Goal: Task Accomplishment & Management: Manage account settings

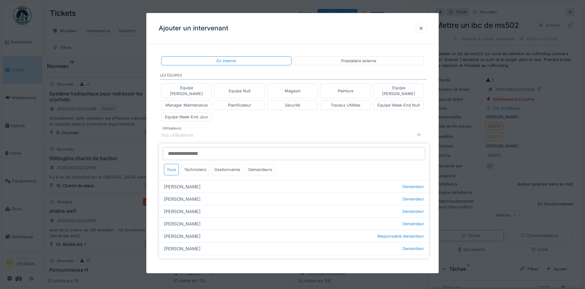
scroll to position [83, 0]
click at [423, 29] on div at bounding box center [421, 28] width 5 height 6
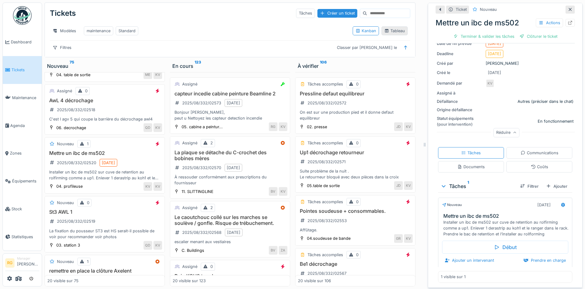
click at [392, 28] on div "Tableau" at bounding box center [394, 31] width 21 height 6
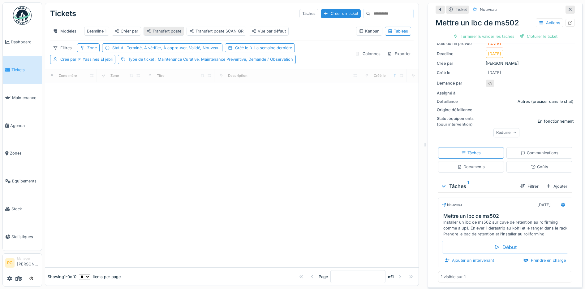
click at [174, 28] on div "Transfert poste" at bounding box center [163, 31] width 35 height 6
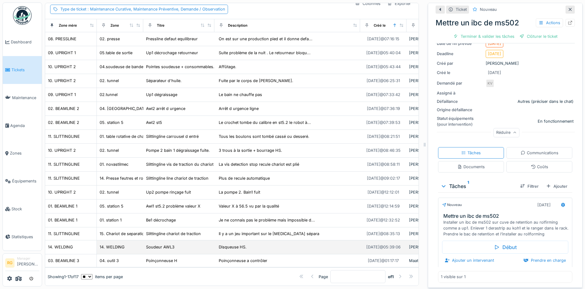
scroll to position [0, 0]
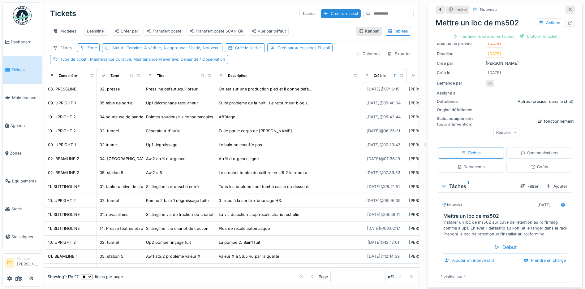
click at [359, 28] on div "Kanban" at bounding box center [369, 31] width 21 height 6
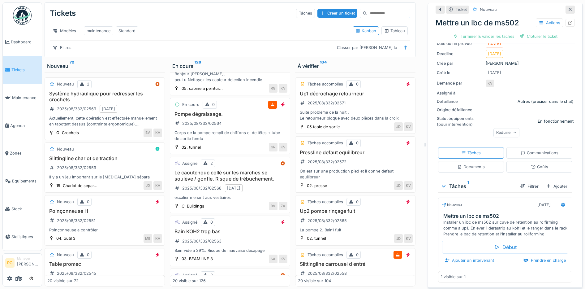
scroll to position [116, 0]
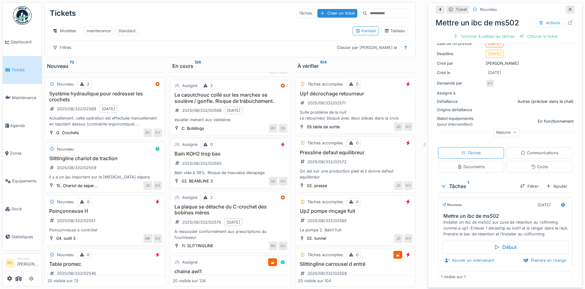
click at [242, 157] on h3 "Bain KOH2 trop bas" at bounding box center [230, 154] width 115 height 6
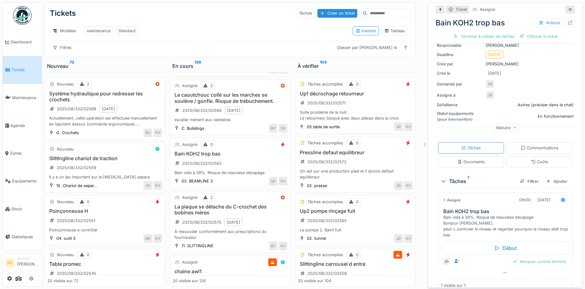
scroll to position [69, 0]
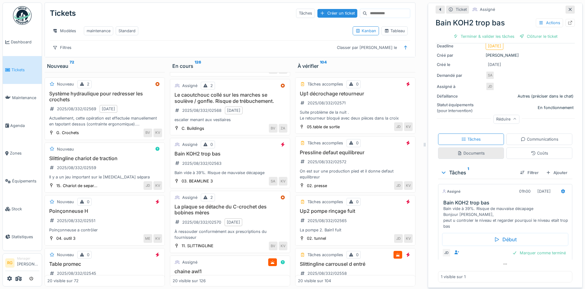
click at [468, 151] on div "Documents" at bounding box center [471, 153] width 28 height 6
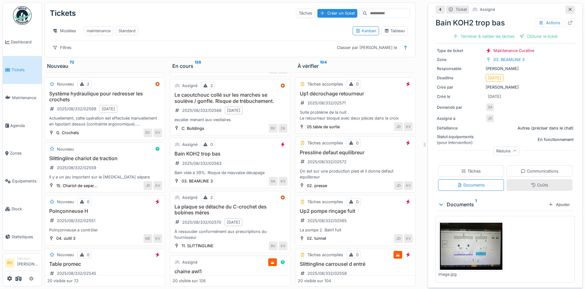
scroll to position [37, 0]
click at [552, 201] on div "Ajouter" at bounding box center [559, 204] width 26 height 8
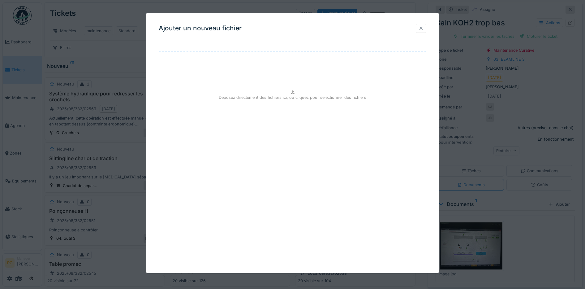
click at [290, 99] on p "Déposez directement des fichiers ici, ou cliquez pour sélectionner des fichiers" at bounding box center [293, 97] width 148 height 6
type input "**********"
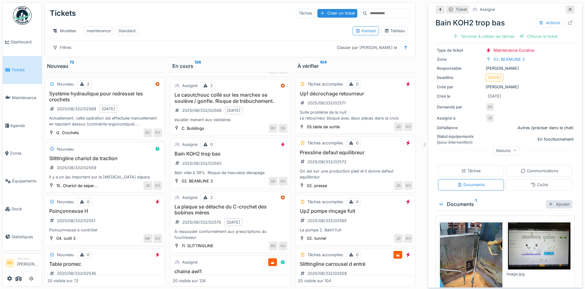
click at [546, 200] on div "Ajouter" at bounding box center [559, 204] width 26 height 8
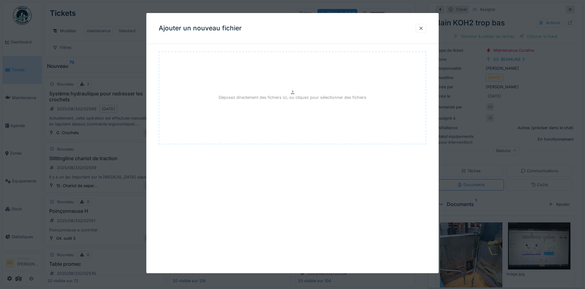
click at [284, 96] on p "Déposez directement des fichiers ici, ou cliquez pour sélectionner des fichiers" at bounding box center [293, 97] width 148 height 6
type input "**********"
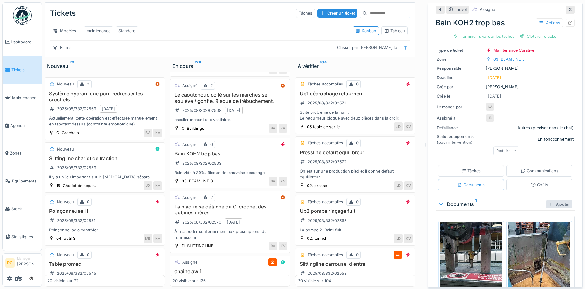
click at [551, 200] on div "Ajouter" at bounding box center [559, 204] width 26 height 8
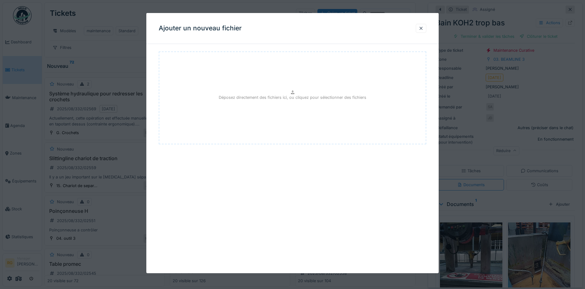
click at [287, 94] on div "Déposez directement des fichiers ici, ou cliquez pour sélectionner des fichiers" at bounding box center [293, 97] width 268 height 93
type input "**********"
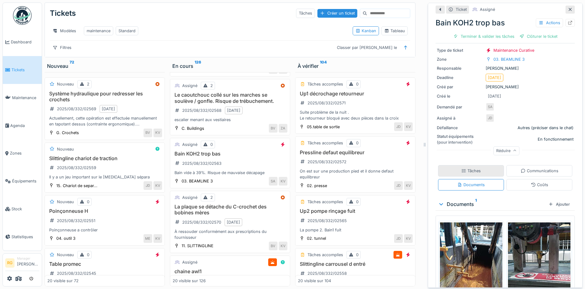
click at [466, 168] on div "Tâches" at bounding box center [472, 171] width 20 height 6
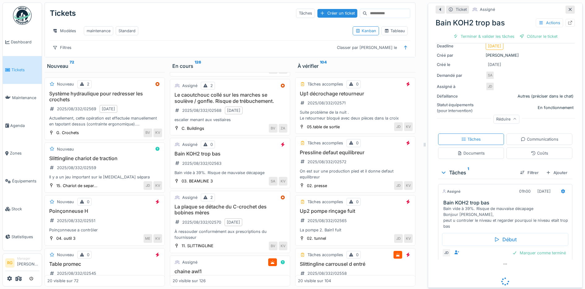
scroll to position [78, 0]
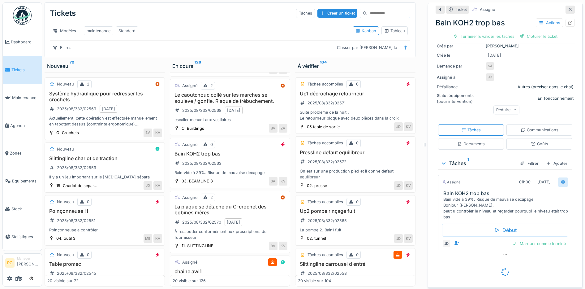
click at [561, 180] on icon at bounding box center [563, 182] width 4 height 4
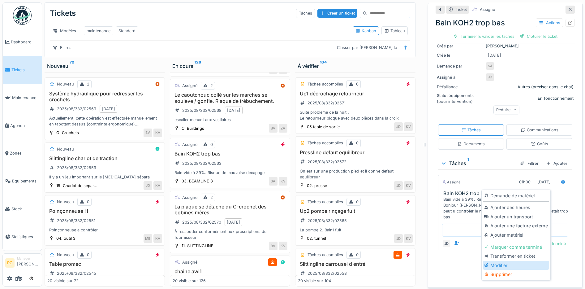
click at [500, 261] on div "Modifier" at bounding box center [516, 265] width 66 height 9
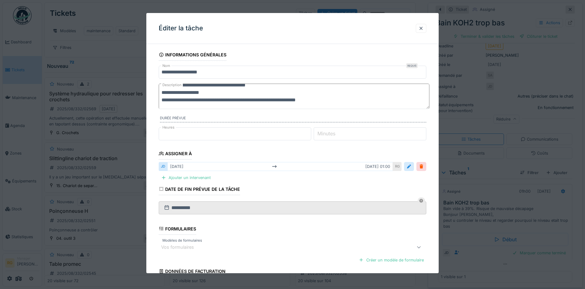
scroll to position [69, 0]
click at [336, 101] on textarea "**********" at bounding box center [294, 96] width 271 height 25
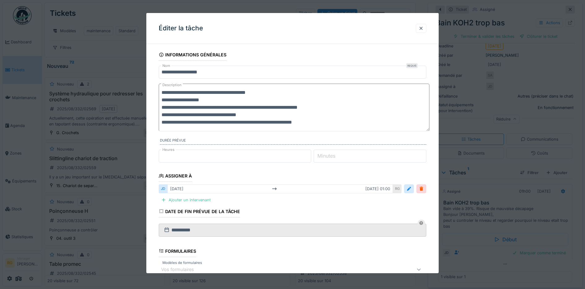
scroll to position [0, 0]
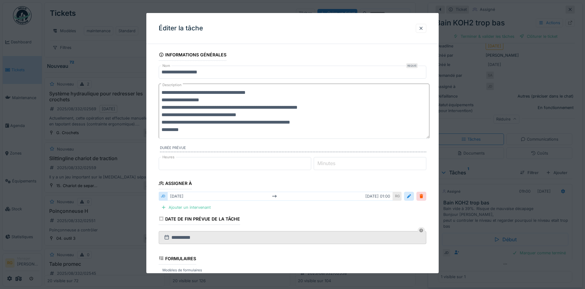
paste textarea "**********"
click at [185, 129] on textarea "**********" at bounding box center [294, 111] width 271 height 55
click at [293, 130] on textarea "**********" at bounding box center [294, 111] width 271 height 55
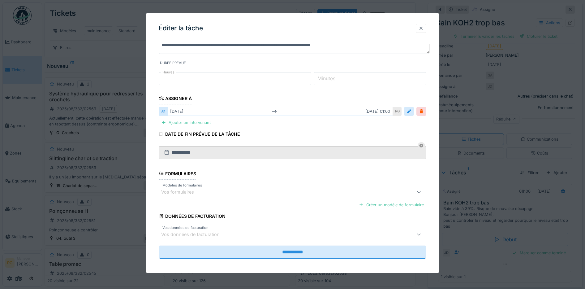
scroll to position [95, 0]
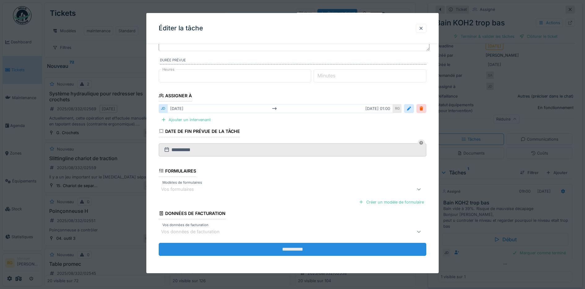
type textarea "**********"
click at [293, 249] on input "**********" at bounding box center [293, 249] width 268 height 13
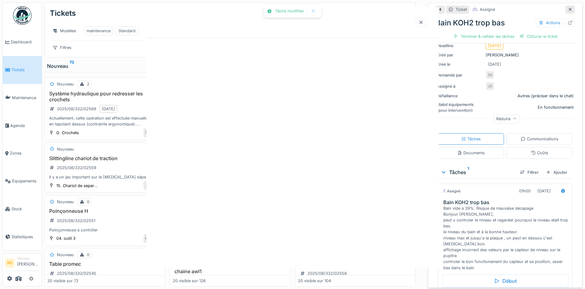
scroll to position [0, 0]
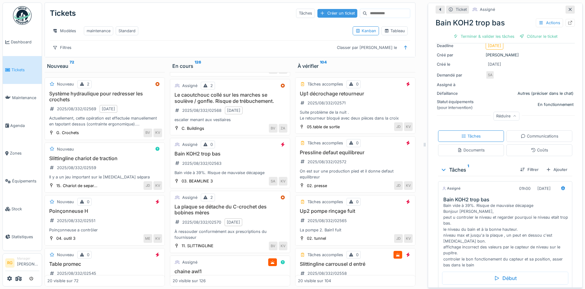
click at [318, 9] on div "Créer un ticket" at bounding box center [338, 13] width 40 height 8
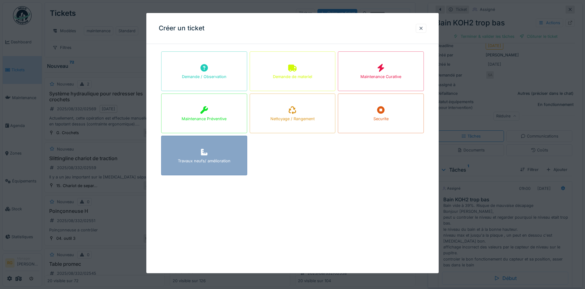
click at [216, 151] on div "Travaux neufs/ amélioration" at bounding box center [204, 156] width 86 height 40
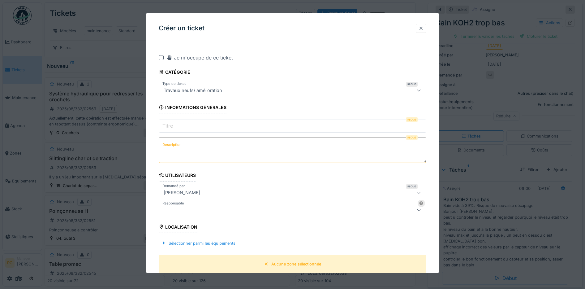
click at [206, 123] on input "Titre" at bounding box center [293, 125] width 268 height 13
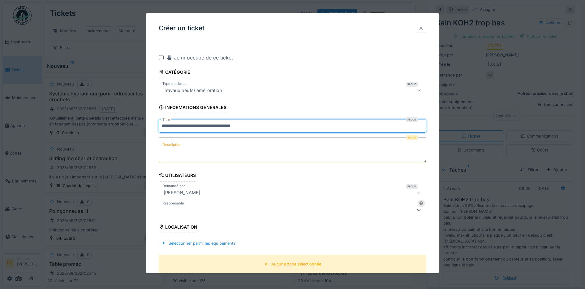
type input "**********"
click at [177, 144] on label "Description" at bounding box center [172, 145] width 22 height 8
click at [177, 144] on textarea "Description" at bounding box center [293, 149] width 268 height 25
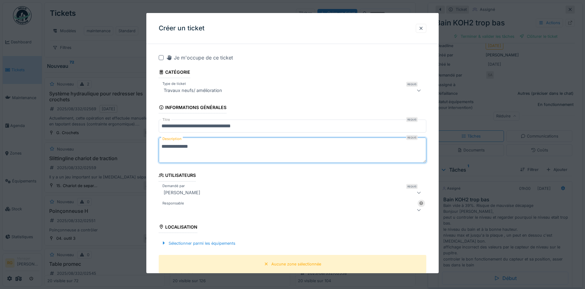
type textarea "**********"
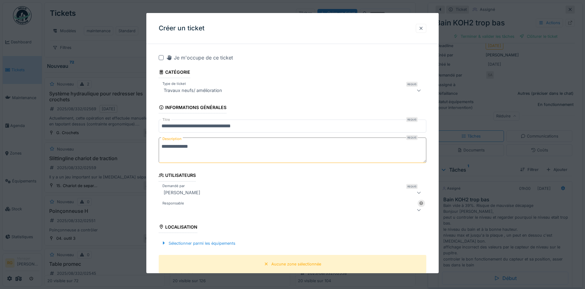
click at [424, 30] on div at bounding box center [421, 28] width 5 height 6
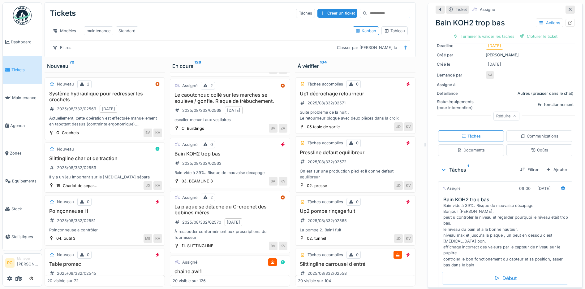
click at [367, 9] on input at bounding box center [388, 13] width 43 height 9
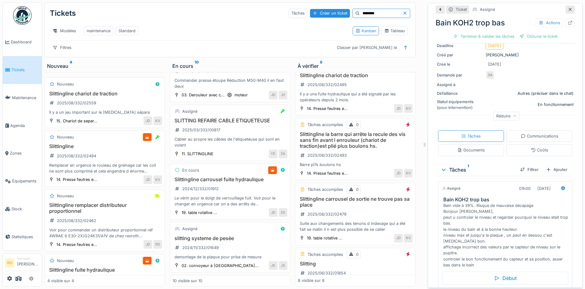
scroll to position [232, 0]
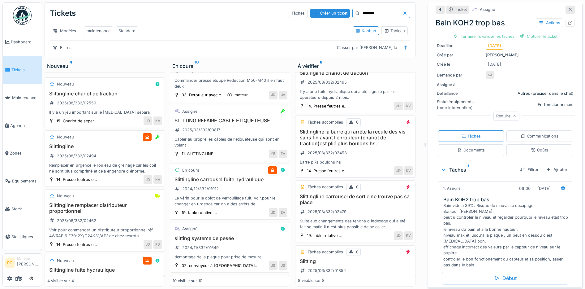
type input "********"
click at [353, 157] on div "Slittingline la barre qui arrête la recule des vis sans fin avant l enrouleur (…" at bounding box center [355, 147] width 115 height 37
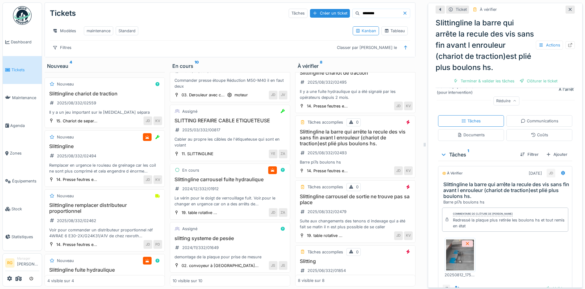
scroll to position [155, 0]
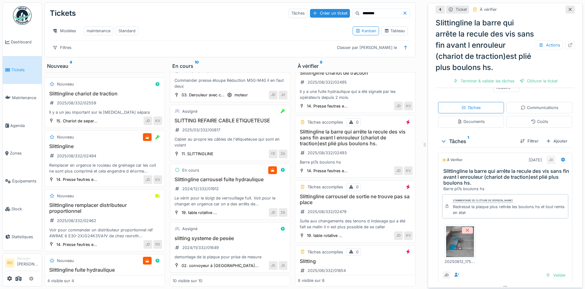
click at [452, 233] on img at bounding box center [460, 241] width 28 height 31
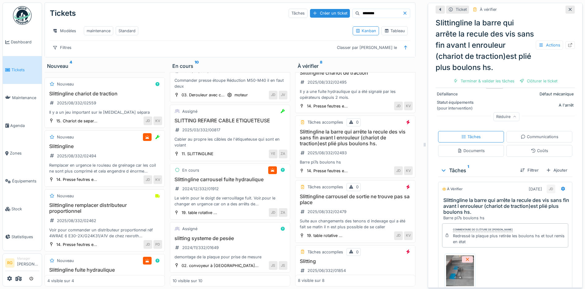
scroll to position [139, 0]
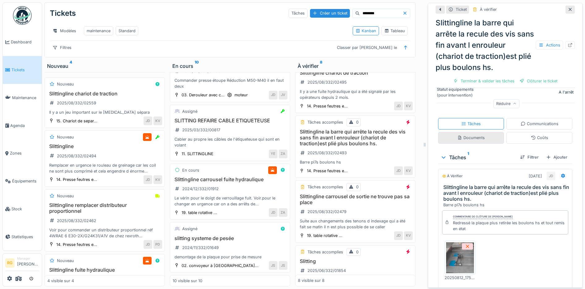
click at [472, 135] on div "Documents" at bounding box center [471, 138] width 28 height 6
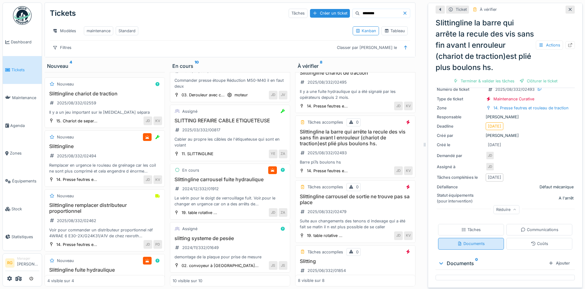
scroll to position [33, 0]
click at [547, 259] on div "Ajouter" at bounding box center [559, 263] width 26 height 8
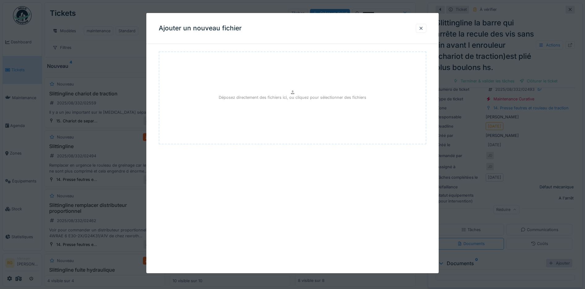
click at [547, 258] on div at bounding box center [292, 144] width 585 height 289
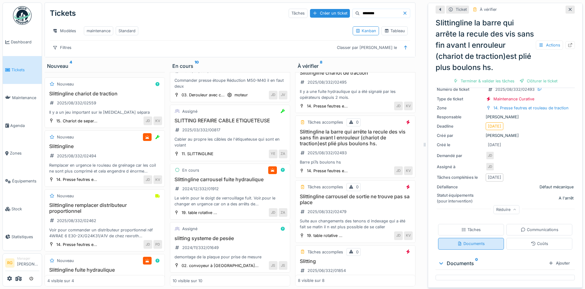
click at [477, 241] on div "Documents" at bounding box center [471, 244] width 28 height 6
click at [439, 260] on icon at bounding box center [441, 263] width 5 height 6
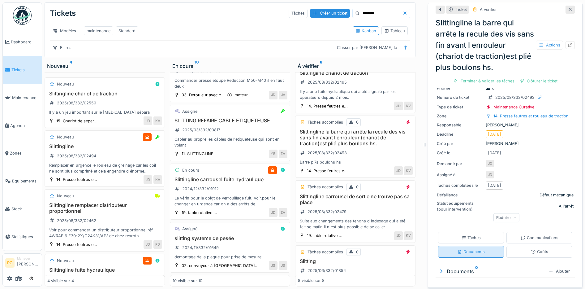
click at [470, 249] on div "Documents" at bounding box center [471, 252] width 28 height 6
click at [470, 235] on div "Tâches" at bounding box center [472, 238] width 20 height 6
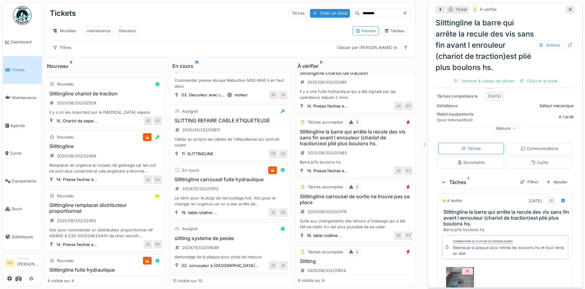
scroll to position [100, 0]
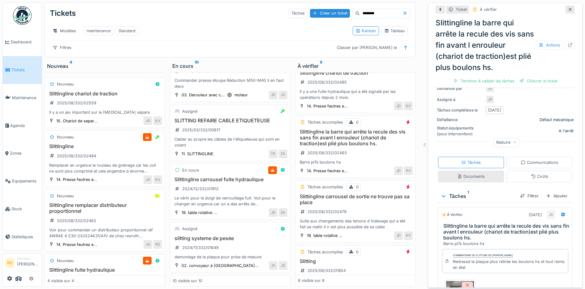
click at [470, 173] on div "Documents" at bounding box center [471, 176] width 28 height 6
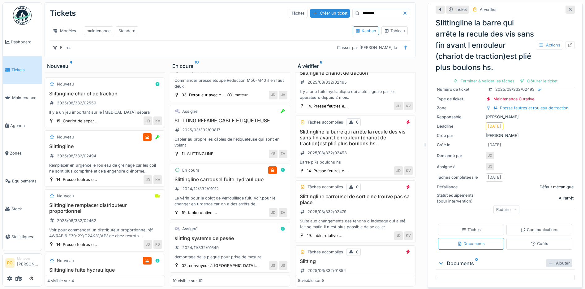
click at [551, 259] on div "Ajouter" at bounding box center [559, 263] width 26 height 8
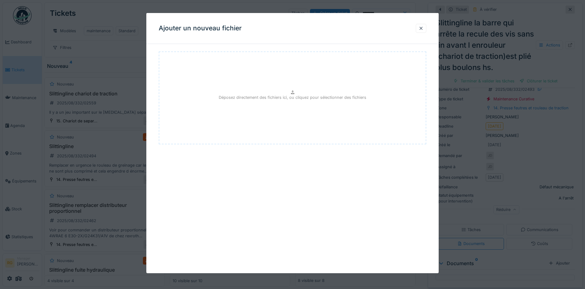
click at [295, 94] on p "Déposez directement des fichiers ici, ou cliquez pour sélectionner des fichiers" at bounding box center [293, 97] width 148 height 6
type input "**********"
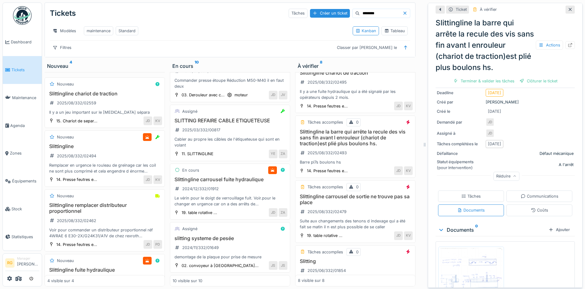
scroll to position [89, 0]
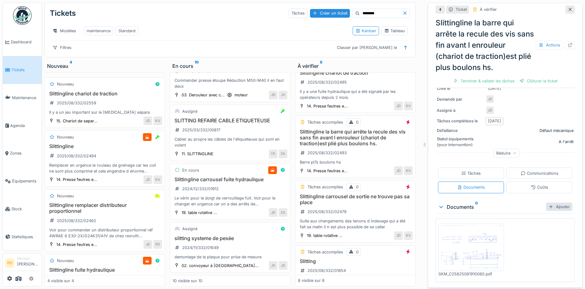
click at [552, 202] on div "Ajouter" at bounding box center [559, 206] width 26 height 8
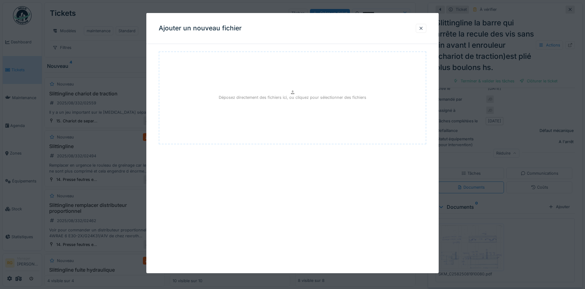
click at [290, 97] on p "Déposez directement des fichiers ici, ou cliquez pour sélectionner des fichiers" at bounding box center [293, 97] width 148 height 6
type input "**********"
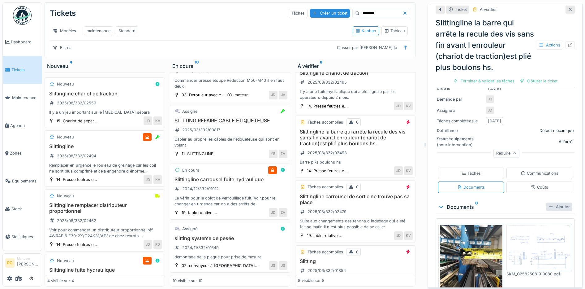
click at [550, 202] on div "Ajouter" at bounding box center [559, 206] width 26 height 8
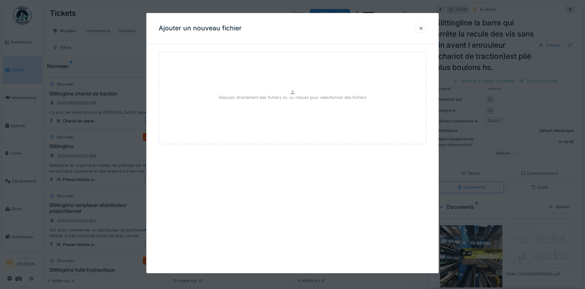
click at [281, 96] on p "Déposez directement des fichiers ici, ou cliquez pour sélectionner des fichiers" at bounding box center [293, 97] width 148 height 6
type input "**********"
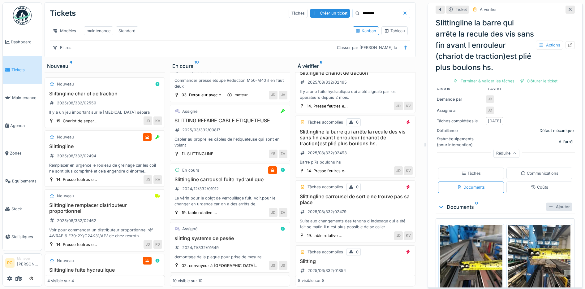
click at [552, 202] on div "Ajouter" at bounding box center [559, 206] width 26 height 8
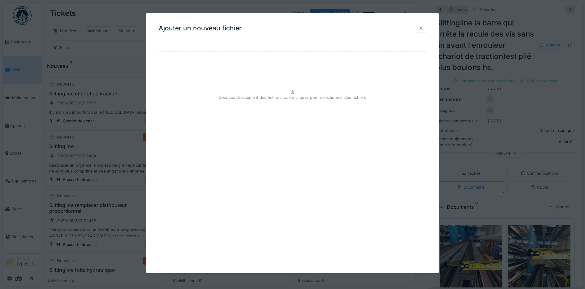
click at [302, 93] on div "Déposez directement des fichiers ici, ou cliquez pour sélectionner des fichiers" at bounding box center [293, 97] width 268 height 93
type input "**********"
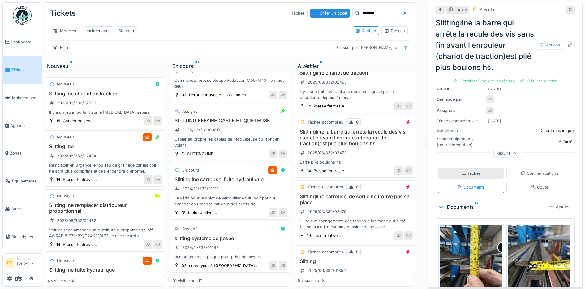
click at [474, 167] on div "Tâches" at bounding box center [471, 172] width 66 height 11
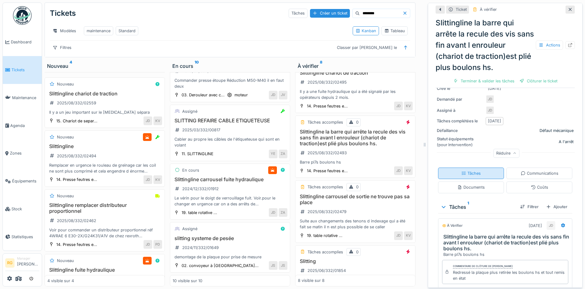
scroll to position [177, 0]
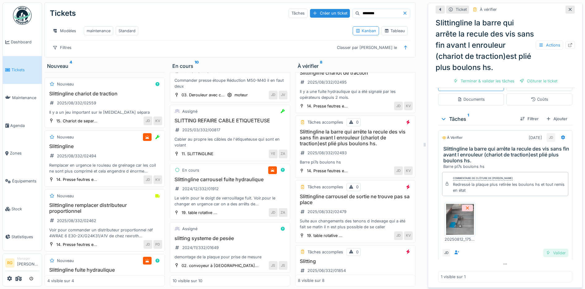
click at [547, 249] on div "Valider" at bounding box center [556, 253] width 25 height 8
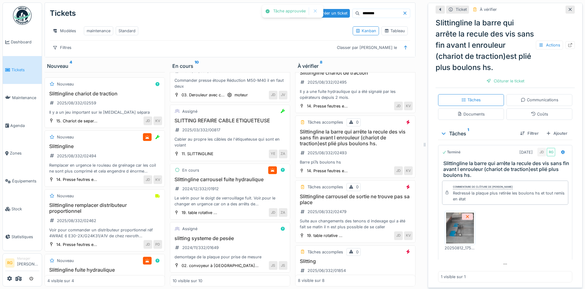
scroll to position [160, 0]
click at [551, 129] on div "Ajouter" at bounding box center [557, 133] width 26 height 8
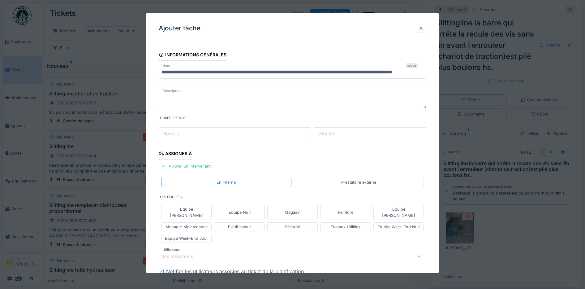
click at [180, 90] on label "Description" at bounding box center [172, 91] width 22 height 8
click at [180, 90] on textarea "Description" at bounding box center [293, 96] width 268 height 25
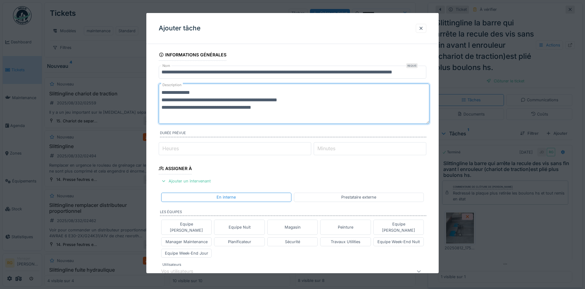
scroll to position [0, 0]
type textarea "**********"
click at [183, 147] on input "Heures" at bounding box center [235, 148] width 153 height 13
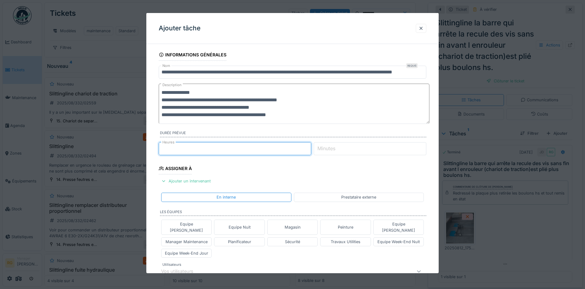
scroll to position [39, 0]
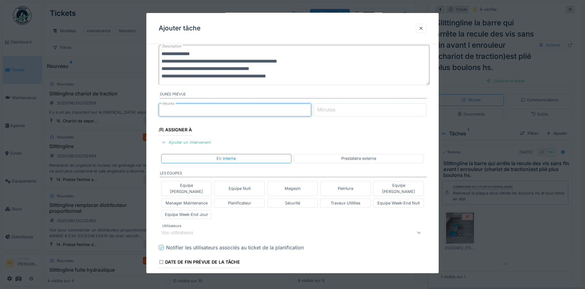
type input "*"
click at [230, 229] on div "Vos utilisateurs" at bounding box center [277, 232] width 232 height 7
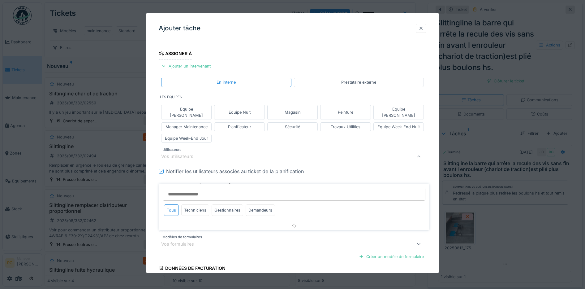
scroll to position [122, 0]
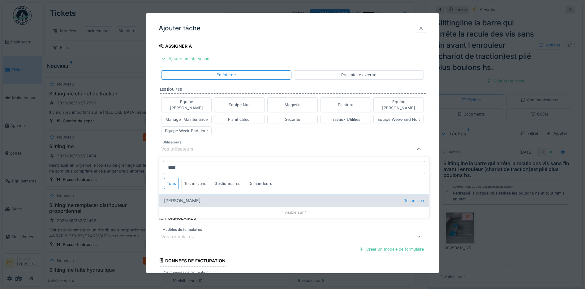
type input "****"
click at [186, 194] on div "Lahmidi Miloud Technicien" at bounding box center [294, 200] width 270 height 12
type input "****"
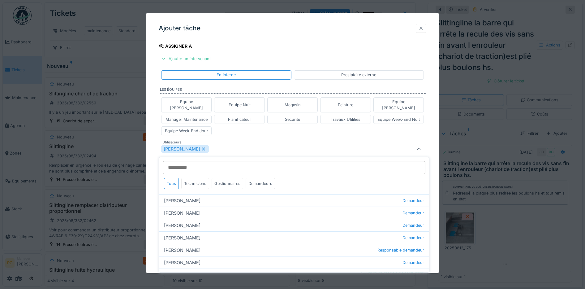
click at [233, 127] on div "Equipe [PERSON_NAME] Equipe Nuit Magasin Peinture Equipe [PERSON_NAME] Manager …" at bounding box center [293, 116] width 268 height 43
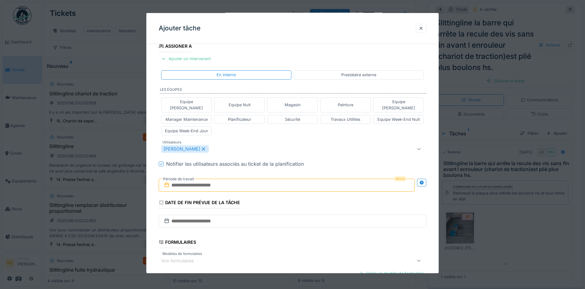
click at [192, 179] on input "text" at bounding box center [287, 185] width 256 height 13
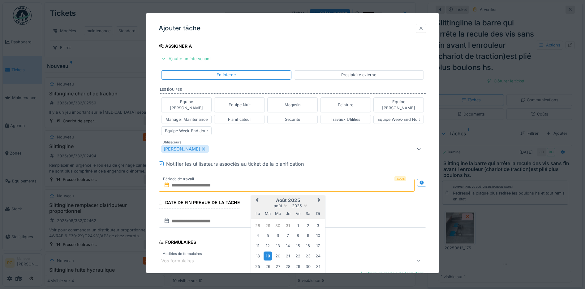
click at [269, 251] on div "19" at bounding box center [268, 255] width 8 height 9
click at [298, 252] on div "22" at bounding box center [298, 256] width 8 height 8
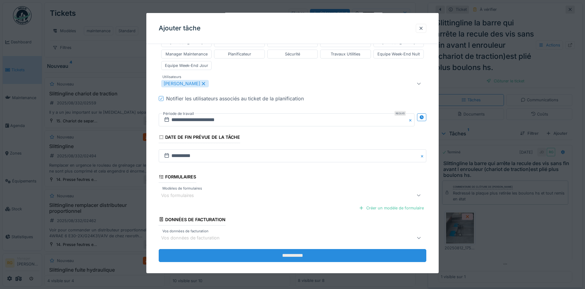
scroll to position [437, 0]
click at [288, 249] on input "**********" at bounding box center [293, 255] width 268 height 13
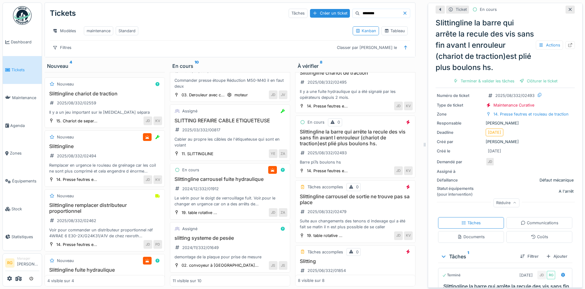
scroll to position [0, 0]
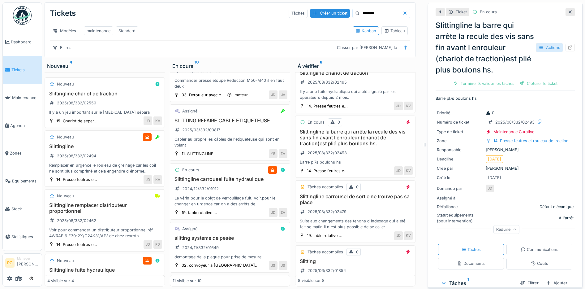
click at [537, 44] on div "Actions" at bounding box center [549, 47] width 27 height 9
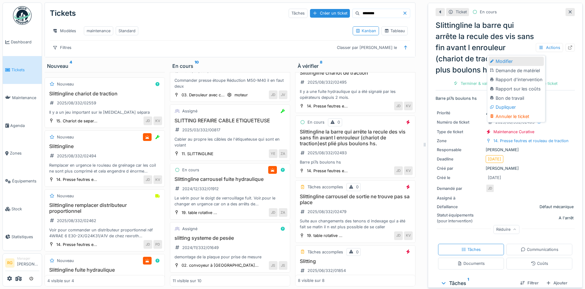
click at [508, 57] on div "Modifier" at bounding box center [516, 61] width 55 height 9
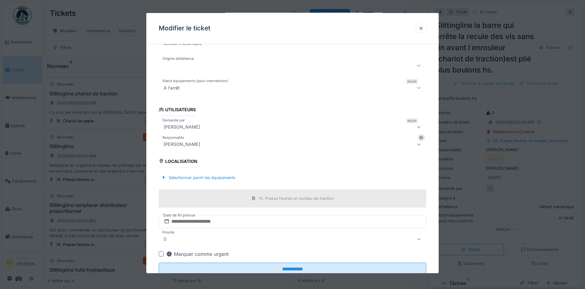
scroll to position [157, 0]
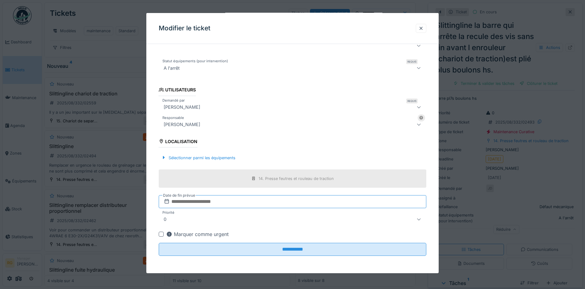
click at [198, 202] on input "text" at bounding box center [293, 201] width 268 height 13
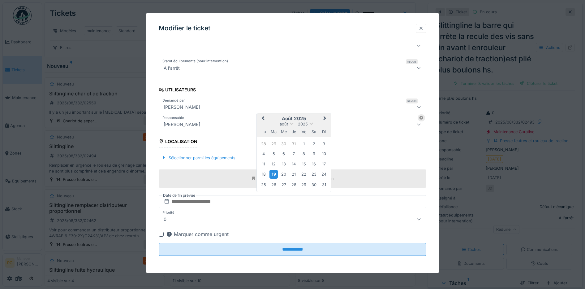
click at [274, 172] on div "19" at bounding box center [274, 174] width 8 height 9
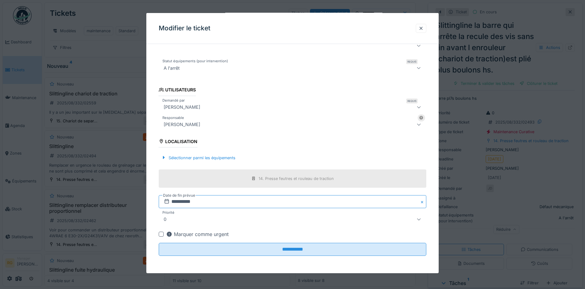
click at [196, 202] on input "**********" at bounding box center [293, 201] width 268 height 13
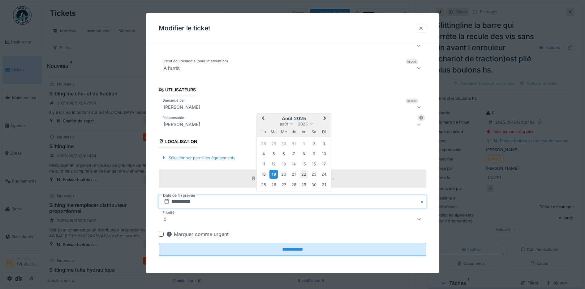
click at [306, 174] on div "22" at bounding box center [304, 174] width 8 height 8
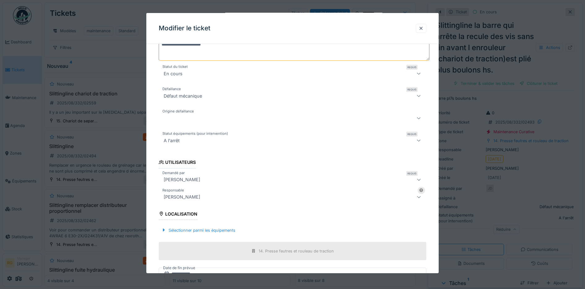
scroll to position [80, 0]
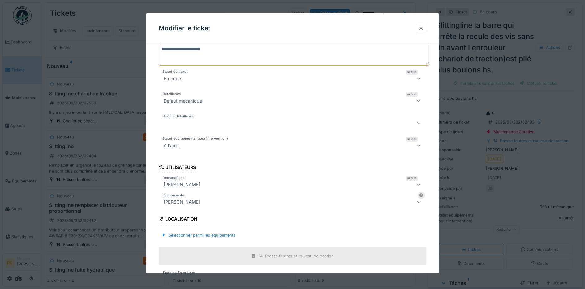
click at [409, 79] on div "En cours" at bounding box center [293, 78] width 268 height 12
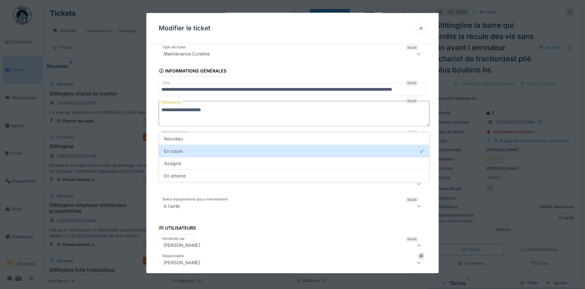
scroll to position [15, 0]
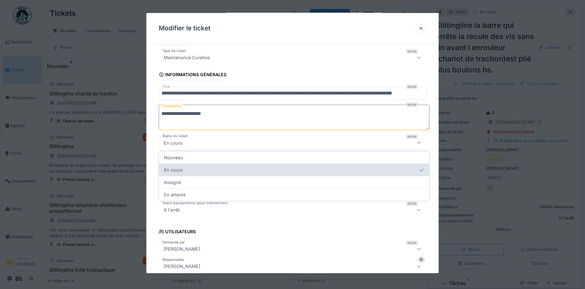
click at [170, 171] on div "En cours" at bounding box center [294, 169] width 270 height 12
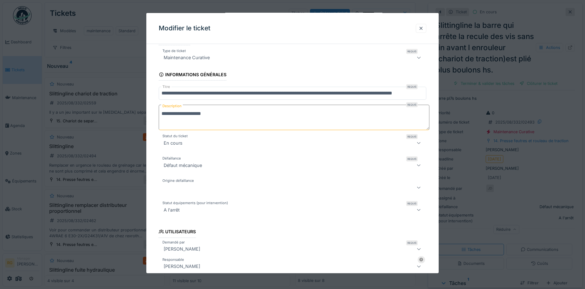
click at [244, 73] on fieldset "**********" at bounding box center [293, 217] width 268 height 369
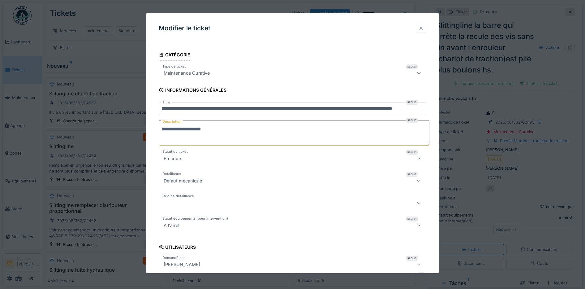
click at [407, 73] on div "Maintenance Curative" at bounding box center [293, 73] width 268 height 12
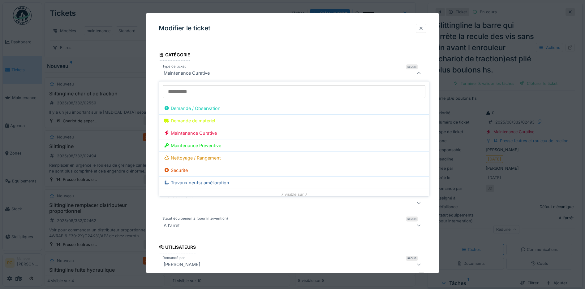
click at [187, 182] on div "Travaux neufs/ amélioration" at bounding box center [196, 182] width 65 height 7
type input "***"
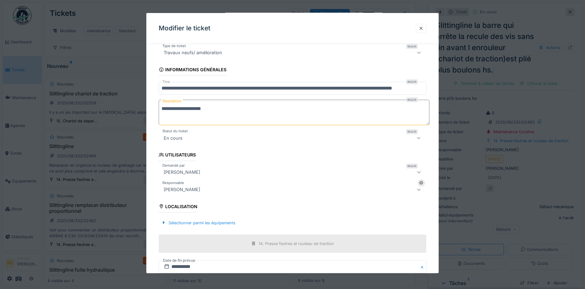
scroll to position [85, 0]
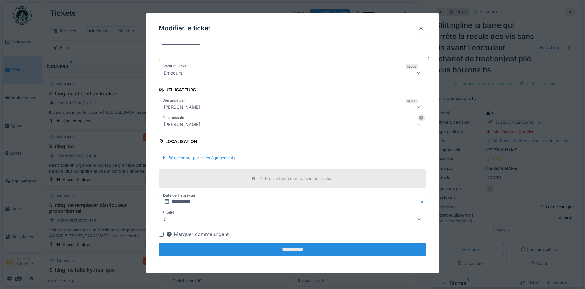
click at [306, 247] on input "**********" at bounding box center [293, 249] width 268 height 13
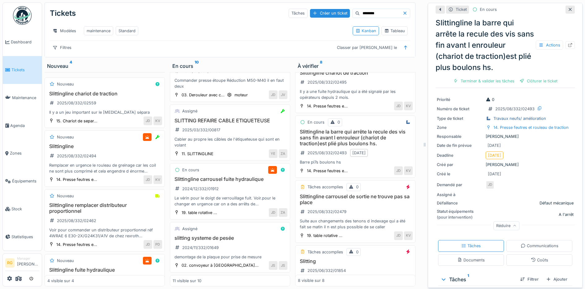
scroll to position [0, 0]
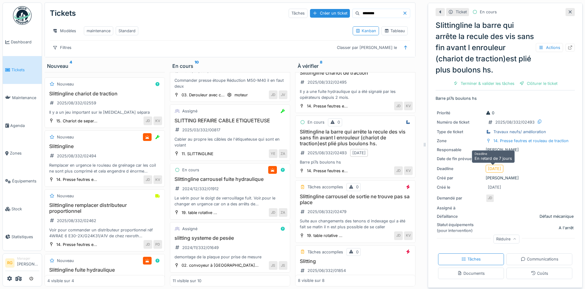
click at [492, 168] on div "12/08/2025" at bounding box center [494, 169] width 13 height 6
click at [543, 46] on div "Actions" at bounding box center [549, 47] width 27 height 9
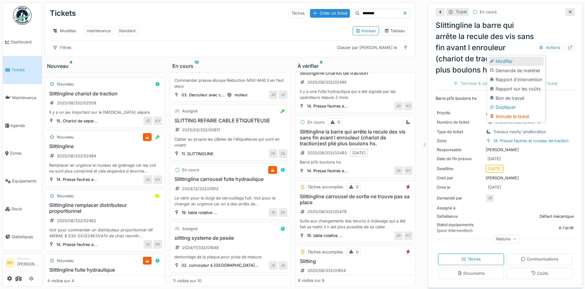
click at [502, 61] on div "Modifier" at bounding box center [516, 61] width 55 height 9
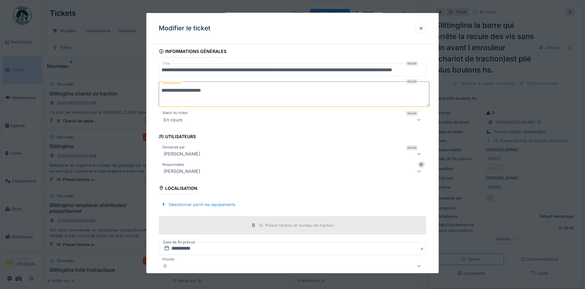
scroll to position [77, 0]
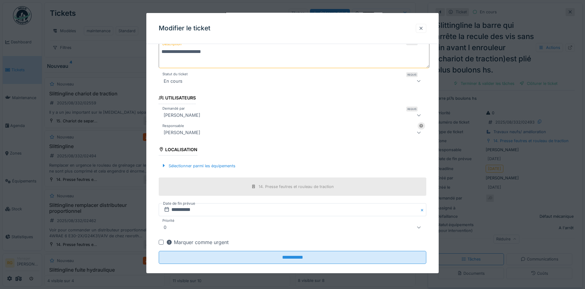
click at [424, 28] on div at bounding box center [421, 28] width 5 height 6
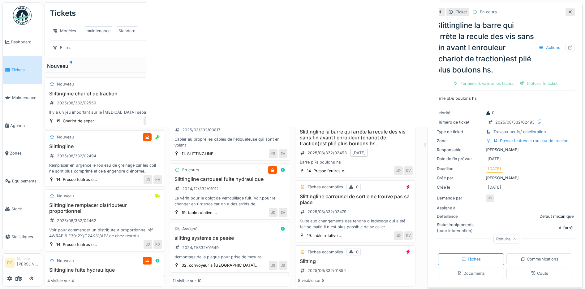
scroll to position [0, 0]
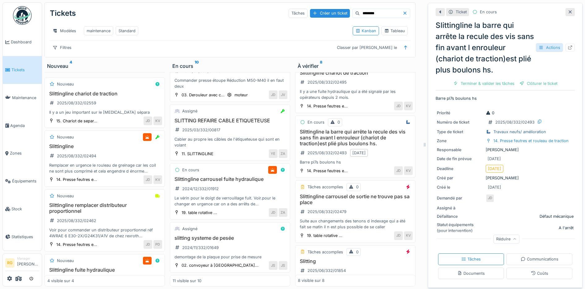
click at [538, 47] on div "Actions" at bounding box center [549, 47] width 27 height 9
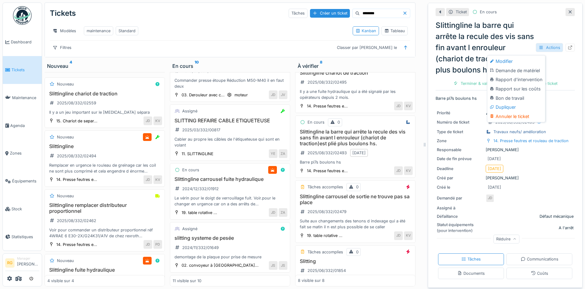
click at [538, 47] on div "Actions" at bounding box center [549, 47] width 27 height 9
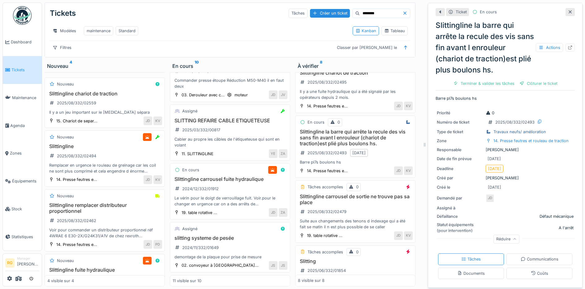
click at [205, 34] on div "Modèles maintenance Standard" at bounding box center [199, 31] width 298 height 14
click at [568, 11] on icon at bounding box center [570, 12] width 5 height 4
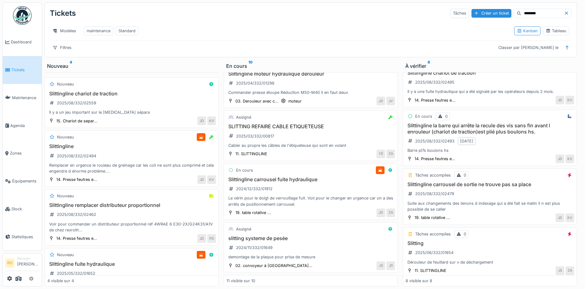
scroll to position [226, 0]
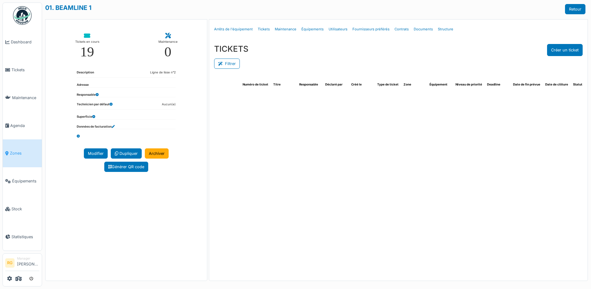
select select "***"
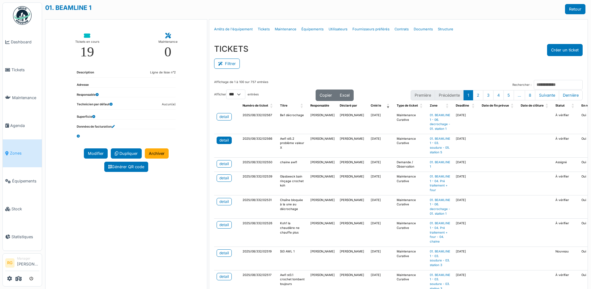
click at [222, 142] on div "detail" at bounding box center [224, 140] width 10 height 6
click at [223, 115] on div "detail" at bounding box center [224, 117] width 10 height 6
click at [225, 143] on div "detail" at bounding box center [224, 140] width 10 height 6
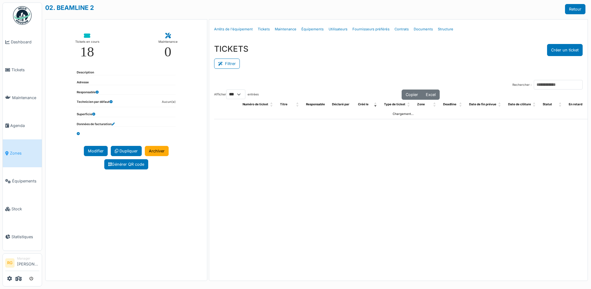
select select "***"
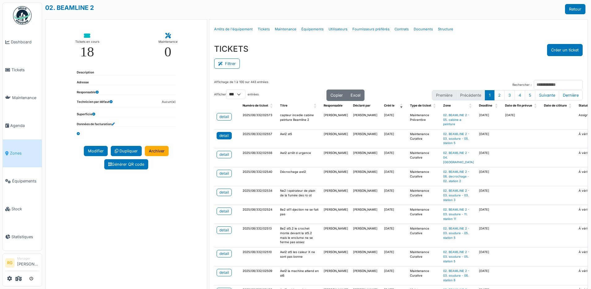
click at [221, 138] on div "detail" at bounding box center [224, 136] width 10 height 6
click at [227, 157] on div "detail" at bounding box center [224, 155] width 10 height 6
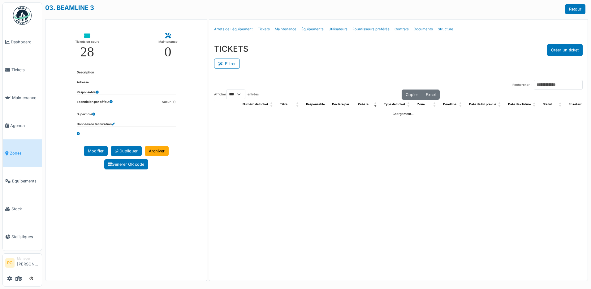
select select "***"
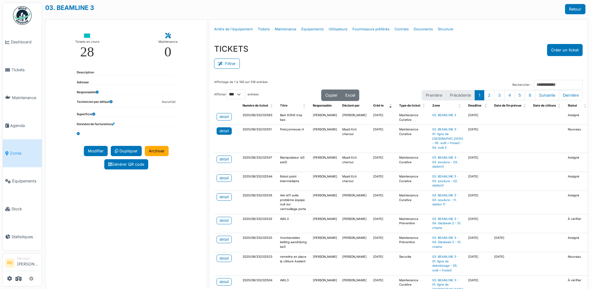
click at [222, 132] on div "detail" at bounding box center [224, 131] width 10 height 6
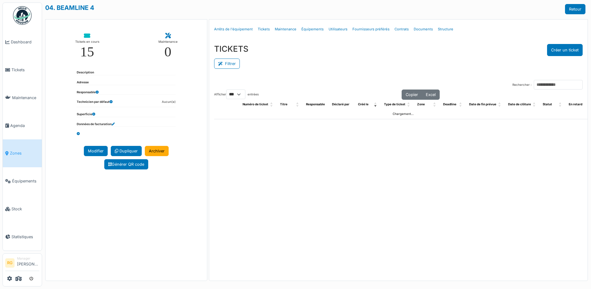
select select "***"
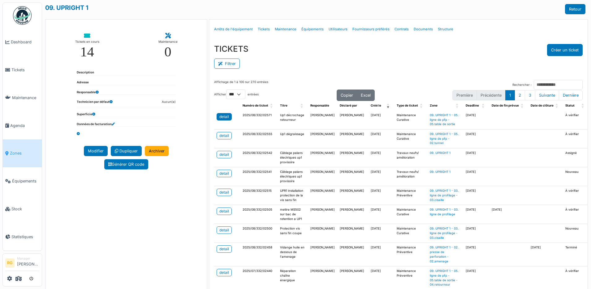
click at [222, 117] on div "detail" at bounding box center [224, 117] width 10 height 6
click at [221, 138] on div "detail" at bounding box center [224, 136] width 10 height 6
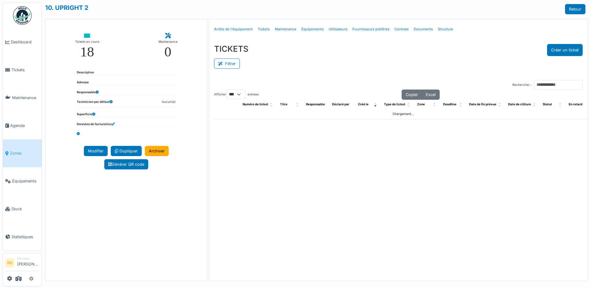
select select "***"
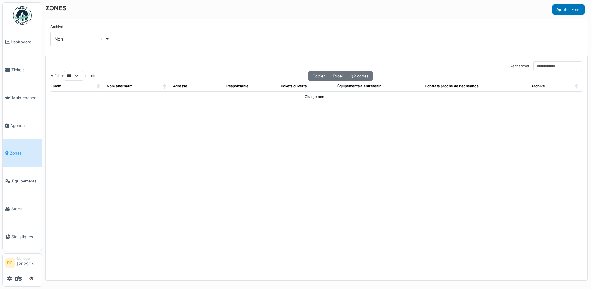
select select "***"
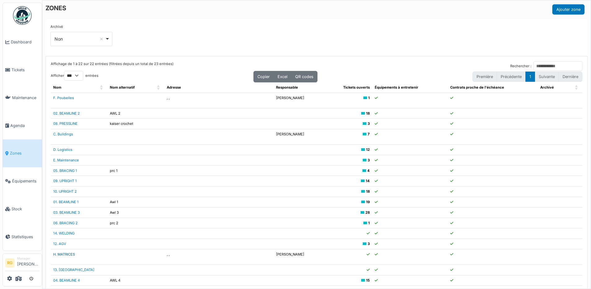
click at [67, 253] on link "H. MATRICES" at bounding box center [64, 254] width 22 height 4
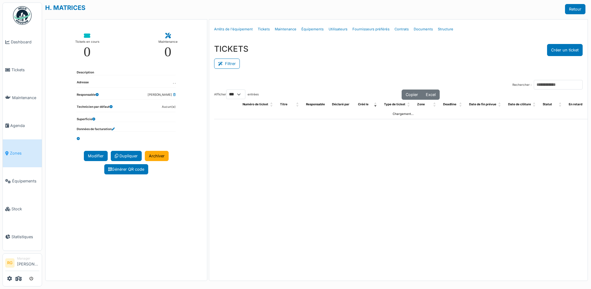
select select "***"
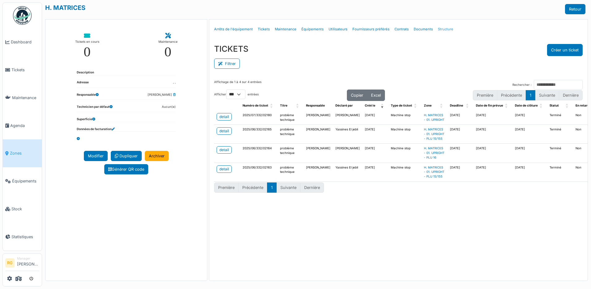
click at [442, 29] on link "Structure" at bounding box center [446, 29] width 20 height 15
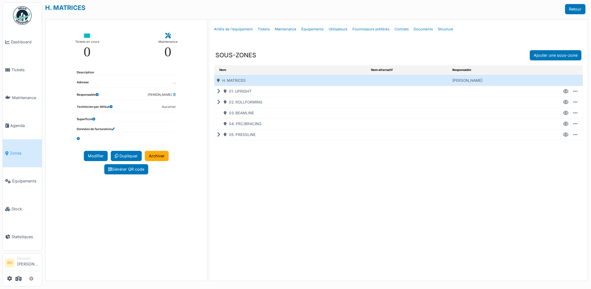
click at [220, 92] on icon at bounding box center [220, 91] width 6 height 0
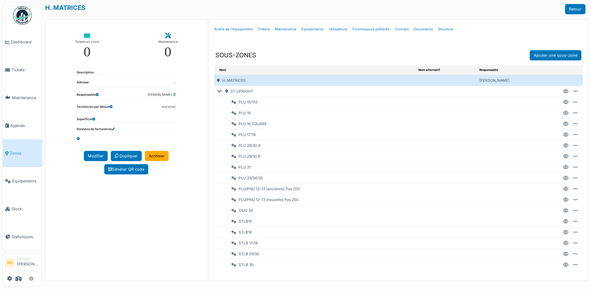
click at [219, 91] on icon at bounding box center [220, 91] width 7 height 0
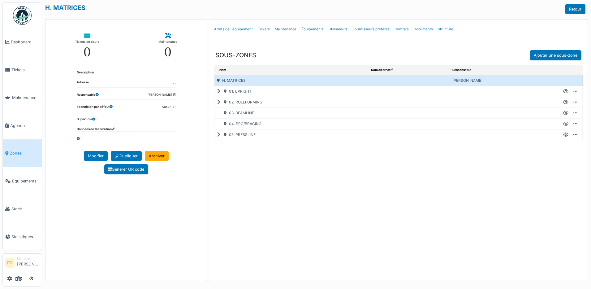
click at [219, 91] on icon at bounding box center [220, 91] width 6 height 0
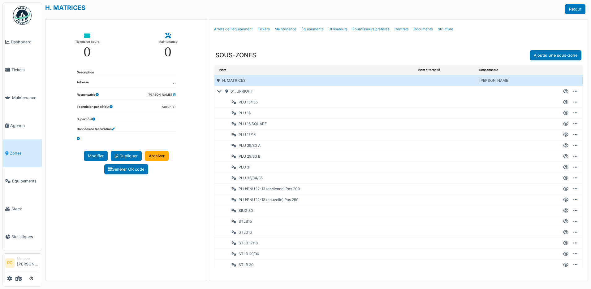
click at [246, 167] on div "PLU 31" at bounding box center [319, 167] width 194 height 11
click at [563, 167] on icon at bounding box center [565, 167] width 5 height 0
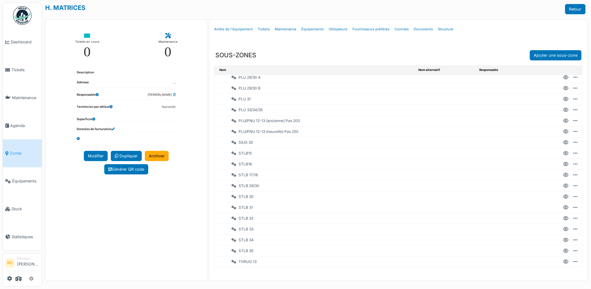
scroll to position [49, 0]
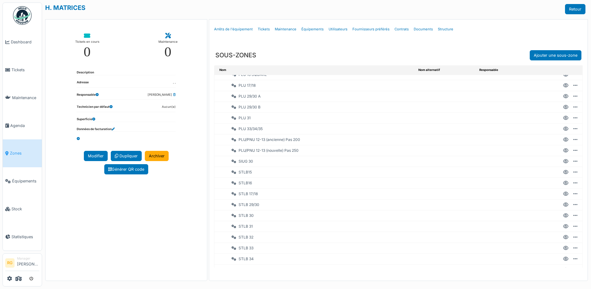
click at [563, 226] on icon at bounding box center [565, 226] width 5 height 0
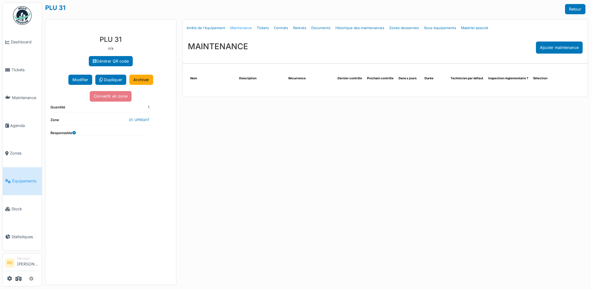
click at [239, 28] on link "Maintenance" at bounding box center [241, 28] width 27 height 15
click at [300, 29] on link "Relevés" at bounding box center [300, 28] width 18 height 15
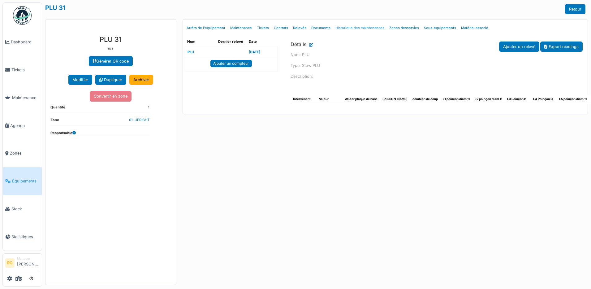
click at [363, 28] on link "Historique des maintenances" at bounding box center [360, 28] width 54 height 15
select select "***"
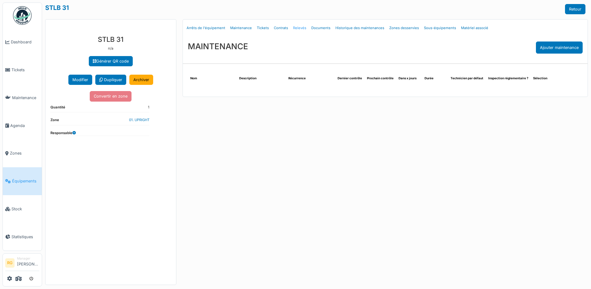
click at [296, 28] on link "Relevés" at bounding box center [300, 28] width 18 height 15
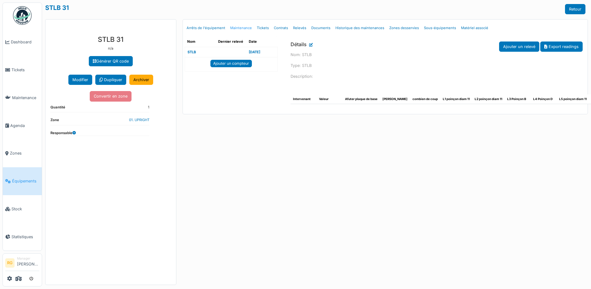
click at [238, 28] on link "Maintenance" at bounding box center [241, 28] width 27 height 15
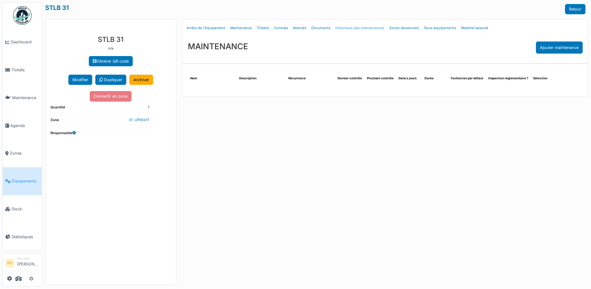
click at [357, 28] on link "Historique des maintenances" at bounding box center [360, 28] width 54 height 15
select select "***"
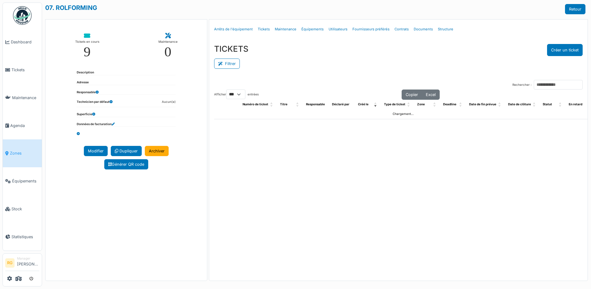
select select "***"
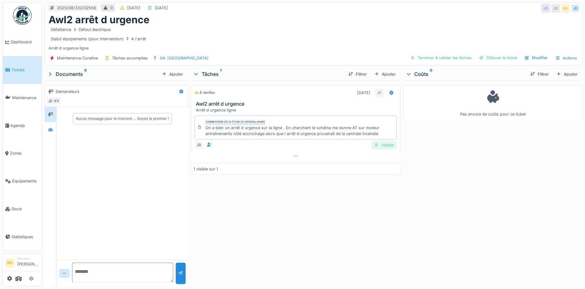
click at [385, 145] on div "Valider" at bounding box center [384, 145] width 25 height 8
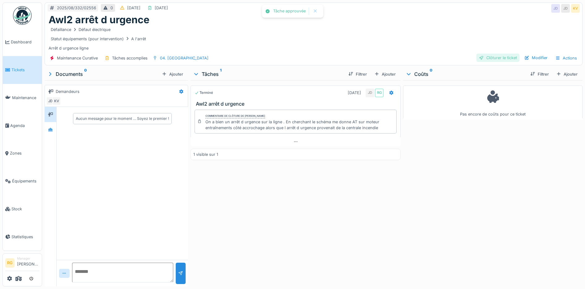
click at [489, 59] on div "Clôturer le ticket" at bounding box center [498, 58] width 43 height 8
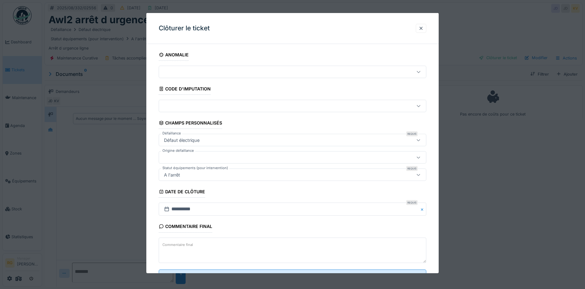
scroll to position [27, 0]
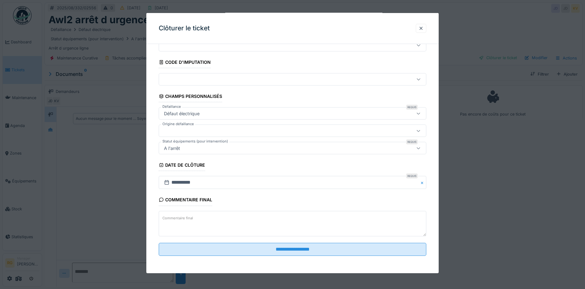
click at [197, 217] on textarea "Commentaire final" at bounding box center [293, 223] width 268 height 25
click at [216, 222] on textarea "**********" at bounding box center [293, 223] width 268 height 25
drag, startPoint x: 216, startPoint y: 222, endPoint x: 192, endPoint y: 229, distance: 25.0
click at [192, 229] on textarea "**********" at bounding box center [293, 223] width 268 height 25
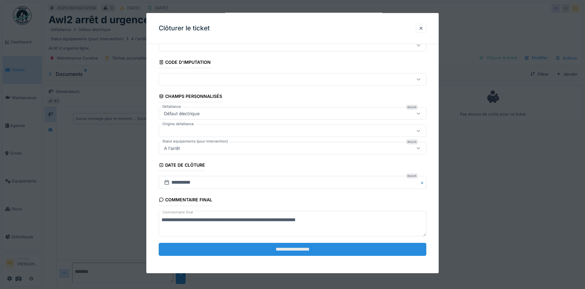
type textarea "**********"
click at [293, 249] on input "**********" at bounding box center [293, 249] width 268 height 13
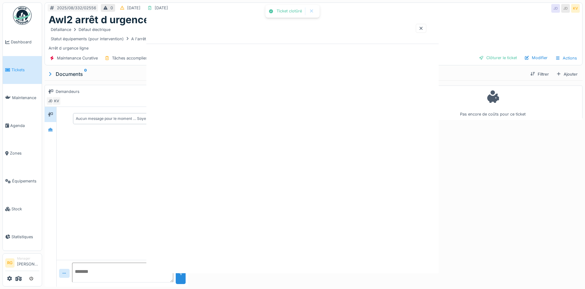
scroll to position [0, 0]
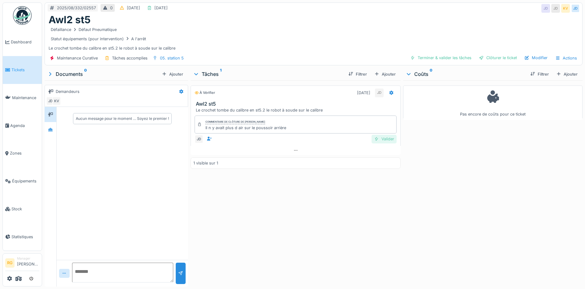
click at [384, 139] on div "Valider" at bounding box center [384, 139] width 25 height 8
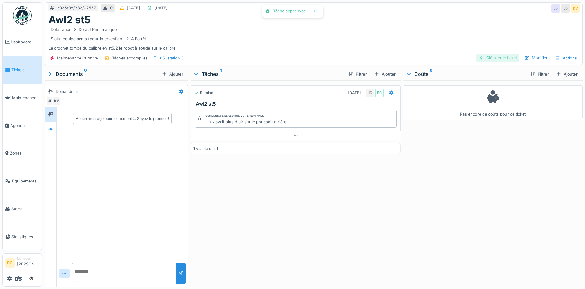
click at [500, 56] on div "Clôturer le ticket" at bounding box center [498, 58] width 43 height 8
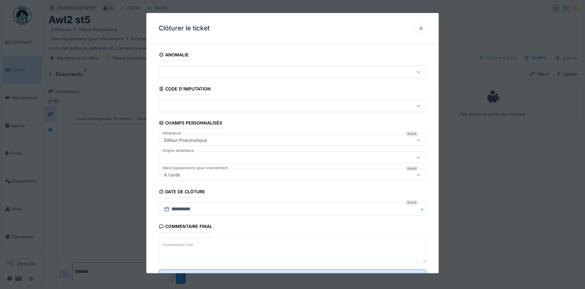
click at [199, 245] on textarea "Commentaire final" at bounding box center [293, 249] width 268 height 25
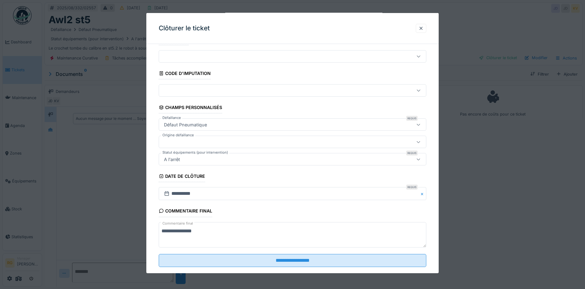
scroll to position [27, 0]
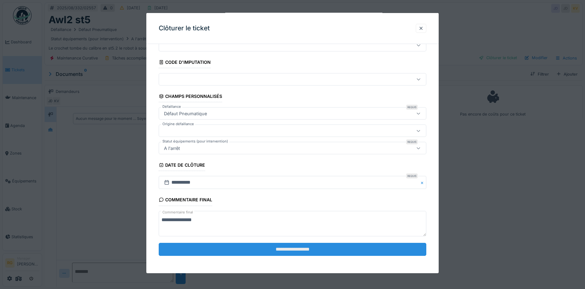
type textarea "**********"
click at [298, 249] on input "**********" at bounding box center [293, 249] width 268 height 13
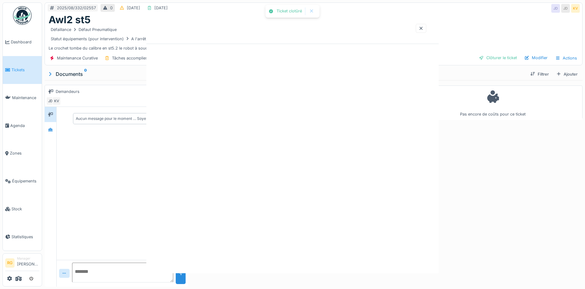
scroll to position [0, 0]
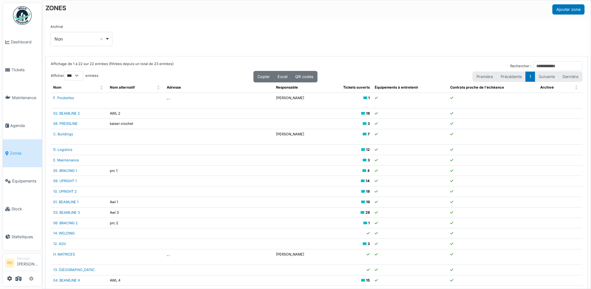
select select "***"
click at [17, 124] on span "Agenda" at bounding box center [24, 126] width 29 height 6
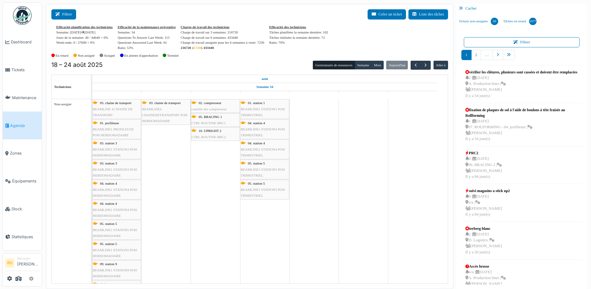
click at [72, 13] on button "Filtrer" at bounding box center [63, 14] width 25 height 10
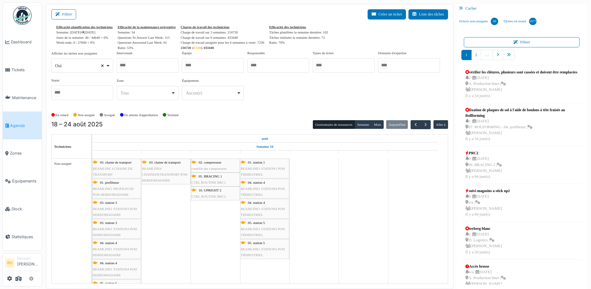
select select
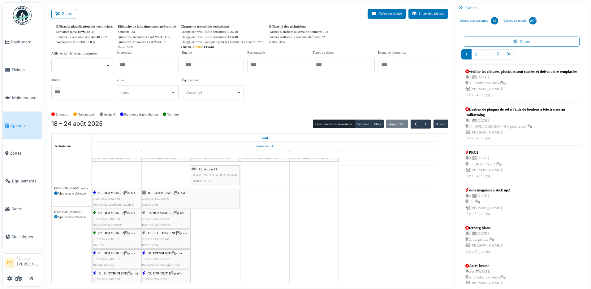
scroll to position [387, 0]
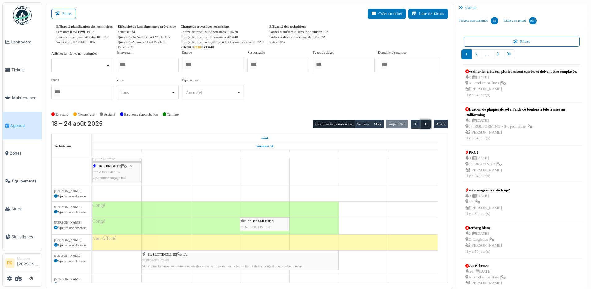
click at [423, 123] on span "button" at bounding box center [425, 123] width 5 height 5
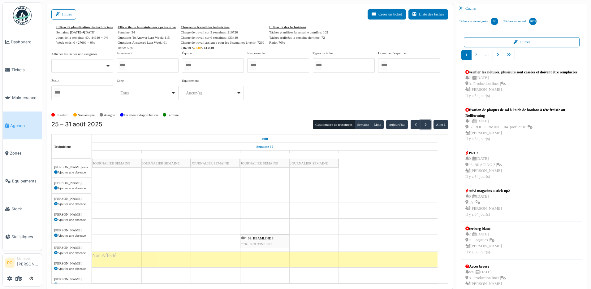
scroll to position [232, 0]
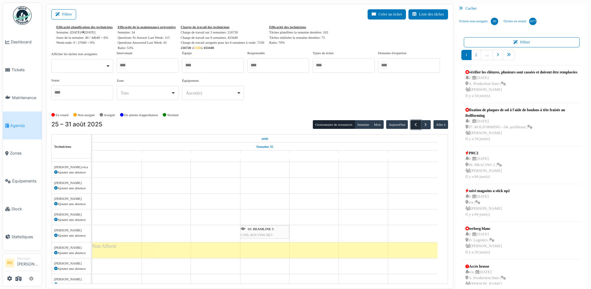
click at [413, 123] on span "button" at bounding box center [415, 124] width 5 height 5
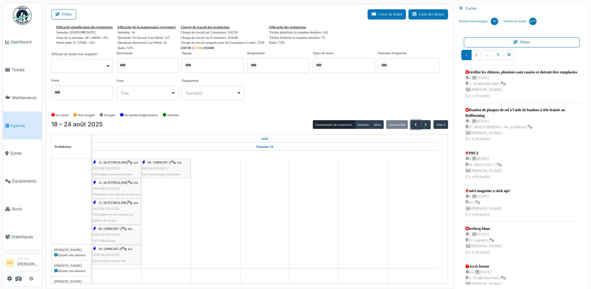
scroll to position [522, 0]
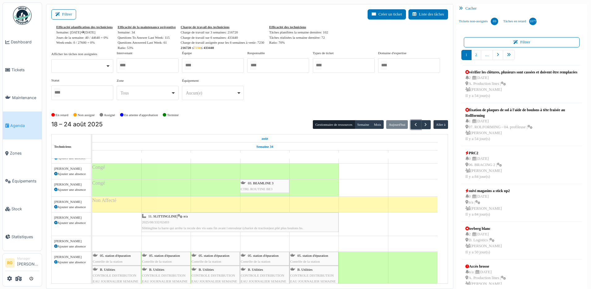
click at [186, 220] on div "11. SLITTINGLINE | n/a 2025/08/332/02493 Slittingline la barre qui arrête la re…" at bounding box center [240, 222] width 196 height 18
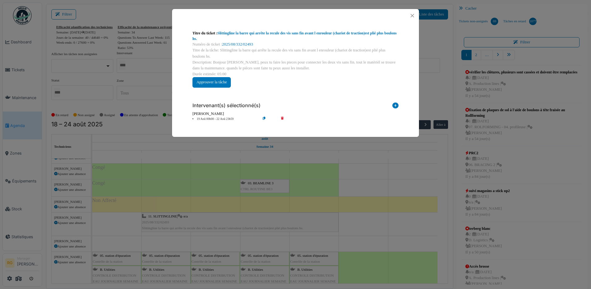
click at [186, 220] on div "**********" at bounding box center [295, 144] width 591 height 289
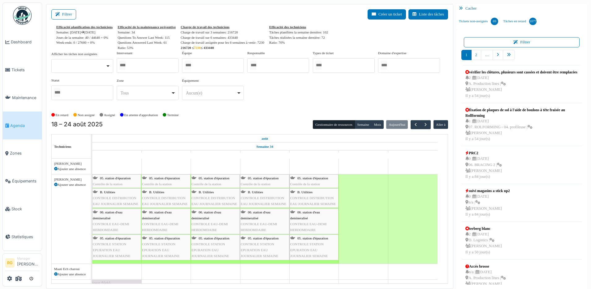
click at [111, 180] on div "05. station d'épuration Contrôle de la station" at bounding box center [117, 181] width 48 height 12
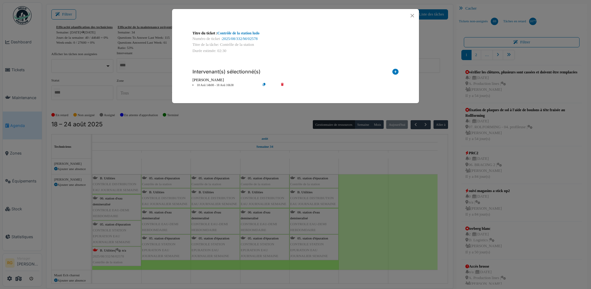
click at [283, 84] on icon at bounding box center [287, 85] width 18 height 5
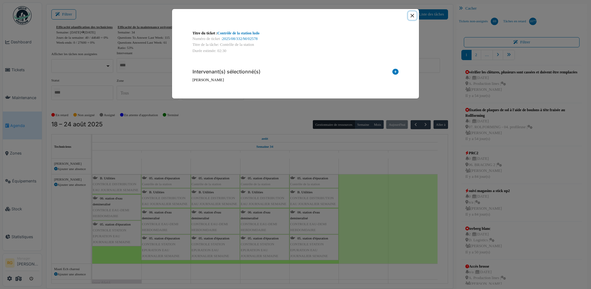
click at [411, 13] on button "Close" at bounding box center [412, 15] width 8 height 8
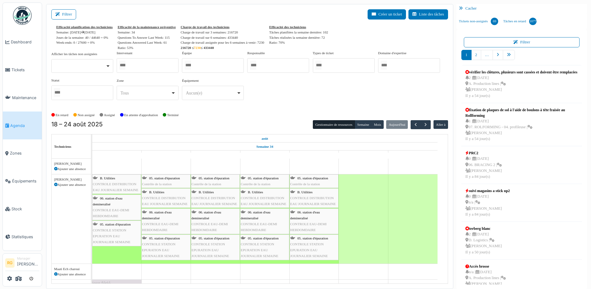
click at [114, 183] on span "CONTROLE DISTRIBUTION EAU JOURNALIER SEMAINE" at bounding box center [116, 187] width 46 height 10
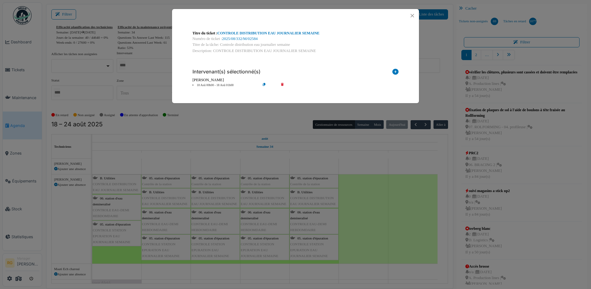
click at [116, 179] on div "Titre du ticket : CONTROLE DISTRIBUTION EAU JOURNALIER SEMAINE Numéro de ticket…" at bounding box center [295, 144] width 591 height 289
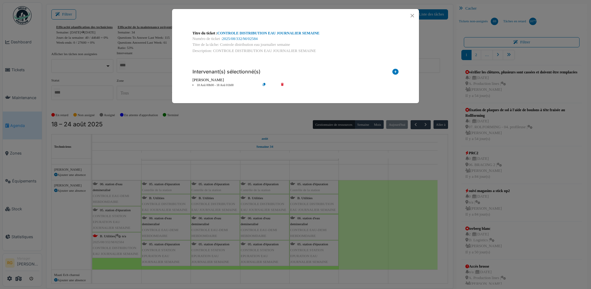
click at [282, 84] on icon at bounding box center [287, 85] width 18 height 5
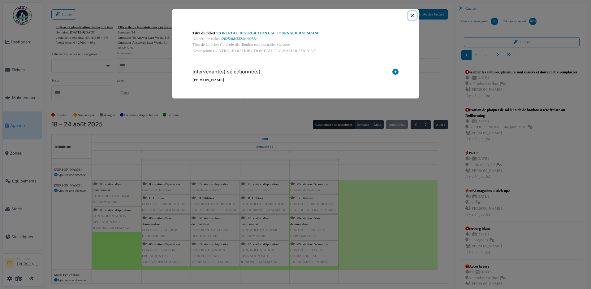
click at [413, 15] on button "Close" at bounding box center [412, 15] width 8 height 8
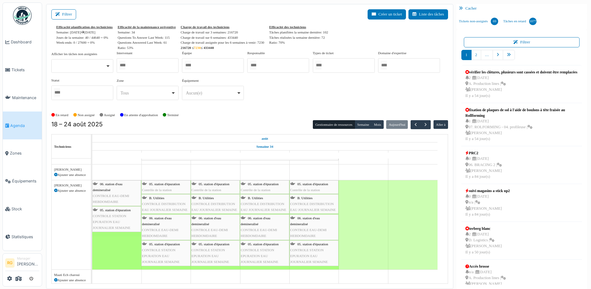
click at [116, 190] on div "06. station d'eau demineralisé CONTROLE EAU-DEMI HEBDOMDAIRE" at bounding box center [117, 193] width 48 height 24
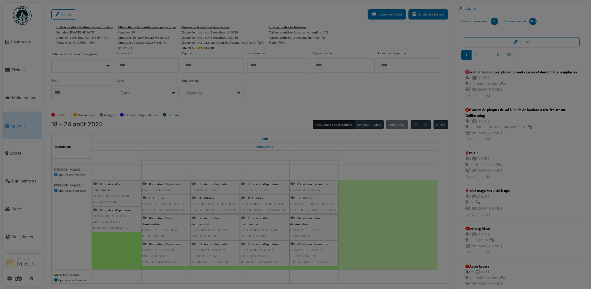
click at [0, 0] on div "Titre du ticket : CONTROLE EAU-DEMI HEBDOMDAIRE SEMAINE Numéro de ticket : 2025…" at bounding box center [0, 0] width 0 height 0
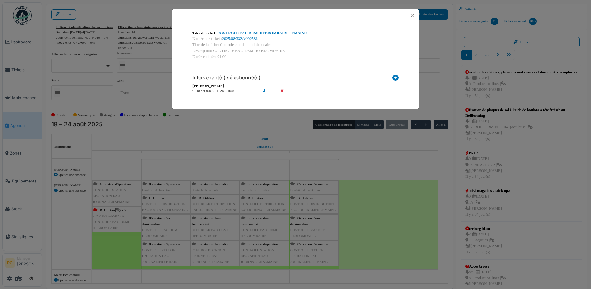
click at [283, 91] on icon at bounding box center [287, 91] width 18 height 5
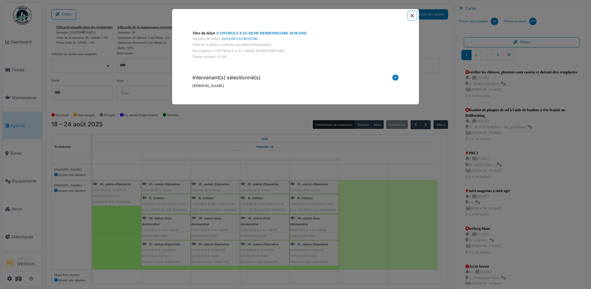
click at [414, 15] on button "Close" at bounding box center [412, 15] width 8 height 8
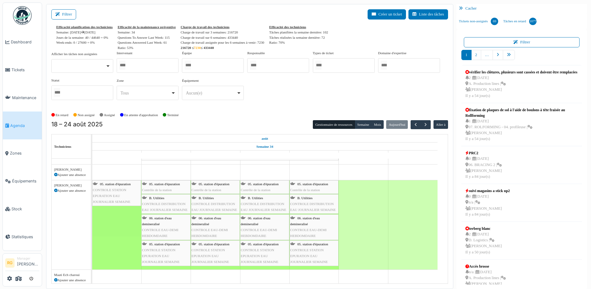
click at [116, 192] on div "05. station d'épuration CONTROLE STATION EPURATION EAU JOURNALIER SEMAINE" at bounding box center [117, 193] width 48 height 24
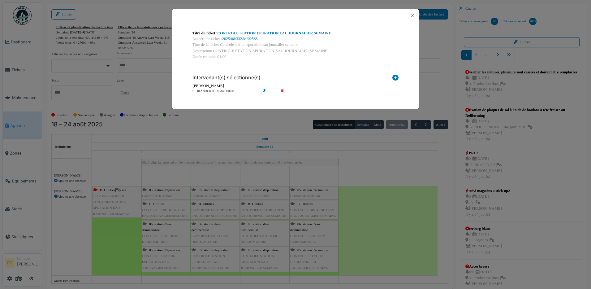
click at [282, 90] on icon at bounding box center [287, 91] width 18 height 5
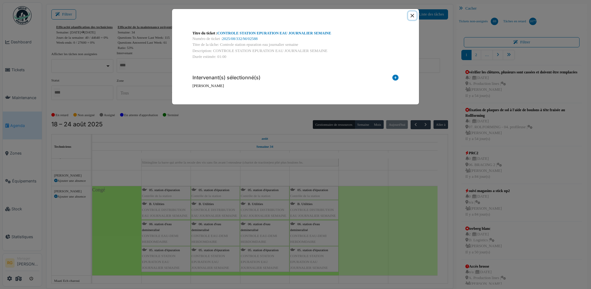
click at [413, 16] on button "Close" at bounding box center [412, 15] width 8 height 8
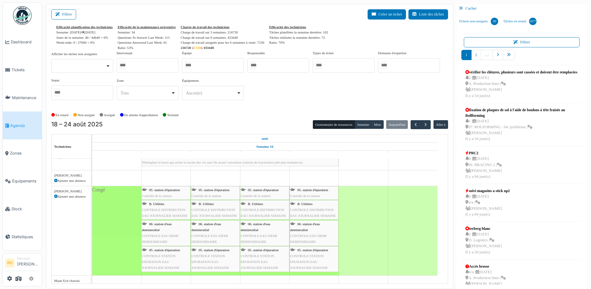
click at [166, 191] on span "05. station d'épuration" at bounding box center [164, 190] width 31 height 4
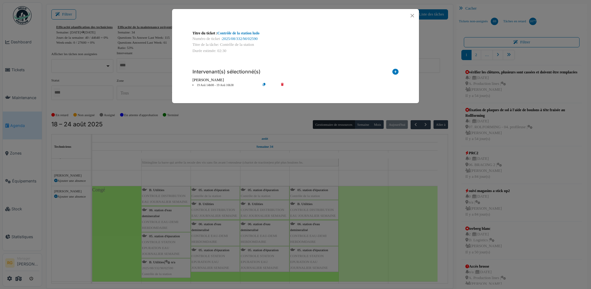
click at [280, 84] on icon at bounding box center [287, 85] width 18 height 5
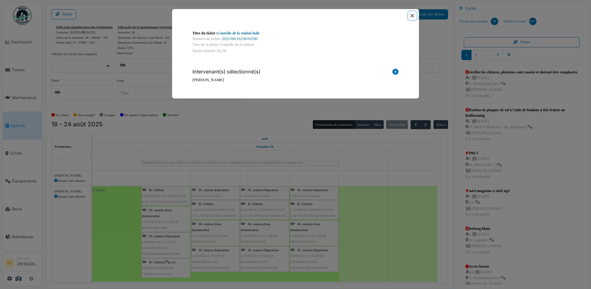
click at [413, 15] on button "Close" at bounding box center [412, 15] width 8 height 8
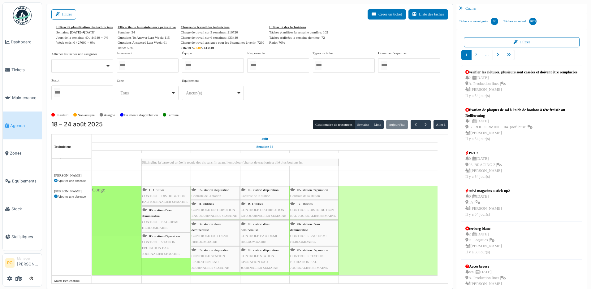
click at [164, 194] on span "CONTROLE DISTRIBUTION EAU JOURNALIER SEMAINE" at bounding box center [165, 199] width 46 height 10
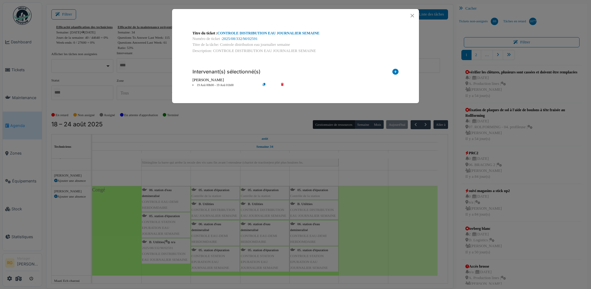
click at [282, 85] on icon at bounding box center [287, 85] width 18 height 5
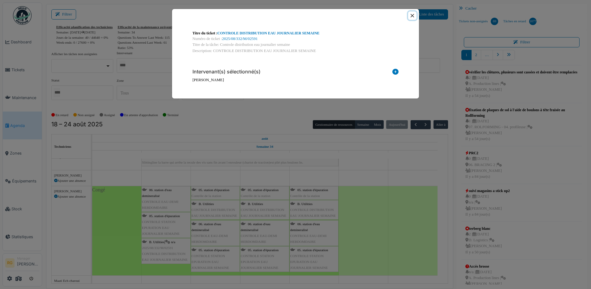
click at [411, 15] on button "Close" at bounding box center [412, 15] width 8 height 8
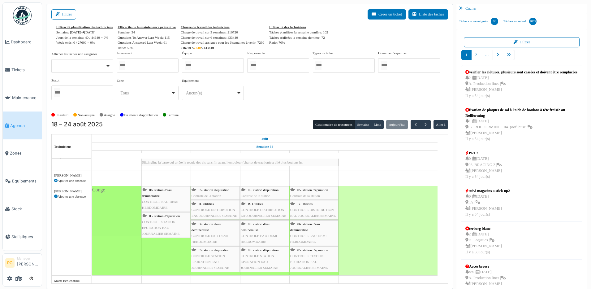
click at [165, 200] on span "CONTROLE EAU-DEMI HEBDOMDAIRE" at bounding box center [160, 205] width 37 height 10
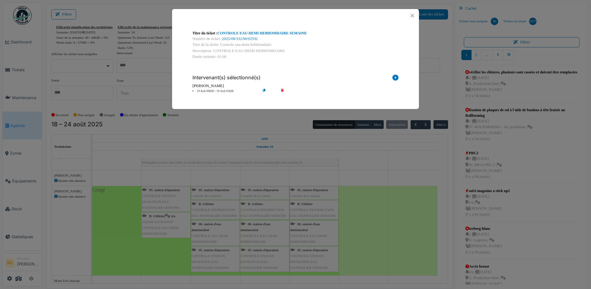
click at [283, 89] on icon at bounding box center [287, 91] width 18 height 5
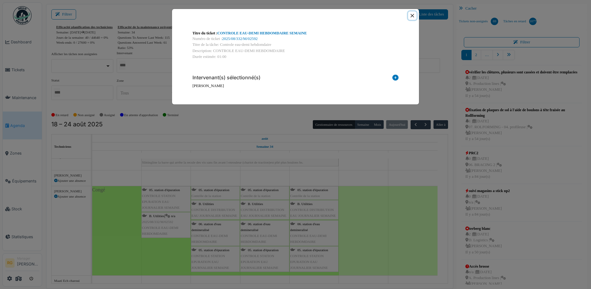
click at [412, 15] on button "Close" at bounding box center [412, 15] width 8 height 8
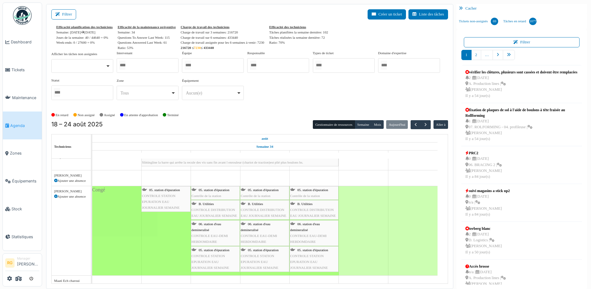
click at [163, 196] on span "CONTROLE STATION EPURATION EAU JOURNALIER SEMAINE" at bounding box center [161, 201] width 38 height 15
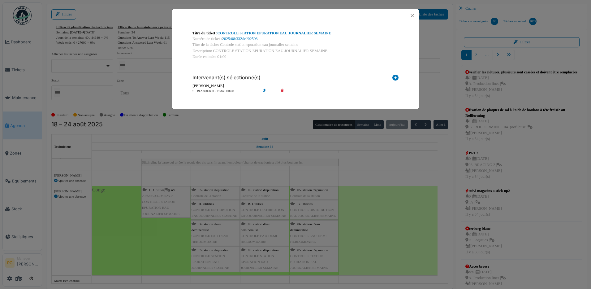
click at [282, 91] on icon at bounding box center [287, 91] width 18 height 5
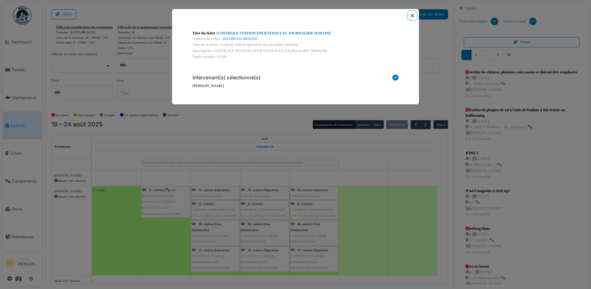
click at [413, 15] on button "Close" at bounding box center [412, 15] width 8 height 8
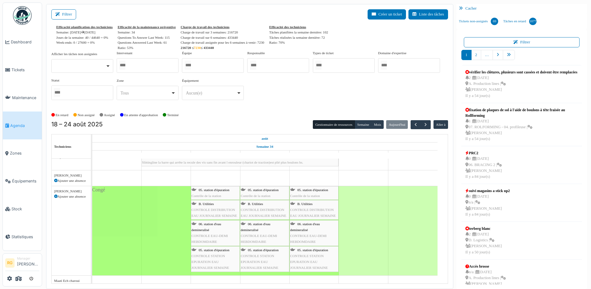
click at [216, 191] on span "05. station d'épuration" at bounding box center [214, 190] width 31 height 4
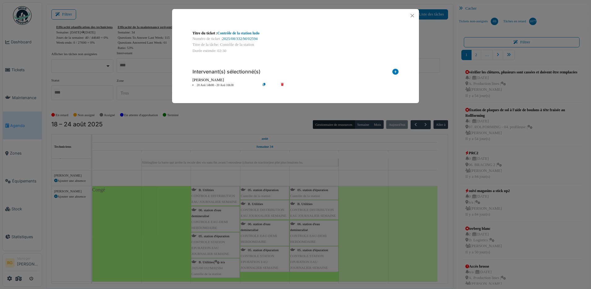
click at [281, 84] on icon at bounding box center [287, 85] width 18 height 5
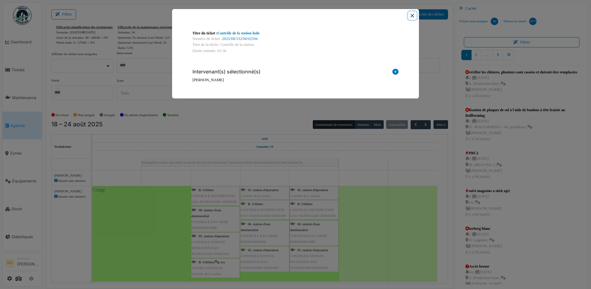
click at [410, 17] on button "Close" at bounding box center [412, 15] width 8 height 8
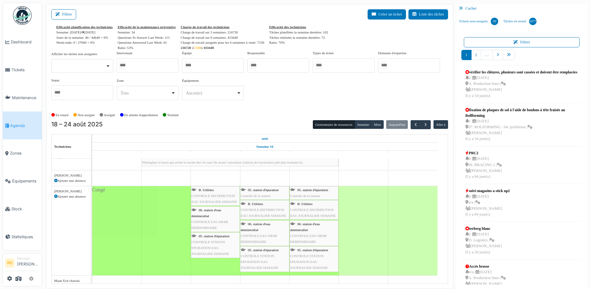
click at [214, 193] on div "B. Utilities CONTROLE DISTRIBUTION EAU JOURNALIER SEMAINE" at bounding box center [216, 196] width 48 height 18
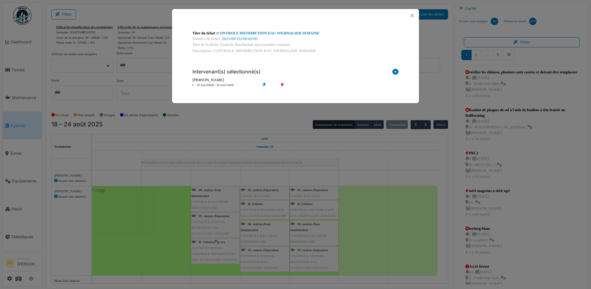
click at [282, 83] on icon at bounding box center [287, 85] width 18 height 5
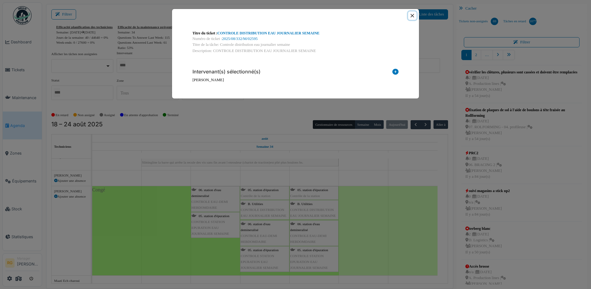
click at [410, 15] on button "Close" at bounding box center [412, 15] width 8 height 8
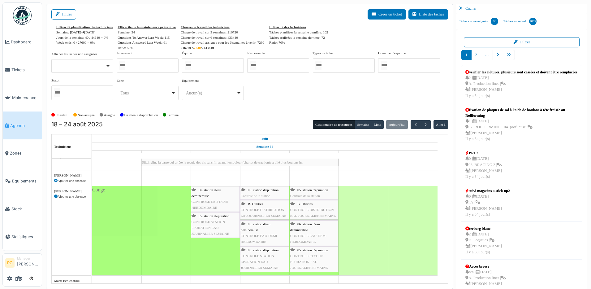
click at [207, 199] on div "06. station d'eau demineralisé CONTROLE EAU-DEMI HEBDOMDAIRE" at bounding box center [216, 199] width 48 height 24
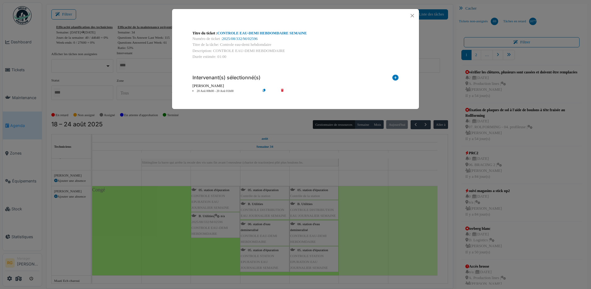
click at [283, 89] on icon at bounding box center [287, 91] width 18 height 5
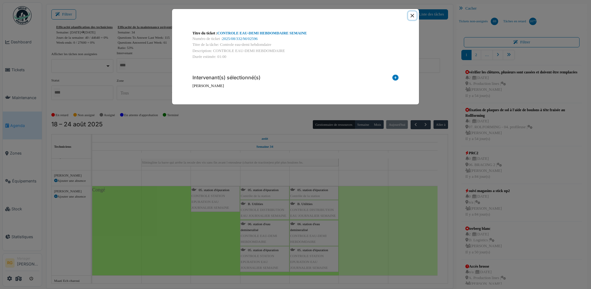
click at [413, 15] on button "Close" at bounding box center [412, 15] width 8 height 8
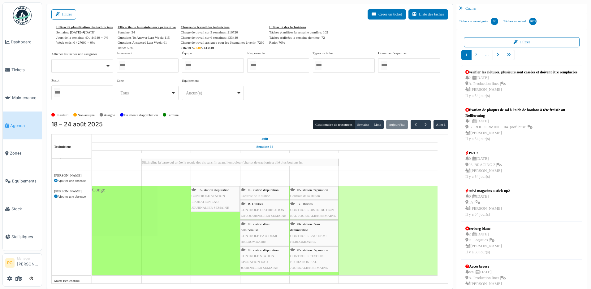
click at [214, 200] on span "CONTROLE STATION EPURATION EAU JOURNALIER SEMAINE" at bounding box center [211, 201] width 38 height 15
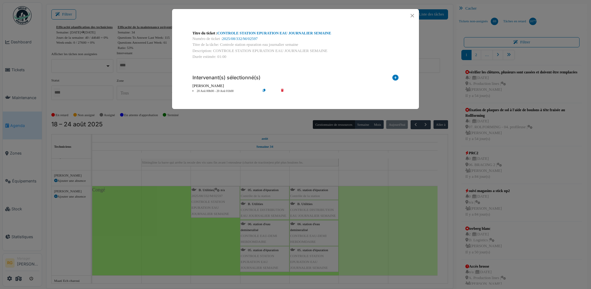
click at [283, 91] on icon at bounding box center [287, 91] width 18 height 5
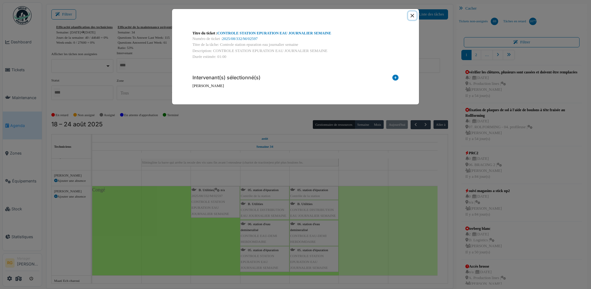
click at [412, 15] on button "Close" at bounding box center [412, 15] width 8 height 8
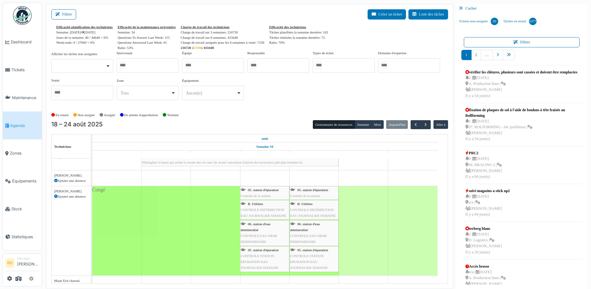
click at [263, 192] on div "05. station d'épuration Contrôle de la station" at bounding box center [265, 193] width 48 height 12
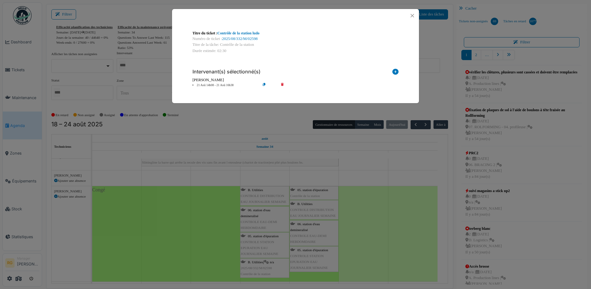
click at [283, 83] on icon at bounding box center [287, 85] width 18 height 5
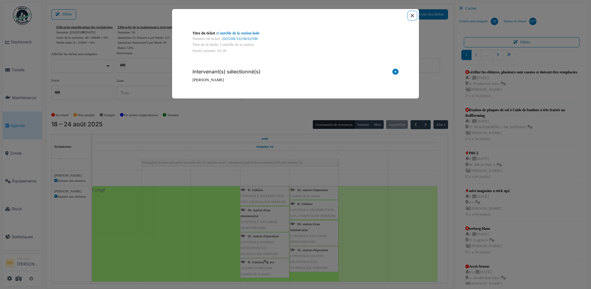
click at [413, 17] on button "Close" at bounding box center [412, 15] width 8 height 8
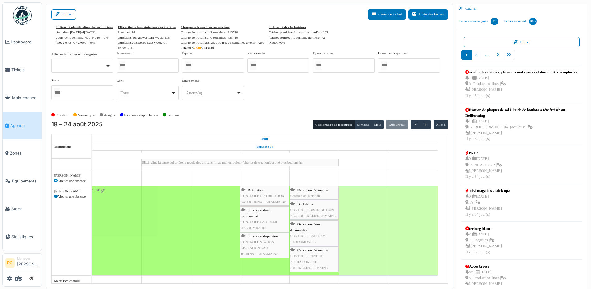
click at [265, 194] on span "CONTROLE DISTRIBUTION EAU JOURNALIER SEMAINE" at bounding box center [264, 199] width 46 height 10
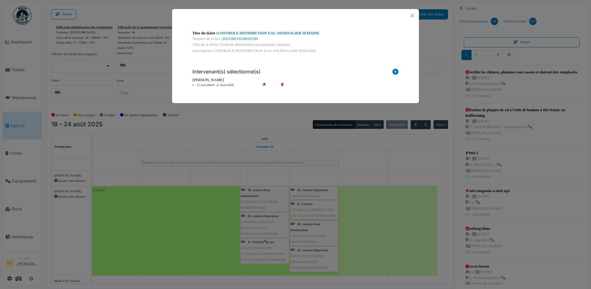
click at [282, 85] on icon at bounding box center [287, 85] width 18 height 5
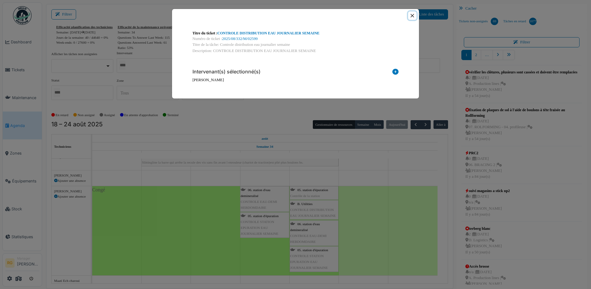
click at [412, 15] on button "Close" at bounding box center [412, 15] width 8 height 8
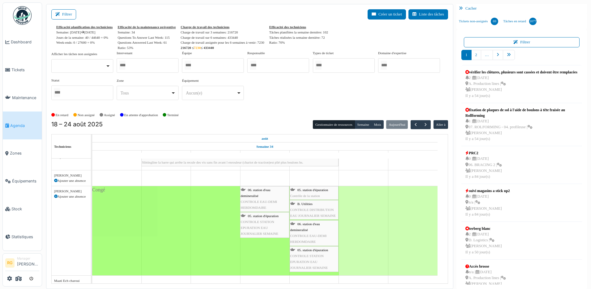
click at [261, 198] on div "06. station d'eau demineralisé CONTROLE EAU-DEMI HEBDOMDAIRE" at bounding box center [265, 199] width 48 height 24
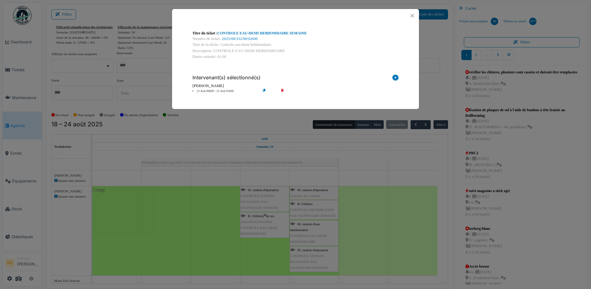
click at [282, 89] on icon at bounding box center [287, 91] width 18 height 5
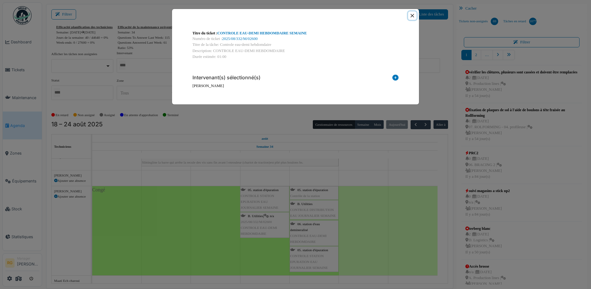
click at [413, 16] on button "Close" at bounding box center [412, 15] width 8 height 8
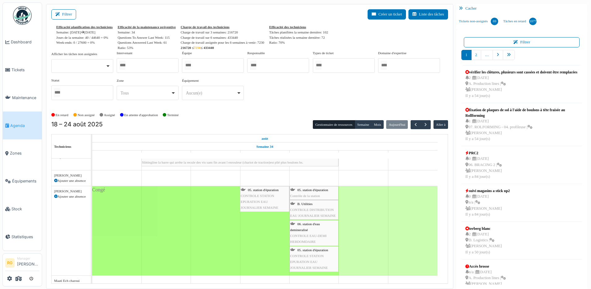
click at [267, 198] on div "05. station d'épuration CONTROLE STATION EPURATION EAU JOURNALIER SEMAINE" at bounding box center [265, 199] width 48 height 24
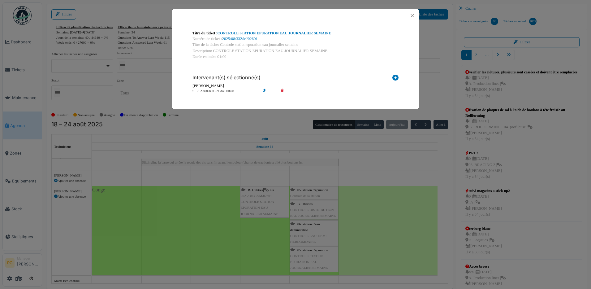
click at [282, 89] on icon at bounding box center [287, 91] width 18 height 5
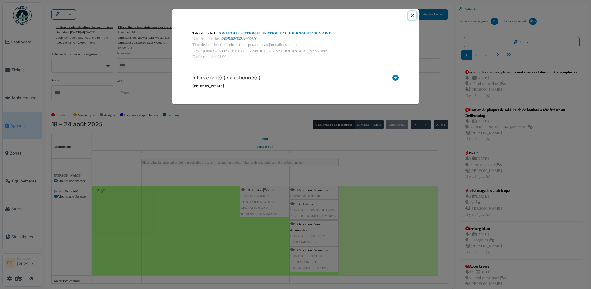
click at [413, 15] on button "Close" at bounding box center [412, 15] width 8 height 8
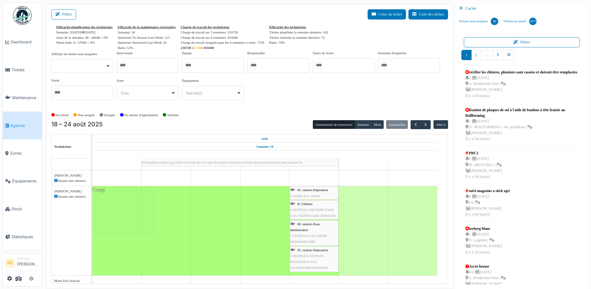
click at [312, 192] on div "05. station d'épuration Contrôle de la station" at bounding box center [314, 193] width 48 height 12
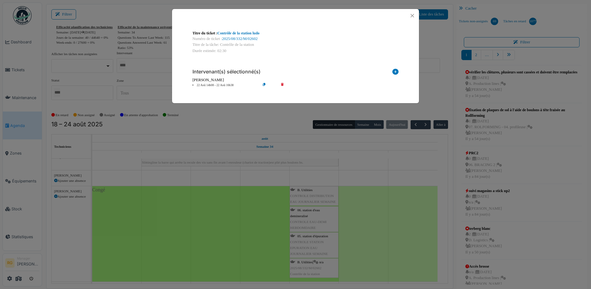
click at [281, 83] on icon at bounding box center [287, 85] width 18 height 5
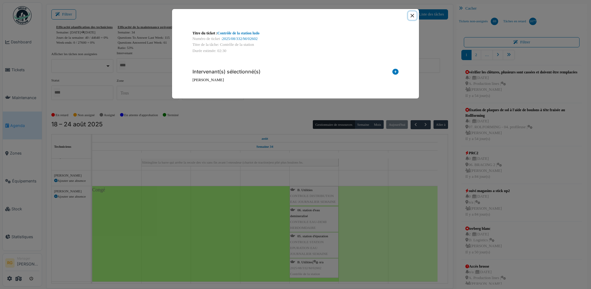
click at [414, 16] on button "Close" at bounding box center [412, 15] width 8 height 8
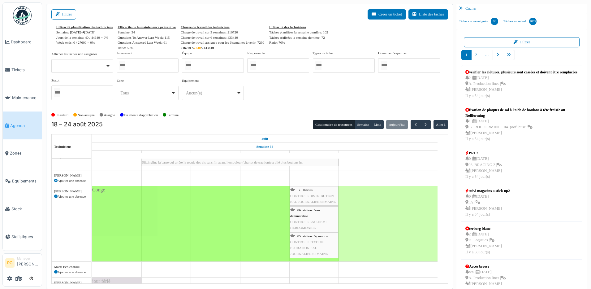
click at [310, 195] on span "CONTROLE DISTRIBUTION EAU JOURNALIER SEMAINE" at bounding box center [313, 199] width 46 height 10
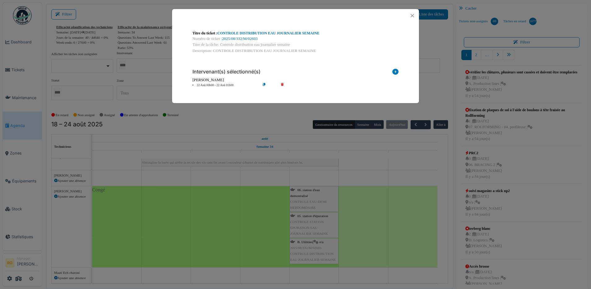
click at [283, 83] on icon at bounding box center [287, 85] width 18 height 5
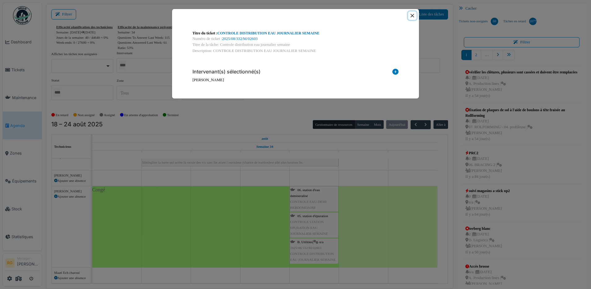
click at [413, 15] on button "Close" at bounding box center [412, 15] width 8 height 8
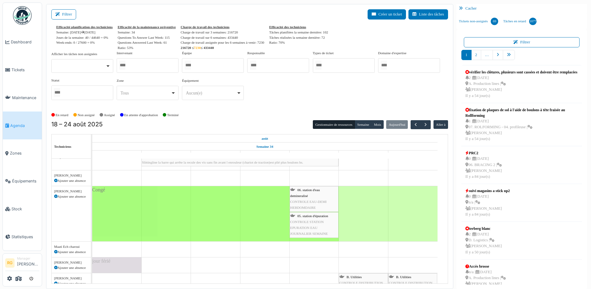
click at [313, 197] on div "06. station d'eau demineralisé CONTROLE EAU-DEMI HEBDOMDAIRE" at bounding box center [314, 199] width 48 height 24
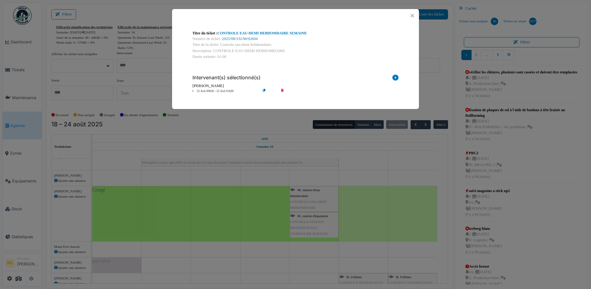
click at [283, 90] on icon at bounding box center [287, 91] width 18 height 5
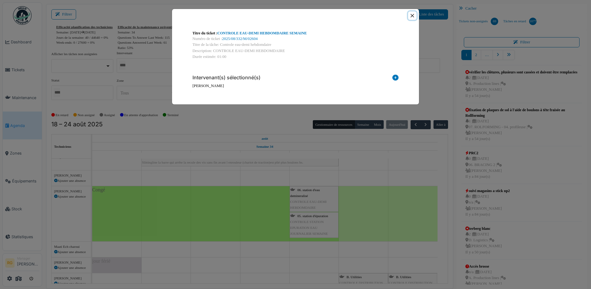
click at [412, 14] on button "Close" at bounding box center [412, 15] width 8 height 8
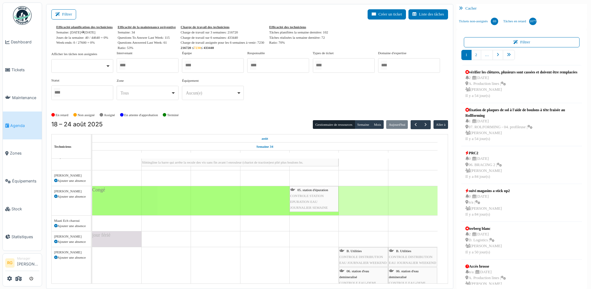
click at [311, 198] on div "05. station d'épuration CONTROLE STATION EPURATION EAU JOURNALIER SEMAINE" at bounding box center [314, 199] width 48 height 24
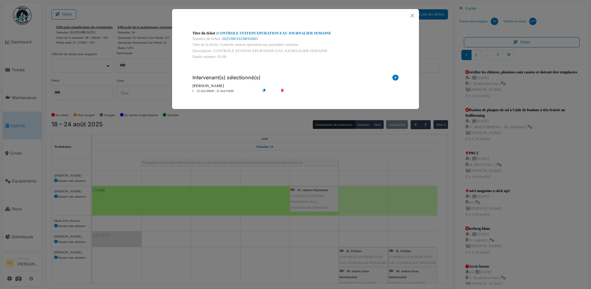
click at [283, 90] on icon at bounding box center [287, 91] width 18 height 5
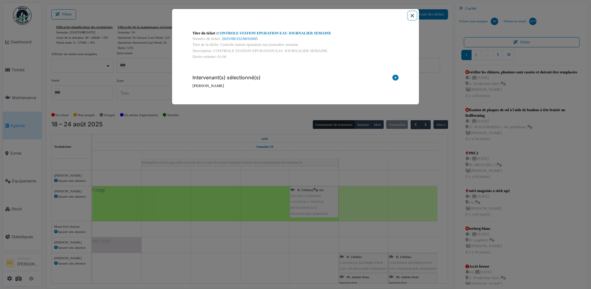
click at [413, 15] on button "Close" at bounding box center [412, 15] width 8 height 8
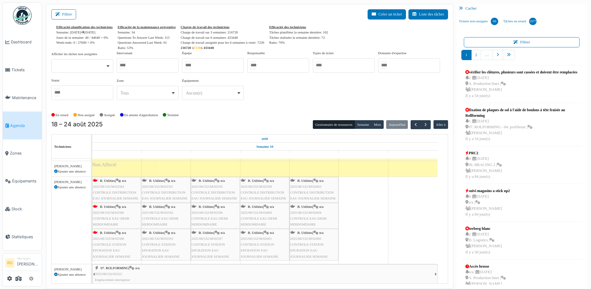
scroll to position [799, 0]
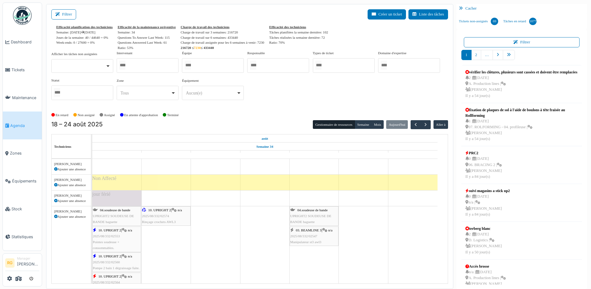
click at [156, 215] on span "2025/08/332/02574" at bounding box center [155, 216] width 27 height 4
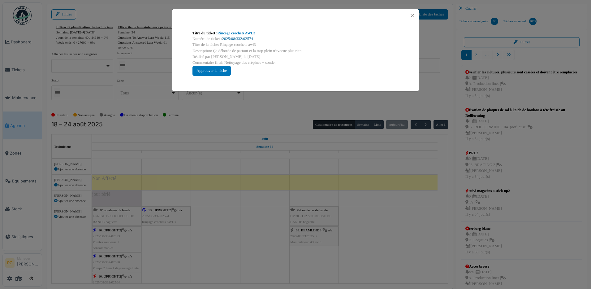
click at [235, 38] on link "2025/08/332/02574" at bounding box center [237, 39] width 31 height 4
click at [221, 69] on div "Approuver la tâche" at bounding box center [212, 71] width 38 height 10
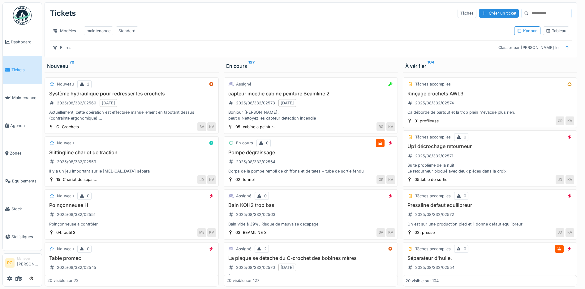
click at [529, 13] on input at bounding box center [550, 13] width 43 height 9
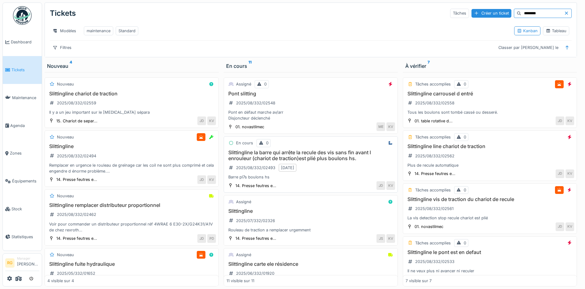
type input "********"
click at [328, 179] on div "Slittingline la barre qui arrête la recule des vis sans fin avant l enrouleur (…" at bounding box center [311, 165] width 169 height 31
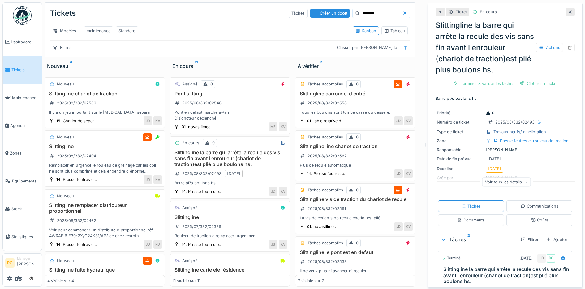
click at [525, 182] on icon at bounding box center [527, 181] width 4 height 3
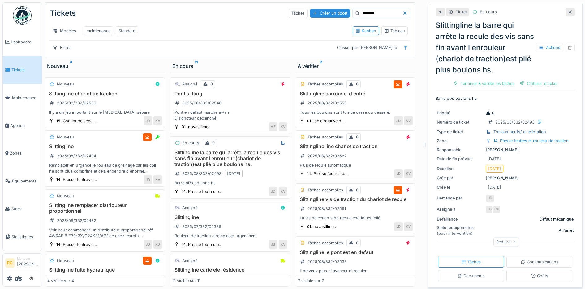
click at [568, 11] on icon at bounding box center [570, 12] width 5 height 4
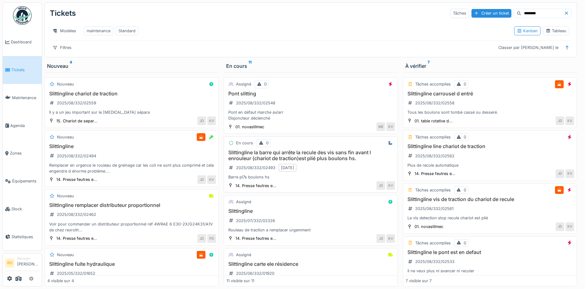
click at [322, 180] on div "Barre pl7s boulons hs" at bounding box center [311, 177] width 169 height 6
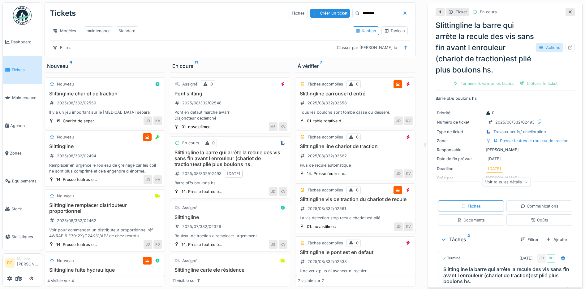
click at [541, 47] on div "Actions" at bounding box center [549, 47] width 27 height 9
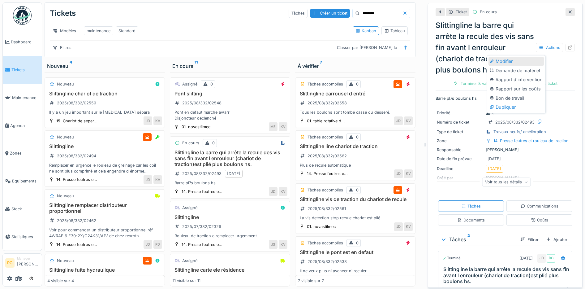
click at [502, 63] on div "Modifier" at bounding box center [516, 61] width 55 height 9
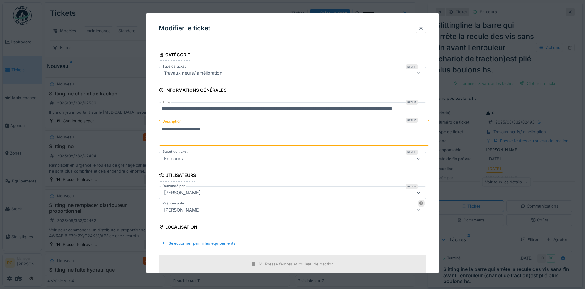
click at [424, 28] on div at bounding box center [421, 28] width 5 height 6
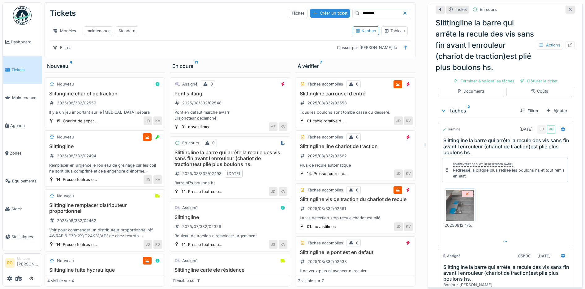
scroll to position [90, 0]
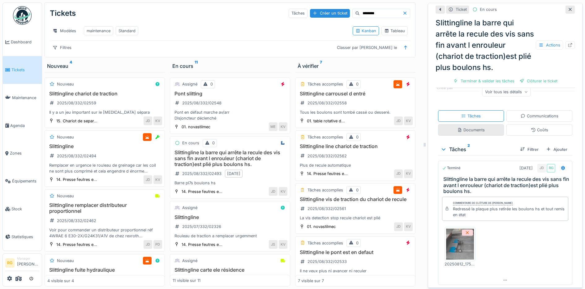
click at [469, 127] on div "Documents" at bounding box center [471, 130] width 28 height 6
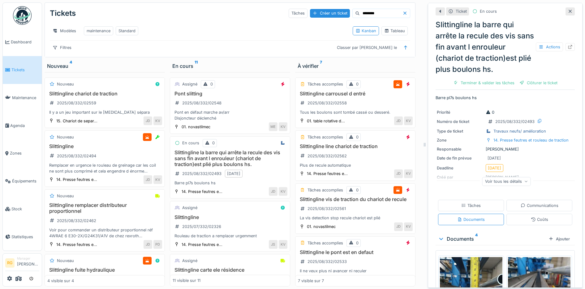
scroll to position [0, 0]
click at [537, 203] on div "Communications" at bounding box center [540, 206] width 38 height 6
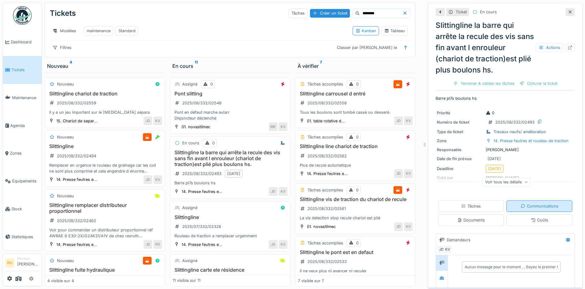
scroll to position [101, 0]
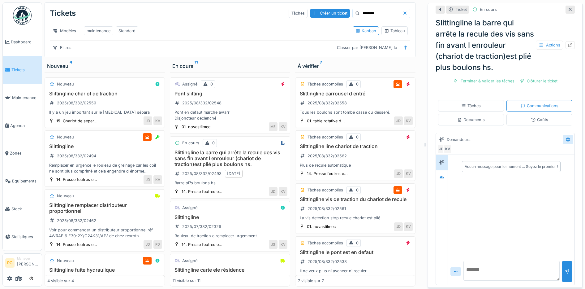
click at [566, 137] on icon at bounding box center [568, 139] width 4 height 4
click at [494, 134] on div "Demandeurs" at bounding box center [500, 139] width 126 height 10
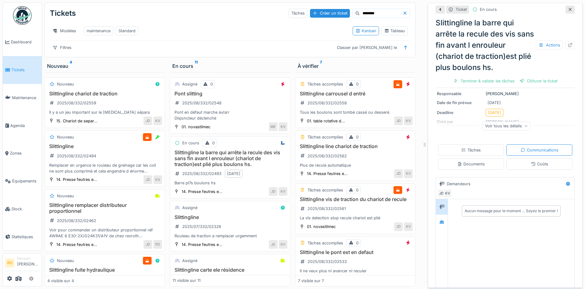
scroll to position [0, 0]
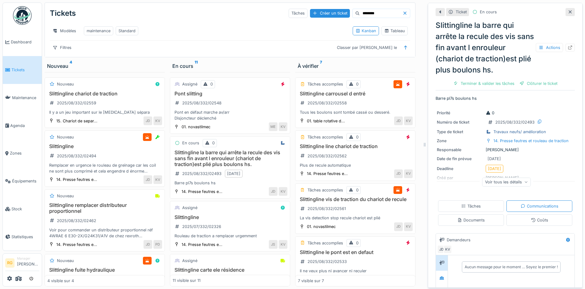
click at [515, 177] on div "Voir tous les détails" at bounding box center [507, 181] width 49 height 9
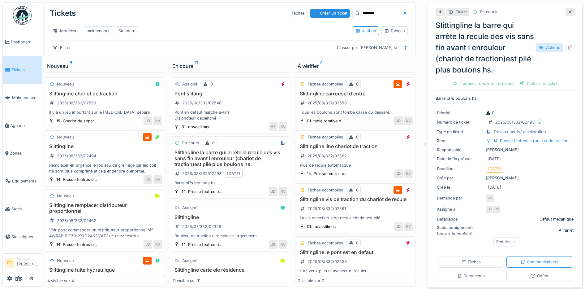
click at [545, 43] on div "Actions" at bounding box center [549, 47] width 27 height 9
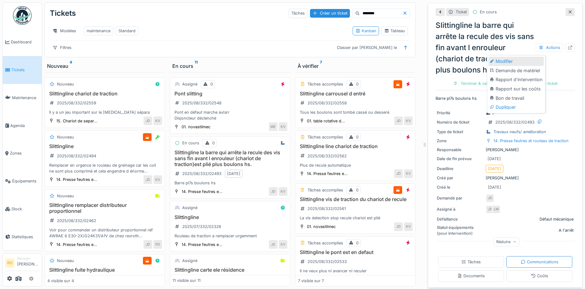
click at [504, 57] on div "Modifier" at bounding box center [516, 61] width 55 height 9
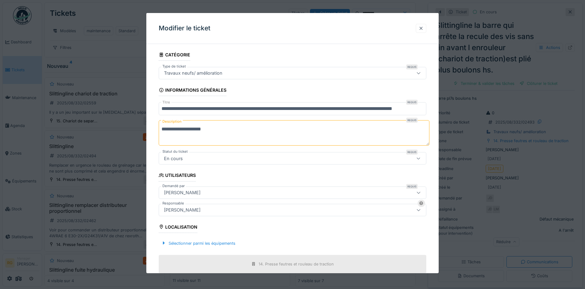
click at [424, 27] on div at bounding box center [421, 28] width 5 height 6
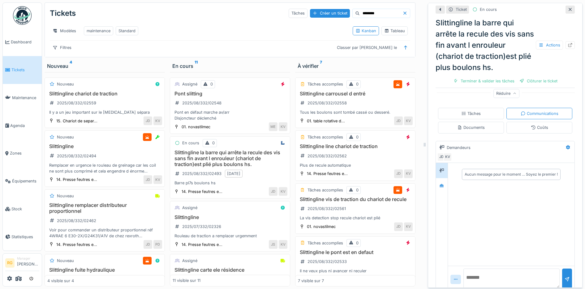
scroll to position [155, 0]
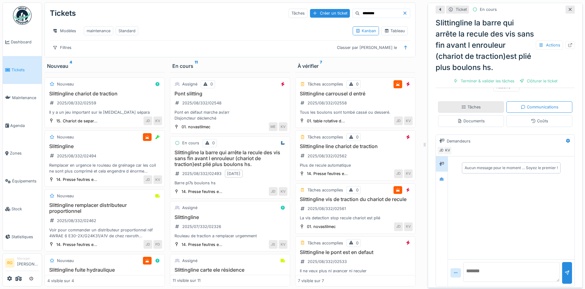
click at [470, 104] on div "Tâches" at bounding box center [472, 107] width 20 height 6
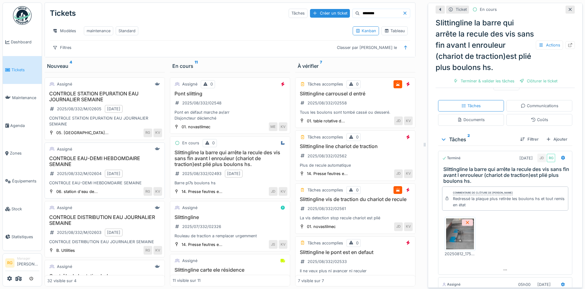
click at [96, 165] on h3 "CONTROLE EAU-DEMI HEBDOMDAIRE SEMAINE" at bounding box center [104, 161] width 115 height 12
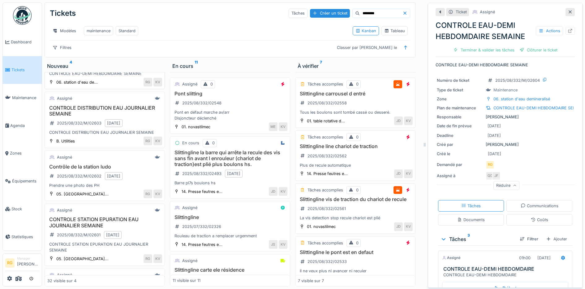
scroll to position [116, 0]
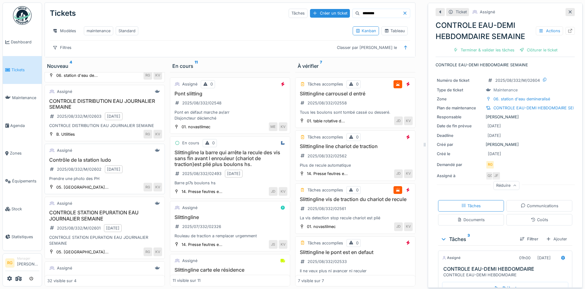
click at [113, 181] on div "Prendre une photo des PH" at bounding box center [104, 179] width 115 height 6
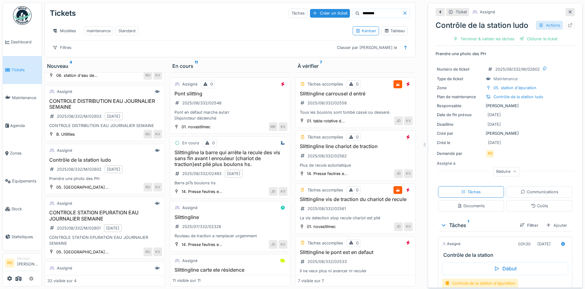
click at [537, 21] on div "Actions" at bounding box center [549, 25] width 27 height 9
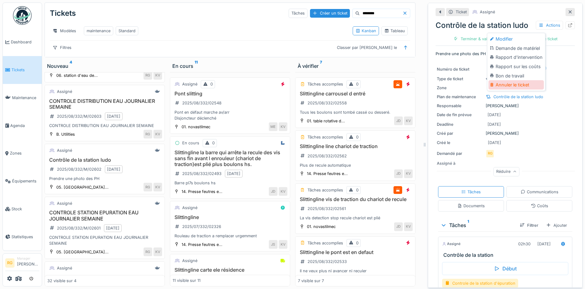
click at [518, 80] on div "Annuler le ticket" at bounding box center [516, 84] width 55 height 9
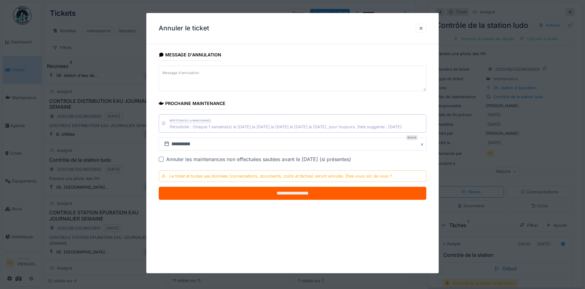
click at [308, 194] on input "**********" at bounding box center [293, 193] width 268 height 13
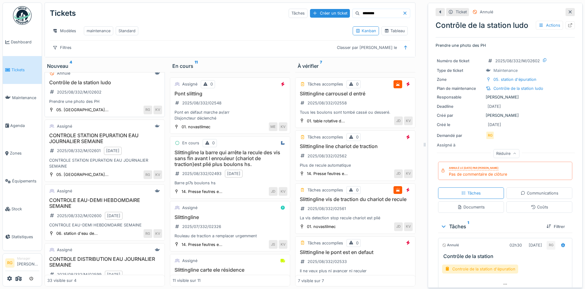
scroll to position [246, 0]
click at [141, 153] on div "CONTROLE STATION EPURATION EAU JOURNALIER SEMAINE 2025/08/332/M/02601 21/08/202…" at bounding box center [104, 150] width 115 height 37
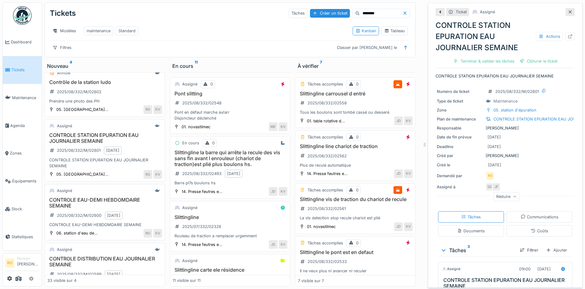
click at [135, 209] on h3 "CONTROLE EAU-DEMI HEBDOMDAIRE SEMAINE" at bounding box center [104, 203] width 115 height 12
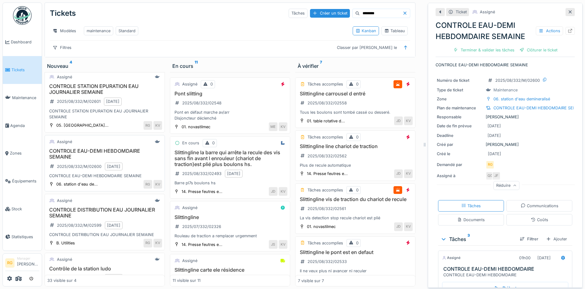
scroll to position [324, 0]
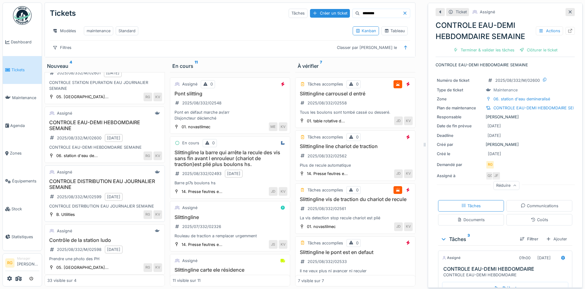
click at [139, 201] on div "CONTROLE DISTRIBUTION EAU JOURNALIER SEMAINE 2025/08/332/M/02599 21/08/2025 CON…" at bounding box center [104, 193] width 115 height 31
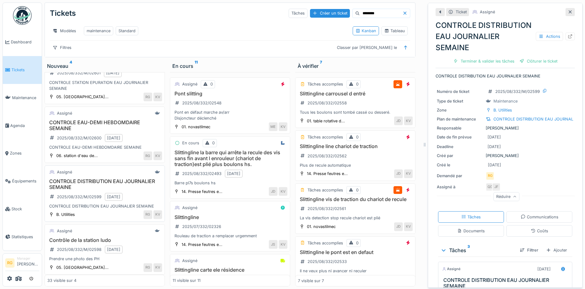
scroll to position [401, 0]
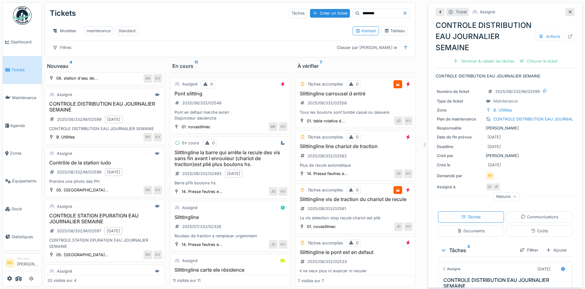
click at [142, 182] on div "Contrôle de la station ludo 2025/08/332/M/02598 21/08/2025 Prendre une photo de…" at bounding box center [104, 172] width 115 height 25
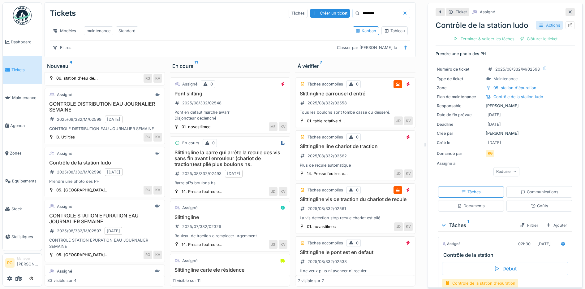
click at [536, 21] on div "Actions" at bounding box center [549, 25] width 27 height 9
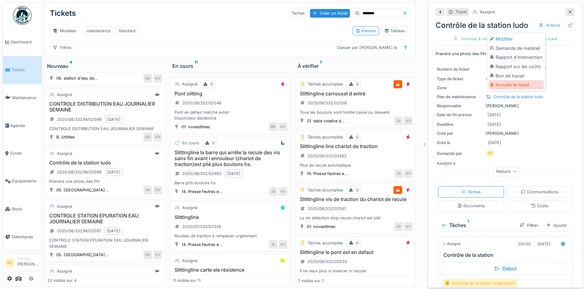
click at [514, 80] on div "Annuler le ticket" at bounding box center [516, 84] width 55 height 9
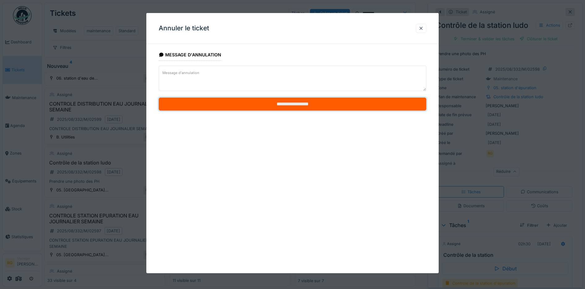
click at [259, 102] on input "**********" at bounding box center [293, 104] width 268 height 13
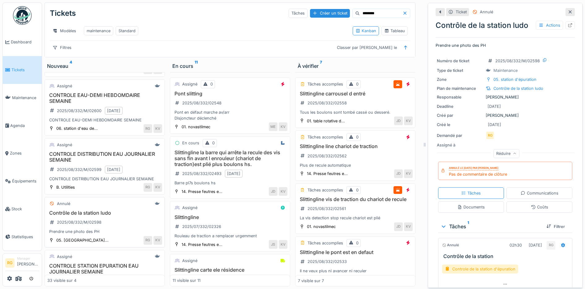
scroll to position [362, 0]
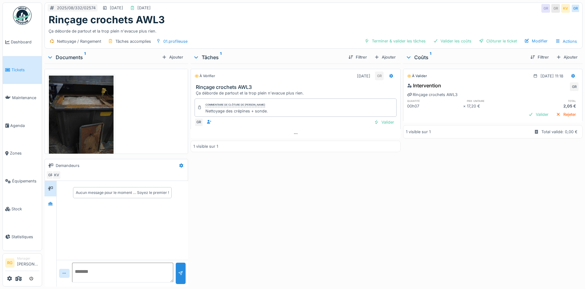
click at [78, 114] on img at bounding box center [81, 119] width 65 height 86
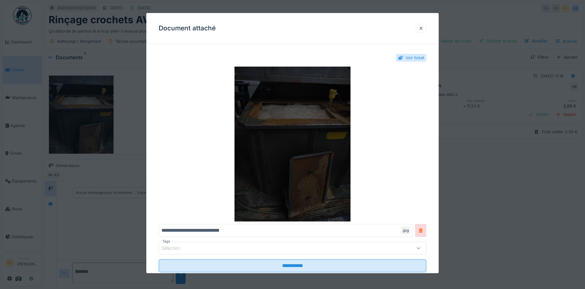
click at [280, 126] on img at bounding box center [293, 144] width 268 height 155
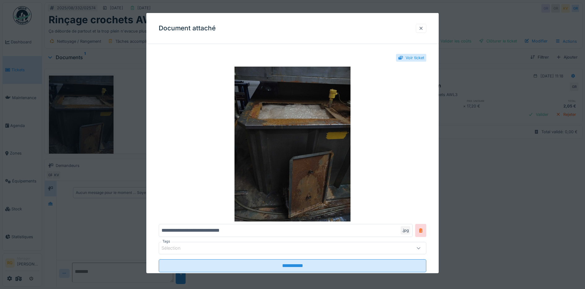
click at [424, 28] on div at bounding box center [421, 28] width 5 height 6
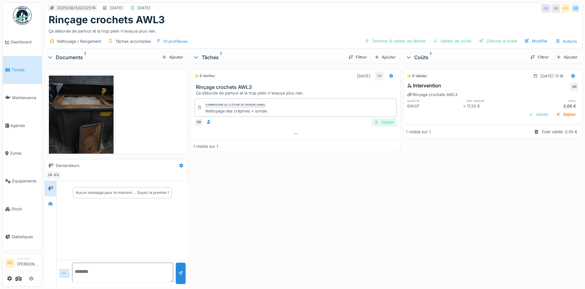
click at [385, 123] on div "Valider" at bounding box center [384, 122] width 25 height 8
click at [526, 113] on div "Valider" at bounding box center [538, 114] width 25 height 8
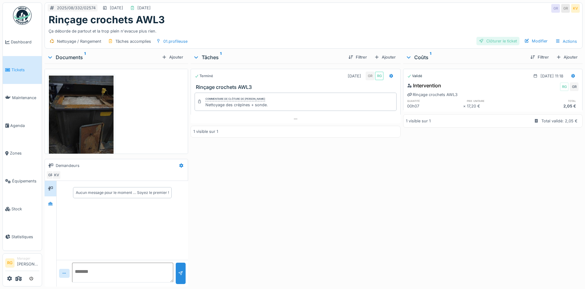
click at [497, 42] on div "Clôturer le ticket" at bounding box center [498, 41] width 43 height 8
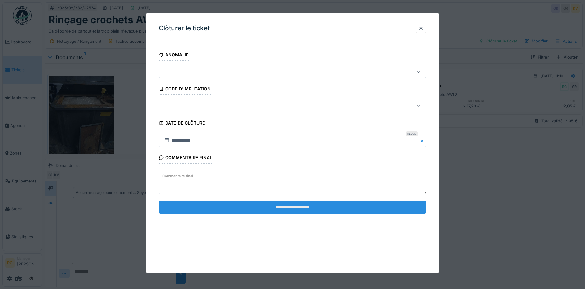
click at [312, 206] on input "**********" at bounding box center [293, 207] width 268 height 13
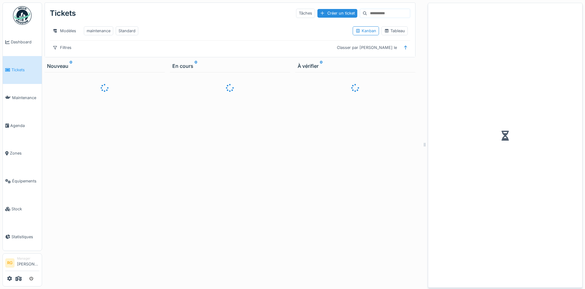
scroll to position [6, 0]
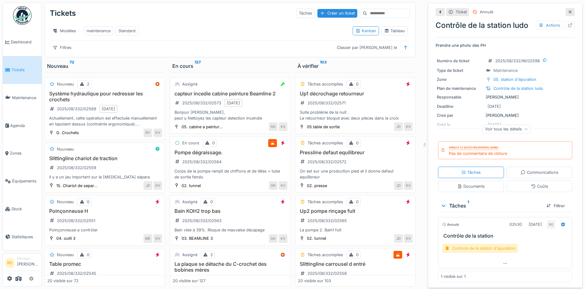
click at [569, 11] on icon at bounding box center [570, 12] width 3 height 3
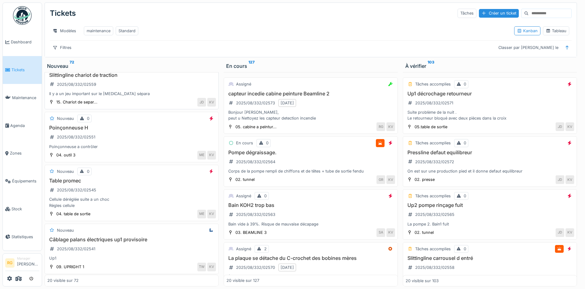
scroll to position [39, 0]
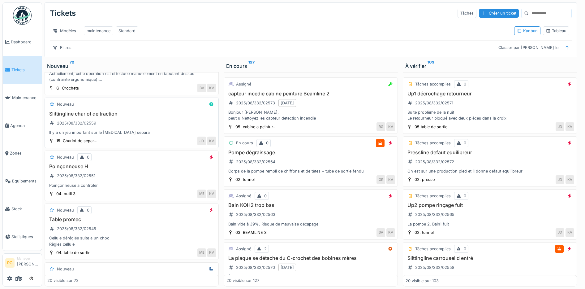
click at [120, 120] on div "Slittingline chariot de traction 2025/08/332/02559 Il y a un jeu important sur …" at bounding box center [131, 123] width 169 height 25
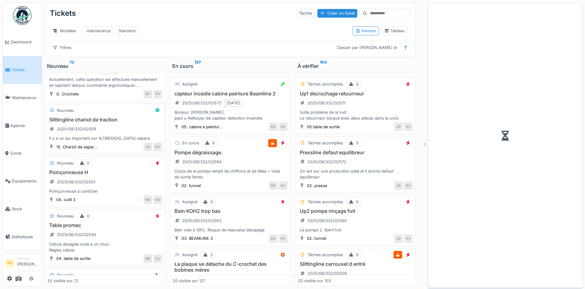
scroll to position [45, 0]
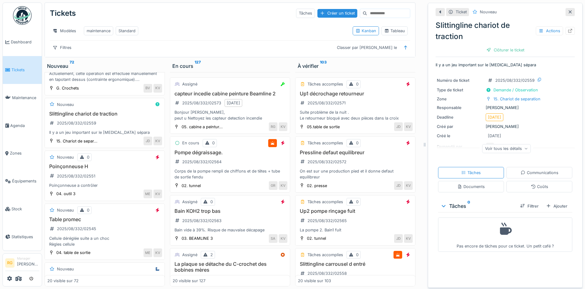
click at [568, 10] on icon at bounding box center [570, 12] width 5 height 4
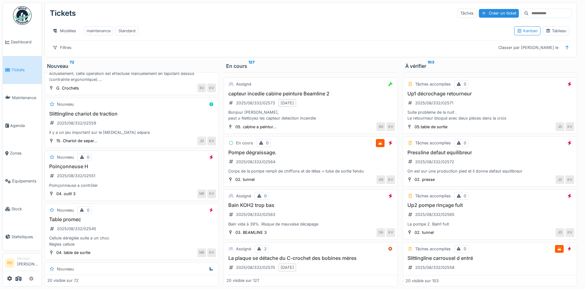
scroll to position [77, 0]
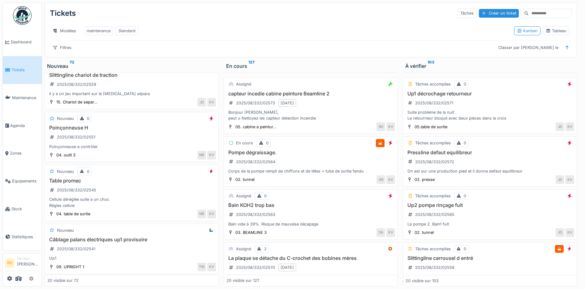
click at [135, 142] on div "Poinçonneuse H 2025/08/332/02551 Poinçonneuse a contrôler" at bounding box center [131, 137] width 169 height 25
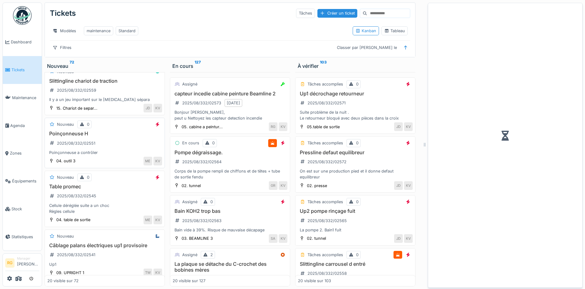
scroll to position [83, 0]
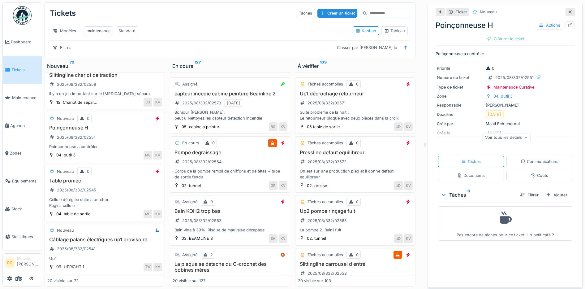
click at [112, 188] on div "Table promec 2025/08/332/02545 Cellule déréglée suite a un choc Règles cellule" at bounding box center [104, 193] width 115 height 31
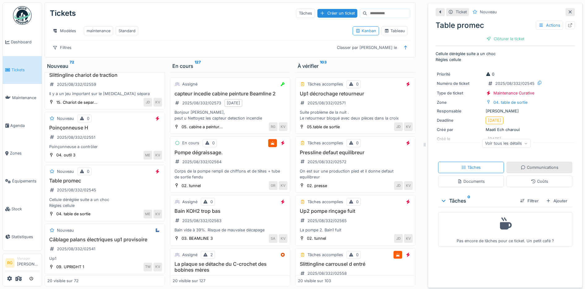
click at [529, 164] on div "Communications" at bounding box center [540, 167] width 38 height 6
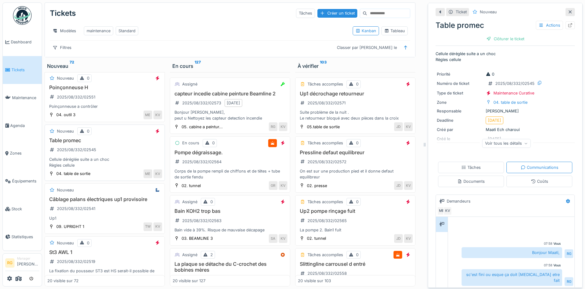
scroll to position [161, 0]
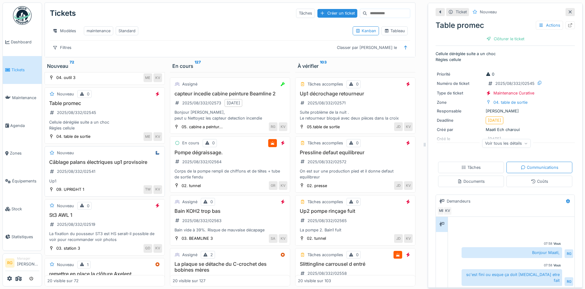
click at [107, 174] on div "Câblage palans électriques up1 provisoire 2025/08/332/02541 Up1" at bounding box center [104, 171] width 115 height 25
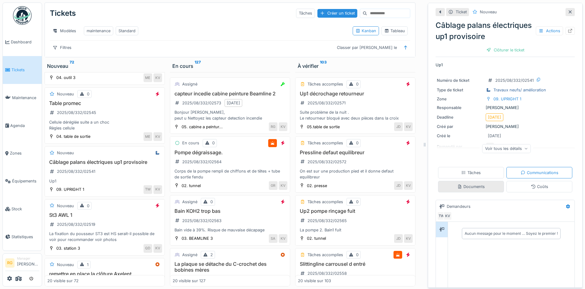
click at [475, 184] on div "Documents" at bounding box center [471, 187] width 28 height 6
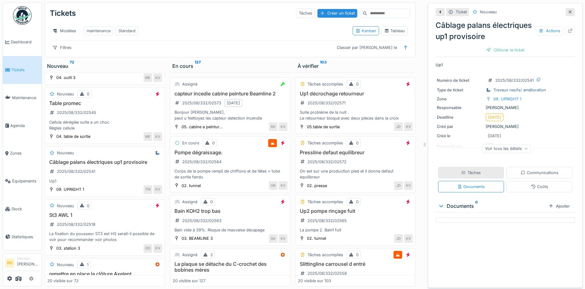
click at [473, 170] on div "Tâches" at bounding box center [472, 173] width 20 height 6
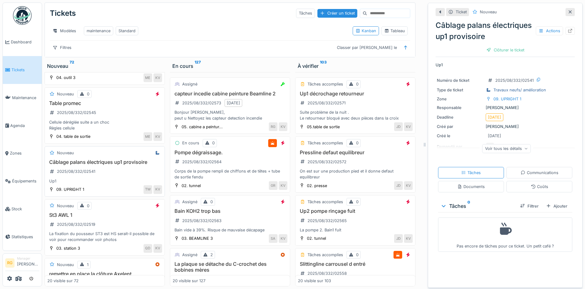
scroll to position [199, 0]
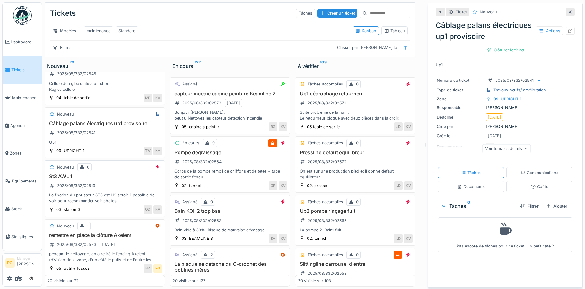
click at [112, 181] on div "St3 AWL 1 2025/08/332/02519 La fixation du pousseur ST3 est HS serait-il possib…" at bounding box center [104, 188] width 115 height 31
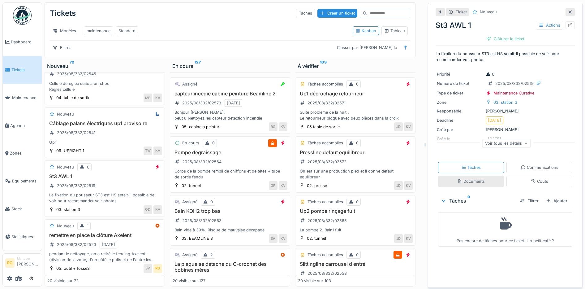
click at [466, 181] on div "Documents" at bounding box center [471, 181] width 66 height 11
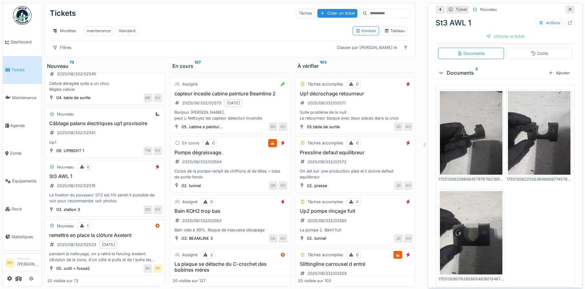
scroll to position [12, 0]
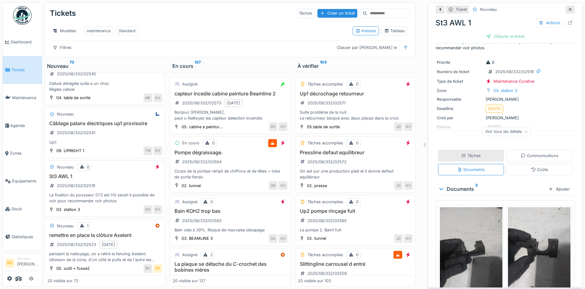
click at [463, 157] on div "Tâches" at bounding box center [472, 156] width 20 height 6
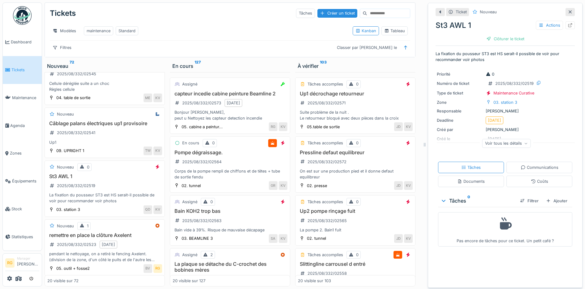
scroll to position [0, 0]
click at [470, 183] on div "Documents" at bounding box center [471, 181] width 28 height 6
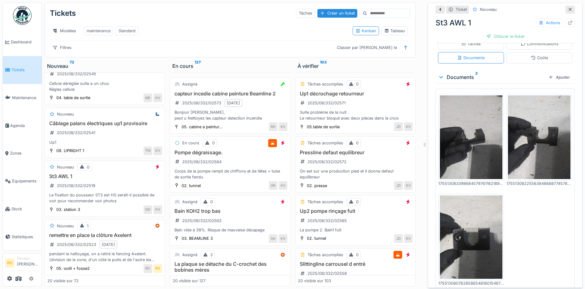
scroll to position [128, 0]
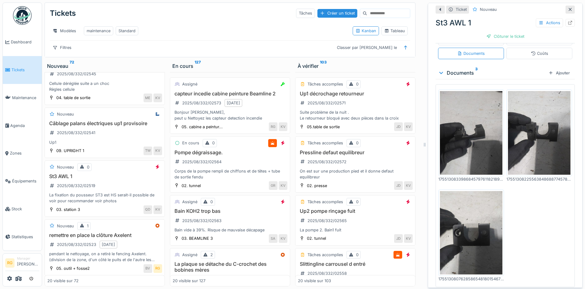
drag, startPoint x: 466, startPoint y: 135, endPoint x: 504, endPoint y: 66, distance: 78.8
click at [504, 69] on div "Documents 3" at bounding box center [492, 72] width 108 height 7
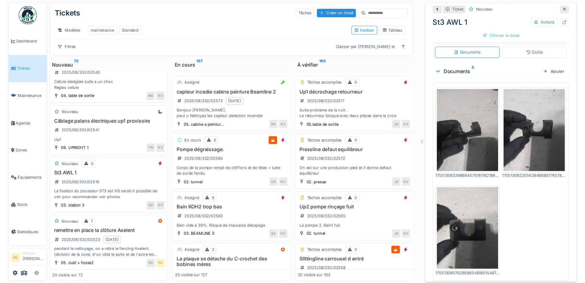
scroll to position [0, 0]
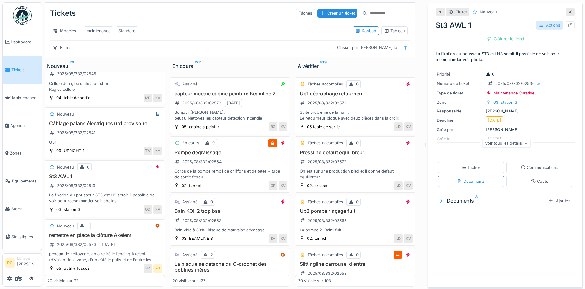
click at [538, 21] on div "Actions" at bounding box center [549, 25] width 27 height 9
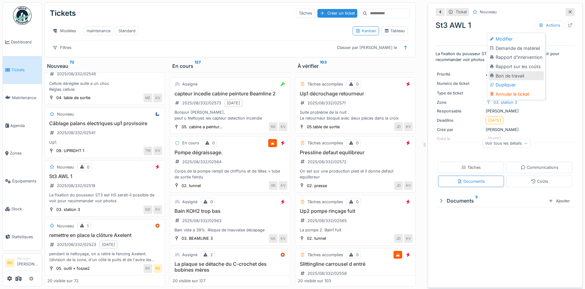
click at [509, 71] on div "Bon de travail" at bounding box center [516, 75] width 55 height 9
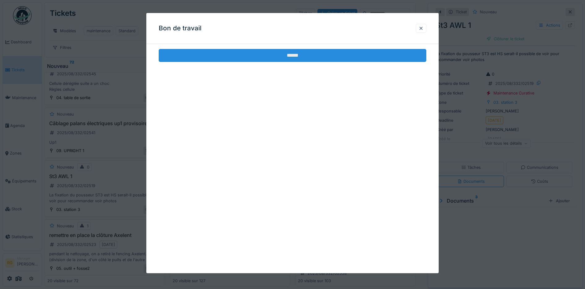
click at [323, 57] on input "******" at bounding box center [293, 55] width 268 height 13
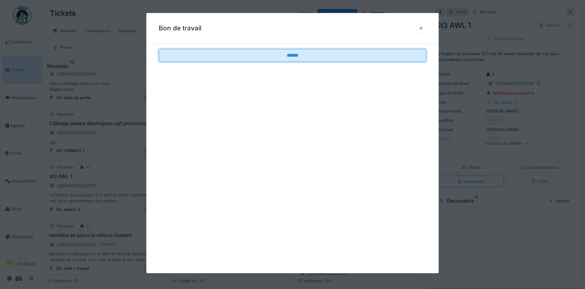
click at [422, 29] on div at bounding box center [421, 28] width 5 height 6
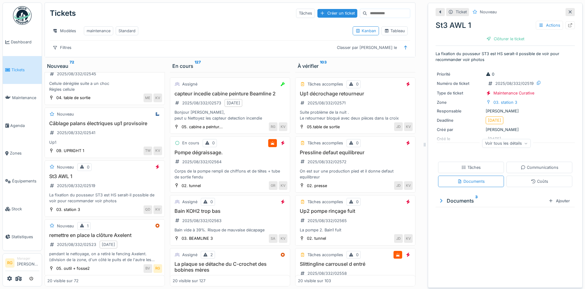
click at [525, 142] on icon at bounding box center [527, 143] width 4 height 3
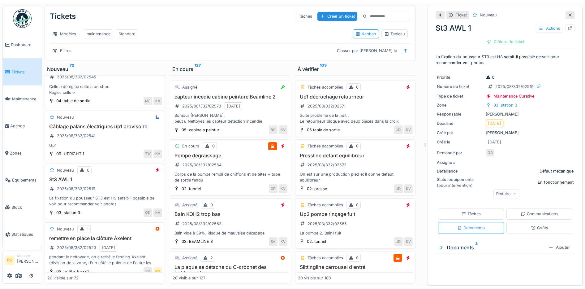
scroll to position [205, 0]
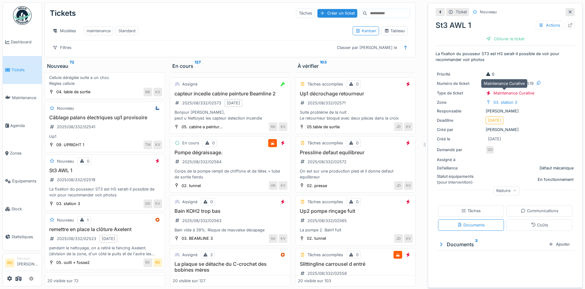
click at [440, 242] on icon at bounding box center [441, 244] width 2 height 4
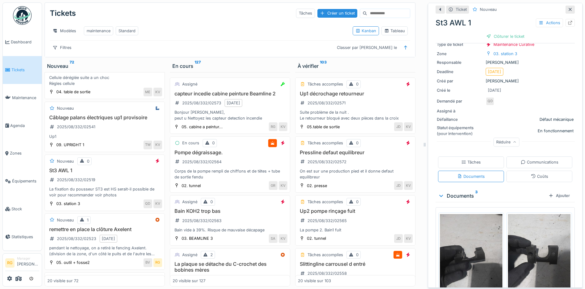
scroll to position [163, 0]
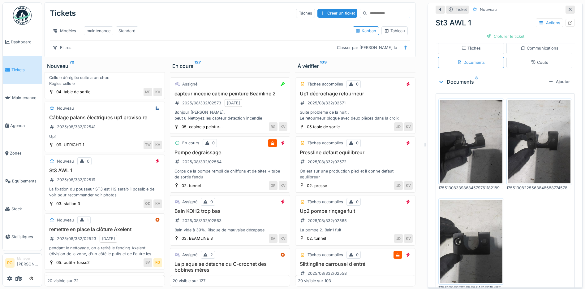
click at [464, 114] on img at bounding box center [471, 141] width 63 height 83
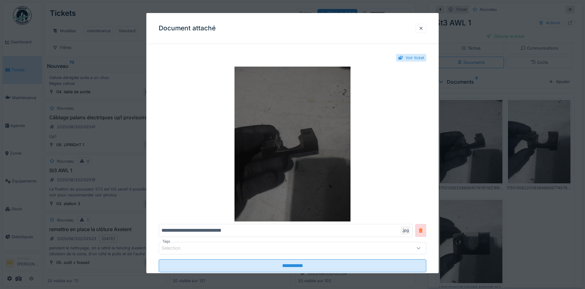
click at [292, 141] on img at bounding box center [293, 144] width 268 height 155
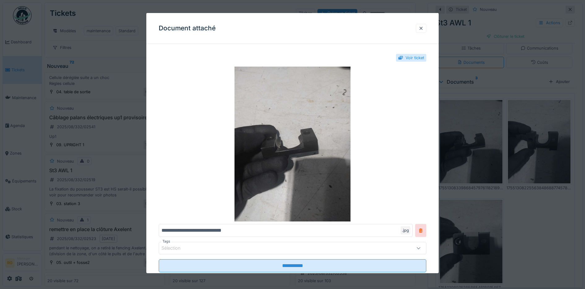
click at [419, 58] on div "Voir ticket" at bounding box center [415, 58] width 19 height 6
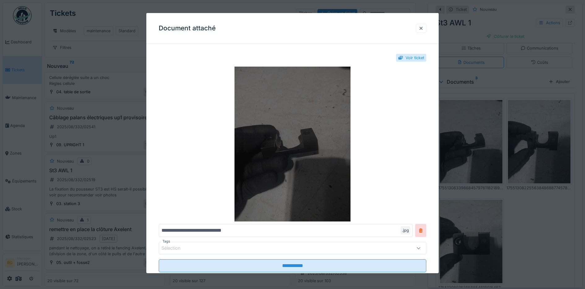
drag, startPoint x: 329, startPoint y: 122, endPoint x: 365, endPoint y: 67, distance: 65.3
click at [365, 67] on img at bounding box center [293, 144] width 268 height 155
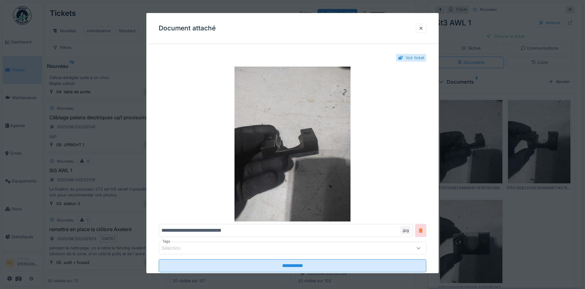
click at [413, 57] on div "Voir ticket" at bounding box center [415, 58] width 19 height 6
click at [421, 247] on icon at bounding box center [418, 248] width 5 height 4
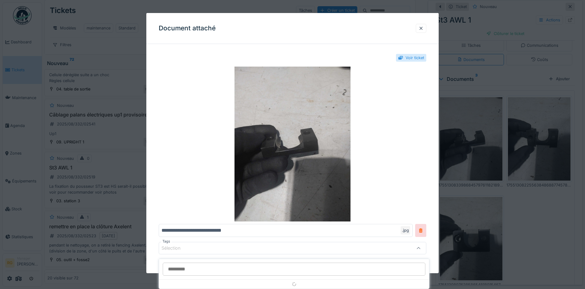
scroll to position [16, 0]
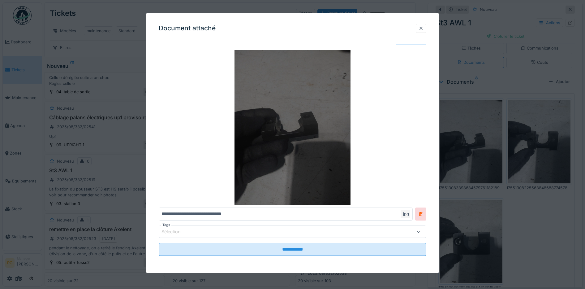
click at [159, 74] on img at bounding box center [293, 127] width 268 height 155
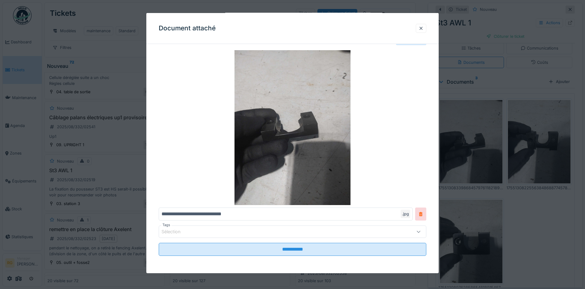
click at [423, 29] on div at bounding box center [421, 28] width 5 height 6
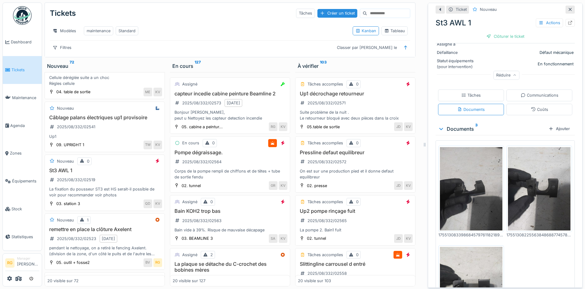
scroll to position [163, 0]
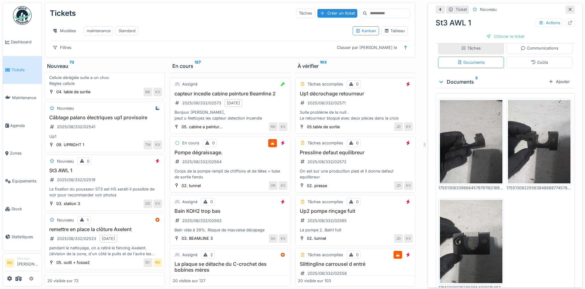
click at [471, 42] on div "Tâches" at bounding box center [471, 47] width 66 height 11
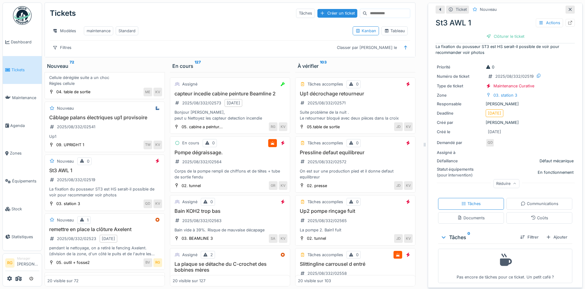
scroll to position [10, 0]
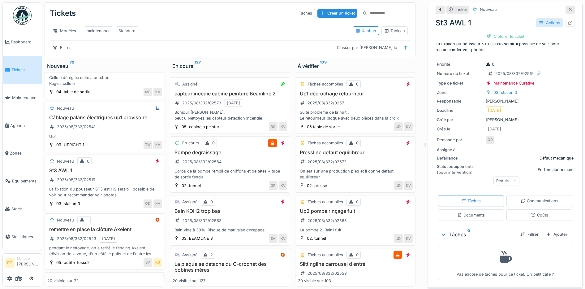
click at [536, 18] on div "Actions" at bounding box center [549, 22] width 27 height 9
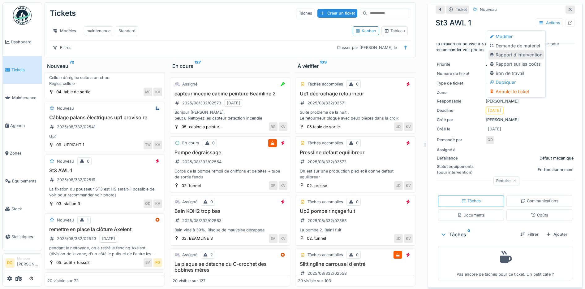
click at [509, 50] on div "Rapport d'intervention" at bounding box center [516, 54] width 55 height 9
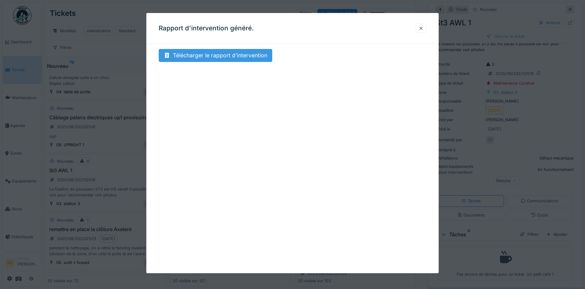
click at [230, 57] on div "Télécharger le rapport d'intervention" at bounding box center [216, 55] width 114 height 13
click at [424, 27] on div at bounding box center [421, 28] width 5 height 6
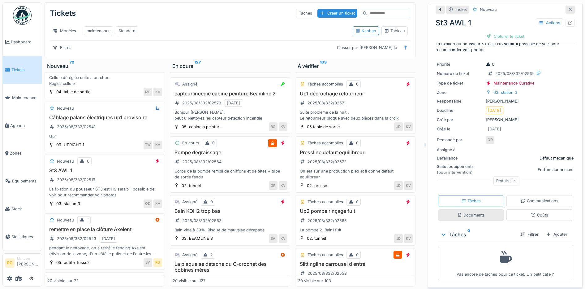
click at [473, 212] on div "Documents" at bounding box center [471, 215] width 28 height 6
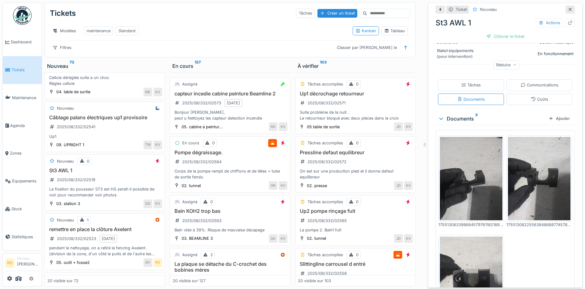
scroll to position [126, 0]
click at [556, 114] on div "Ajouter" at bounding box center [559, 118] width 26 height 8
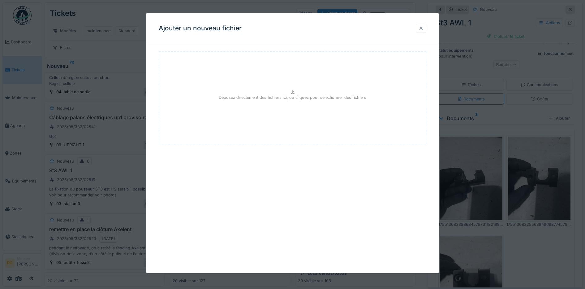
click at [295, 95] on p "Déposez directement des fichiers ici, ou cliquez pour sélectionner des fichiers" at bounding box center [293, 97] width 148 height 6
type input "**********"
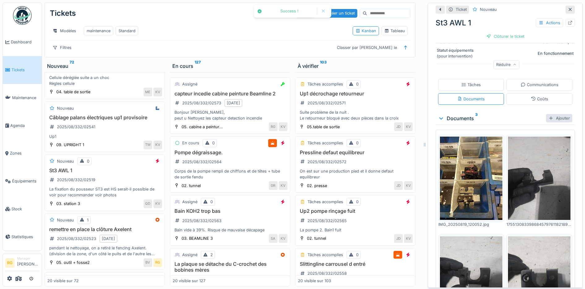
click at [546, 114] on div "Ajouter" at bounding box center [559, 118] width 26 height 8
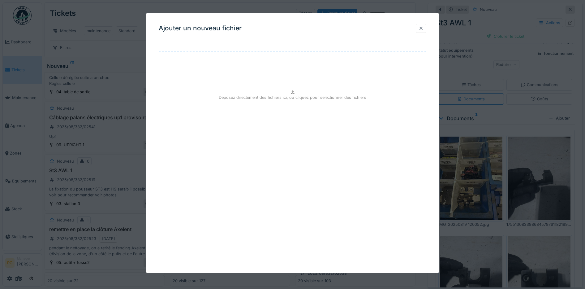
click at [300, 95] on p "Déposez directement des fichiers ici, ou cliquez pour sélectionner des fichiers" at bounding box center [293, 97] width 148 height 6
type input "**********"
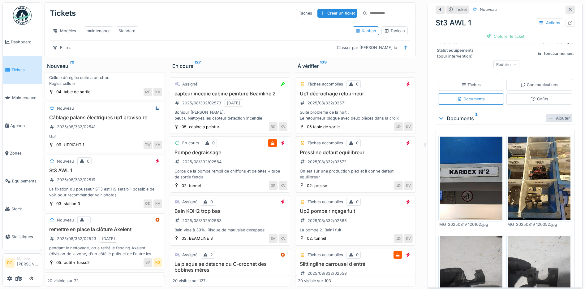
click at [550, 114] on div "Ajouter" at bounding box center [559, 118] width 26 height 8
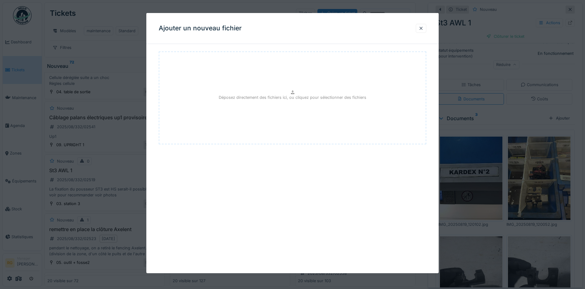
click at [275, 90] on div "Déposez directement des fichiers ici, ou cliquez pour sélectionner des fichiers" at bounding box center [293, 97] width 268 height 93
type input "**********"
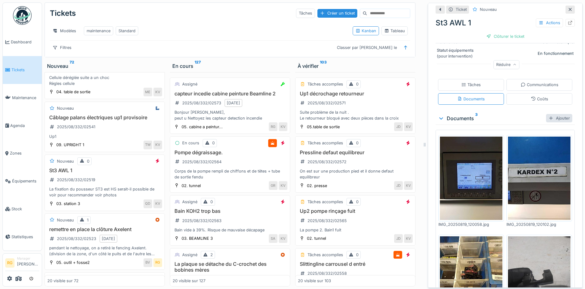
click at [550, 114] on div "Ajouter" at bounding box center [559, 118] width 26 height 8
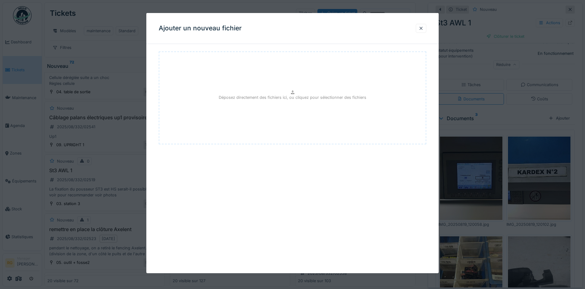
click at [284, 91] on div "Déposez directement des fichiers ici, ou cliquez pour sélectionner des fichiers" at bounding box center [293, 97] width 268 height 93
type input "**********"
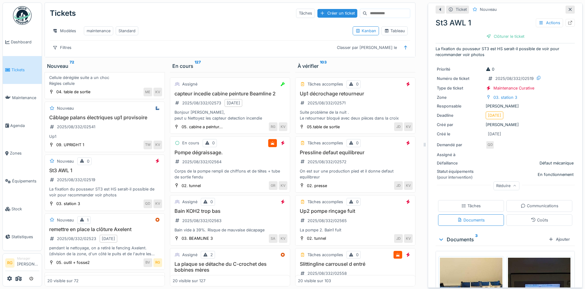
scroll to position [0, 0]
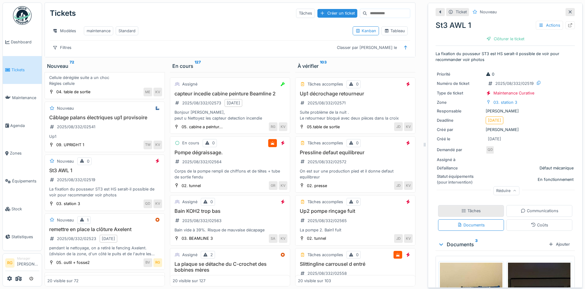
click at [468, 208] on div "Tâches" at bounding box center [472, 211] width 20 height 6
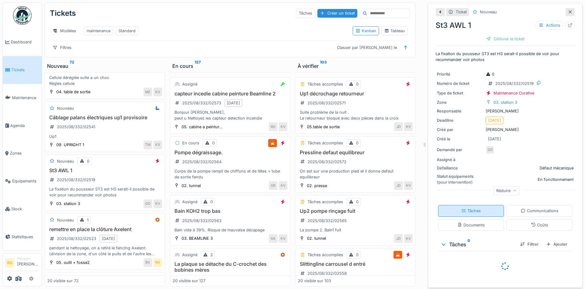
scroll to position [10, 0]
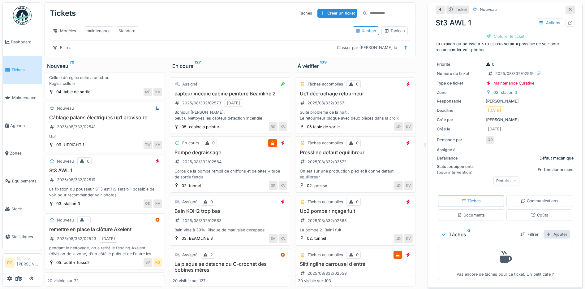
click at [544, 231] on div "Ajouter" at bounding box center [557, 234] width 26 height 8
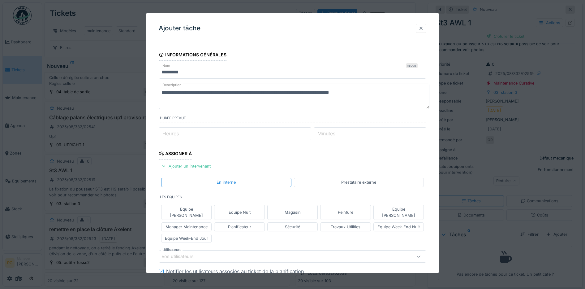
click at [385, 94] on textarea "**********" at bounding box center [294, 96] width 271 height 25
click at [379, 92] on textarea "**********" at bounding box center [294, 96] width 271 height 25
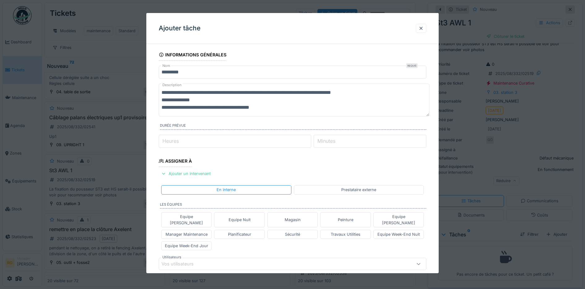
click at [280, 108] on textarea "**********" at bounding box center [294, 100] width 271 height 33
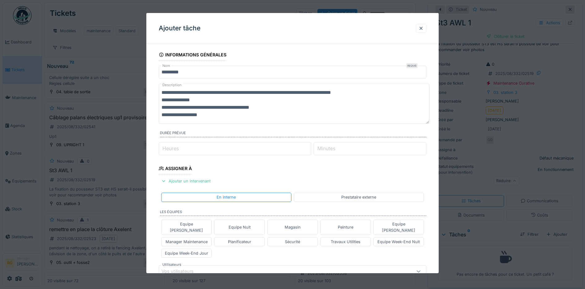
scroll to position [39, 0]
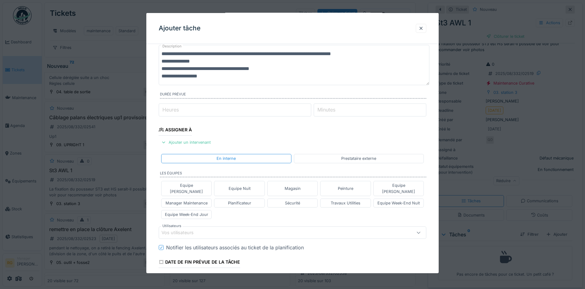
type textarea "**********"
click at [210, 229] on div "Vos utilisateurs" at bounding box center [277, 232] width 231 height 7
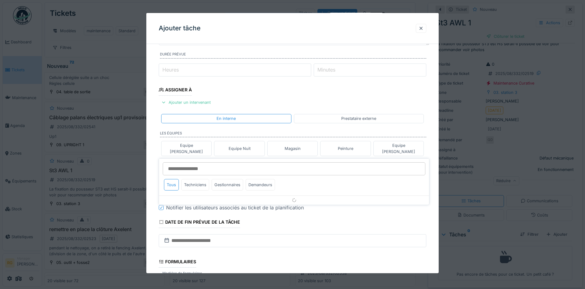
scroll to position [122, 0]
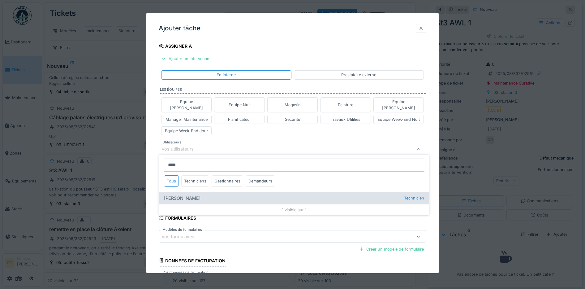
type input "****"
click at [175, 192] on div "Quentin Duc Technicien" at bounding box center [294, 198] width 270 height 12
type input "****"
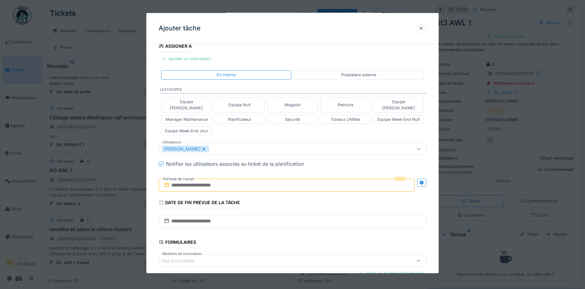
click at [242, 127] on div "Equipe [PERSON_NAME] Equipe Nuit Magasin Peinture Equipe [PERSON_NAME] Manager …" at bounding box center [293, 116] width 268 height 43
click at [206, 179] on input "text" at bounding box center [287, 185] width 256 height 13
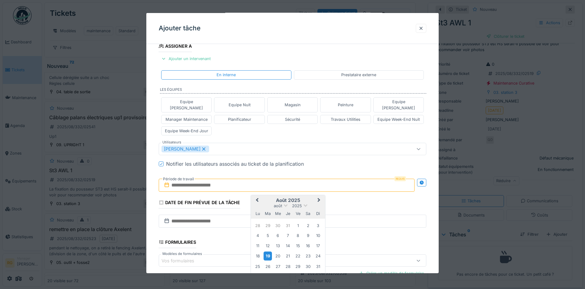
click at [268, 251] on div "19" at bounding box center [268, 255] width 8 height 9
click at [299, 252] on div "22" at bounding box center [298, 256] width 8 height 8
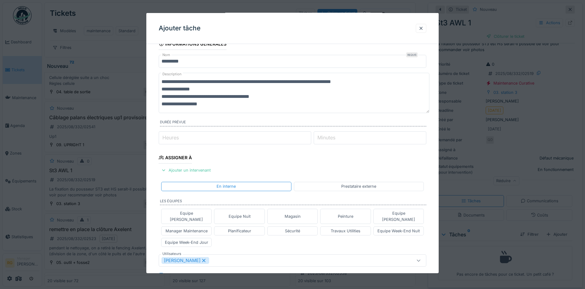
scroll to position [0, 0]
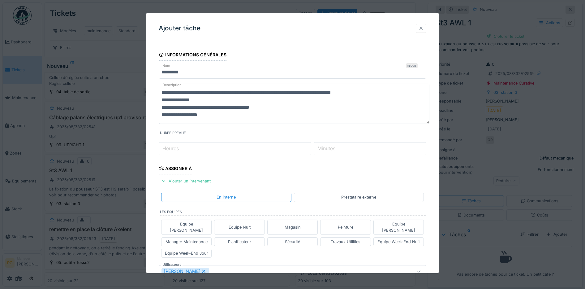
click at [186, 100] on textarea "**********" at bounding box center [294, 104] width 271 height 40
type textarea "**********"
click at [176, 149] on label "Heures" at bounding box center [170, 148] width 19 height 7
click at [176, 149] on input "Heures" at bounding box center [235, 148] width 153 height 13
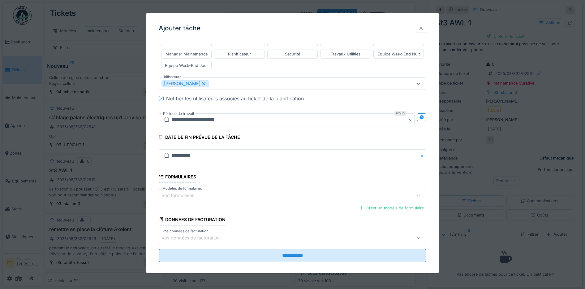
scroll to position [6, 0]
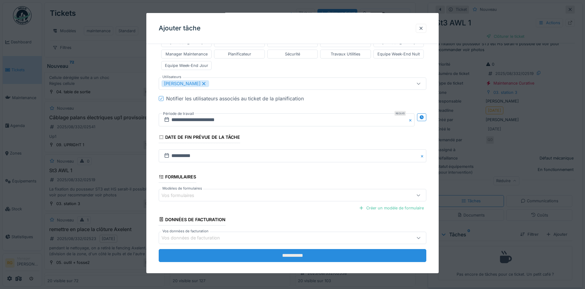
type input "*"
click at [293, 249] on input "**********" at bounding box center [293, 255] width 268 height 13
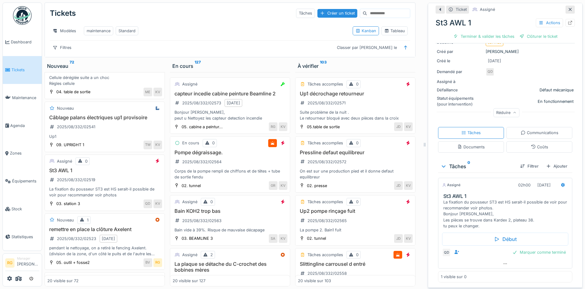
scroll to position [0, 0]
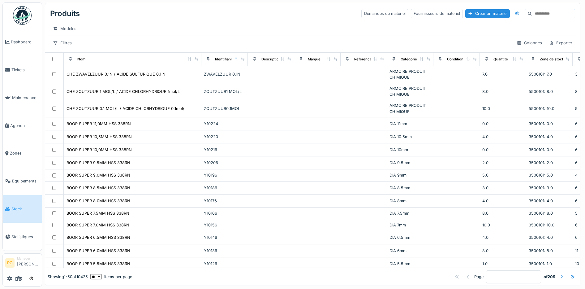
click at [532, 13] on input at bounding box center [553, 13] width 43 height 9
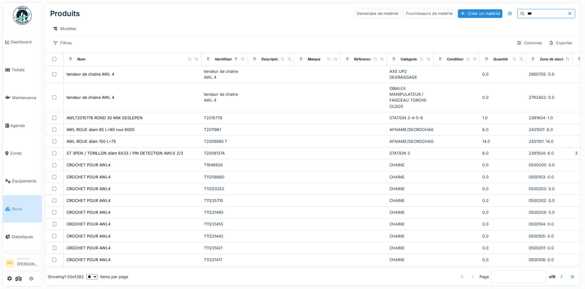
type input "***"
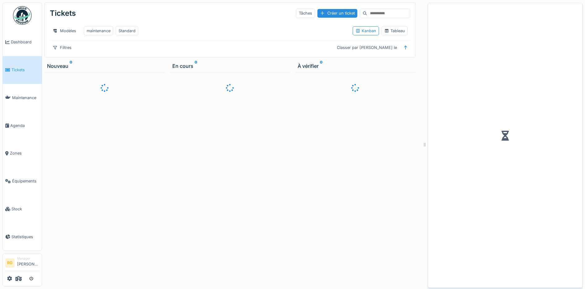
scroll to position [6, 0]
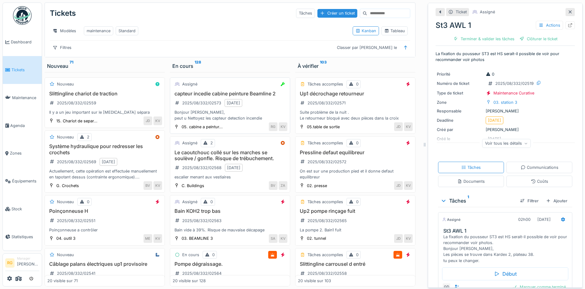
click at [227, 113] on div "Bonjour [PERSON_NAME], peut u Nettoyez les capteur detection incendie" at bounding box center [230, 115] width 115 height 12
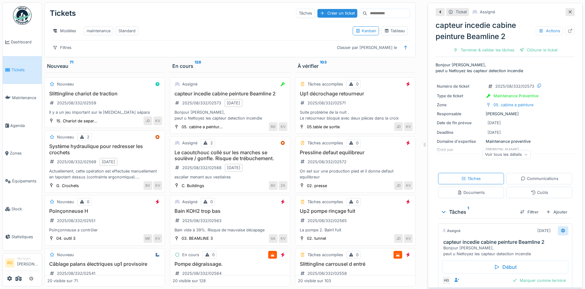
click at [561, 228] on icon at bounding box center [563, 230] width 5 height 4
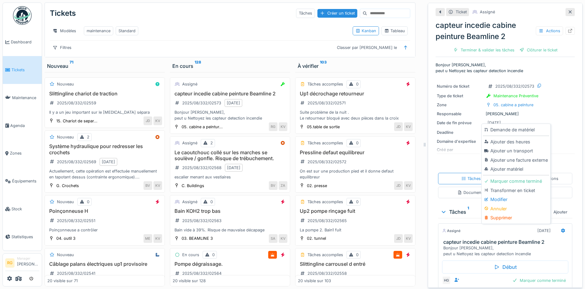
click at [498, 195] on div "Modifier" at bounding box center [516, 199] width 66 height 9
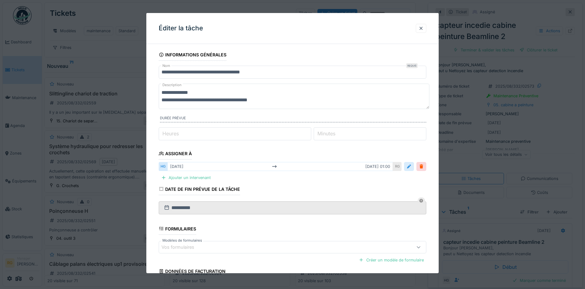
click at [412, 166] on div at bounding box center [409, 166] width 5 height 6
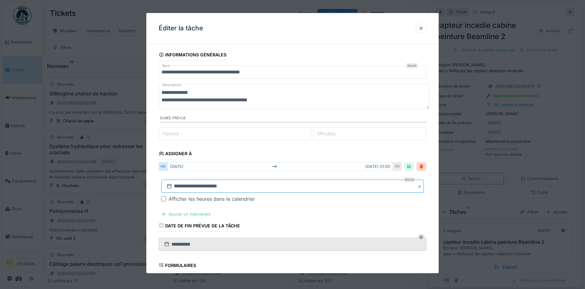
click at [183, 187] on input "**********" at bounding box center [292, 186] width 263 height 13
click at [274, 169] on div "26" at bounding box center [274, 169] width 8 height 8
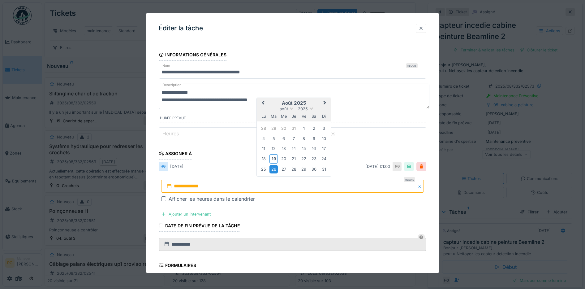
click at [274, 168] on div "26" at bounding box center [274, 169] width 8 height 8
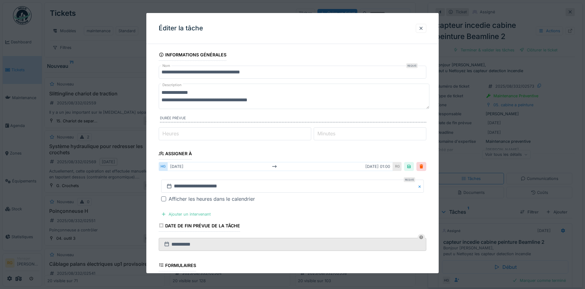
click at [288, 212] on fieldset "**********" at bounding box center [293, 202] width 268 height 306
click at [412, 167] on div at bounding box center [409, 166] width 5 height 6
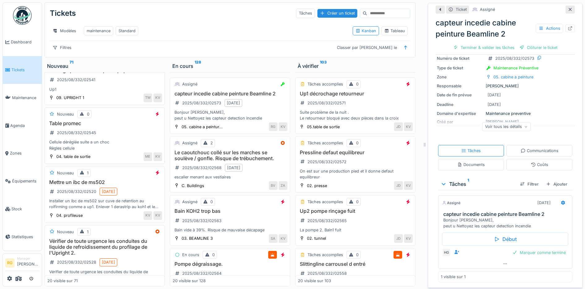
scroll to position [232, 0]
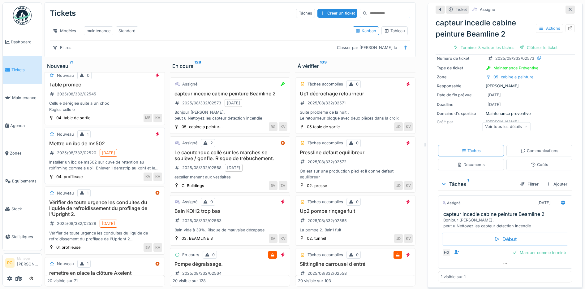
click at [131, 154] on div "Mettre un ibc de ms502 2025/08/332/02520 [DATE] Installer un ibc de ms502 sur c…" at bounding box center [104, 156] width 115 height 31
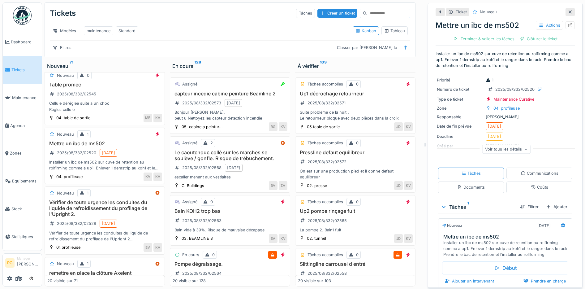
click at [525, 148] on icon at bounding box center [527, 149] width 4 height 3
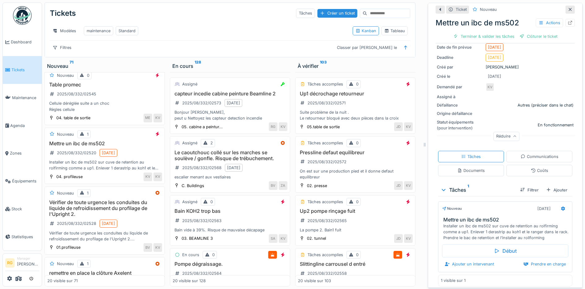
scroll to position [83, 0]
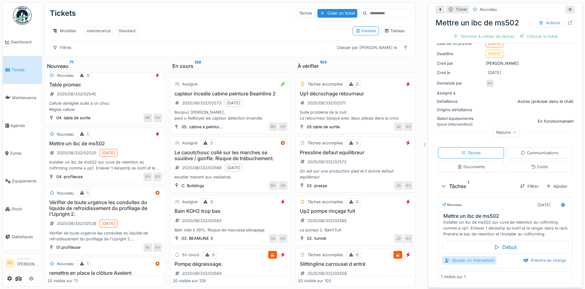
click at [463, 256] on div "Ajouter un intervenant" at bounding box center [469, 260] width 54 height 8
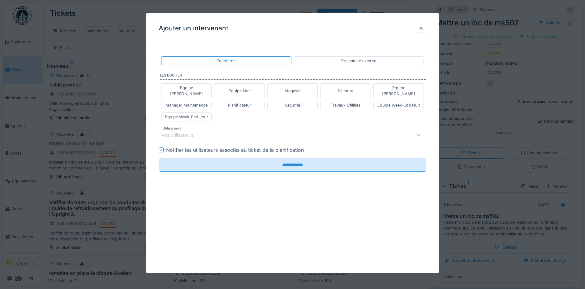
click at [190, 132] on div "Vos utilisateurs" at bounding box center [182, 135] width 41 height 7
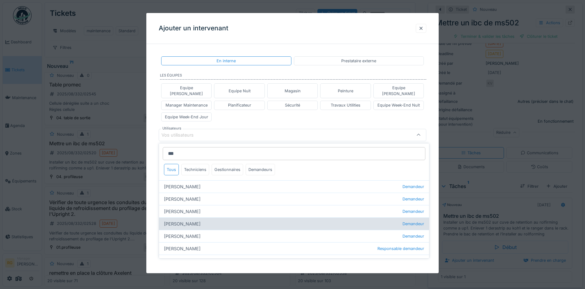
scroll to position [20, 0]
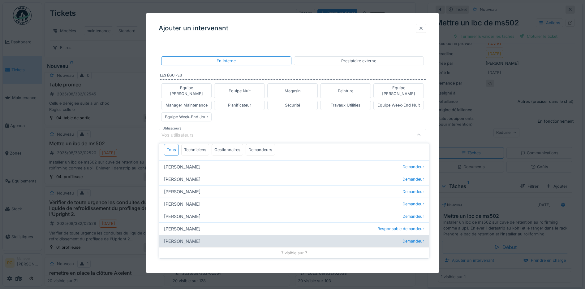
type input "***"
click at [183, 237] on div "[PERSON_NAME]" at bounding box center [294, 241] width 270 height 12
type input "*****"
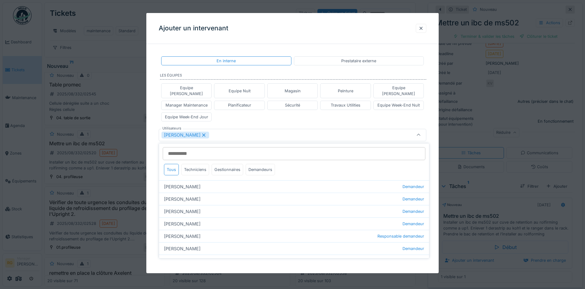
click at [233, 113] on div "Equipe [PERSON_NAME] Equipe Nuit Magasin Peinture Equipe [PERSON_NAME] Manager …" at bounding box center [293, 102] width 268 height 43
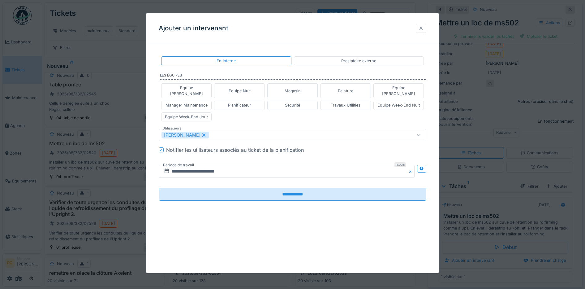
click at [167, 168] on icon at bounding box center [167, 170] width 6 height 5
click at [221, 166] on input "**********" at bounding box center [287, 171] width 256 height 13
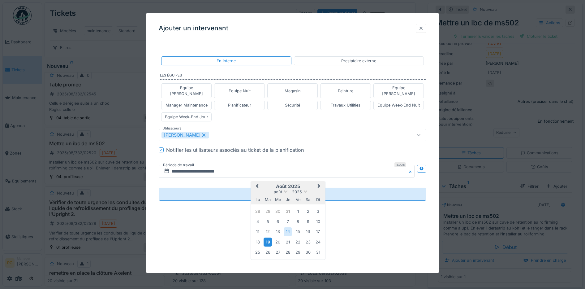
click at [267, 237] on div "19" at bounding box center [268, 241] width 8 height 9
click at [299, 238] on div "22" at bounding box center [298, 242] width 8 height 8
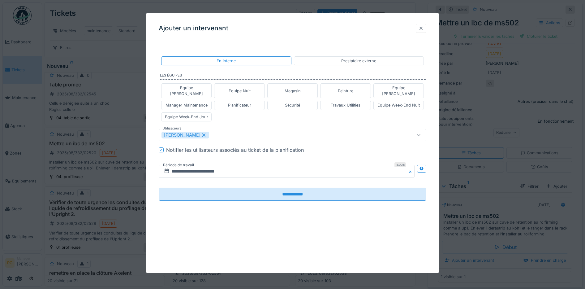
click at [237, 115] on div "Equipe [PERSON_NAME] Equipe Nuit Magasin Peinture Equipe [PERSON_NAME] Manager …" at bounding box center [293, 102] width 268 height 43
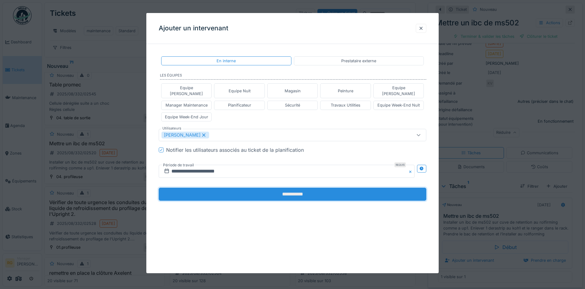
click at [294, 189] on input "**********" at bounding box center [293, 194] width 268 height 13
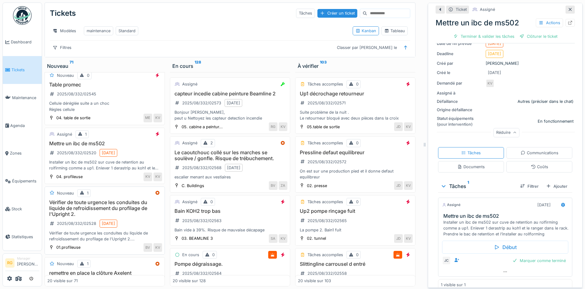
scroll to position [271, 0]
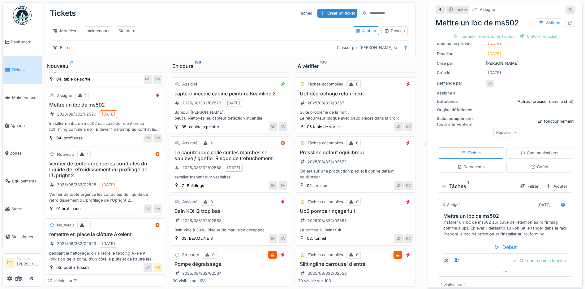
click at [134, 185] on div "Vérifier de toute urgence les conduites du liquide de refroidissement du profil…" at bounding box center [104, 182] width 115 height 42
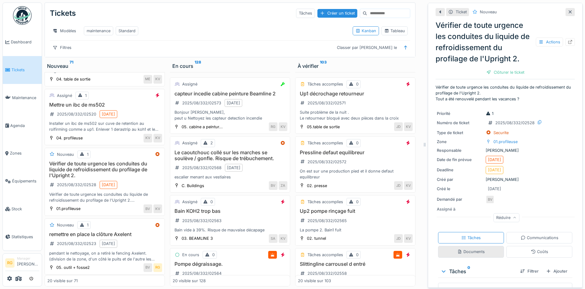
click at [468, 251] on div "Documents" at bounding box center [471, 252] width 28 height 6
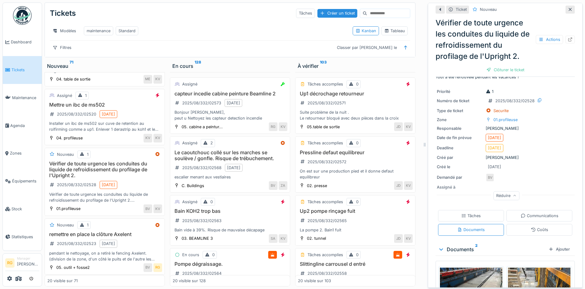
scroll to position [102, 0]
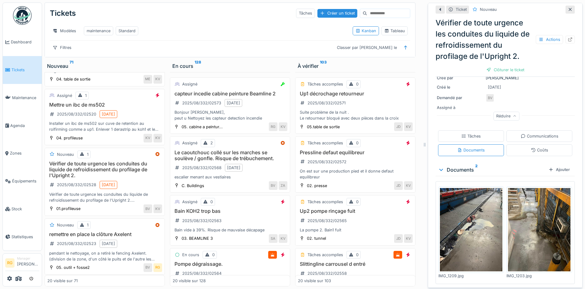
click at [474, 216] on img at bounding box center [471, 229] width 63 height 83
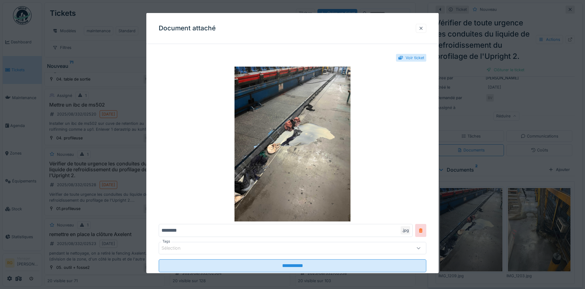
click at [424, 28] on div at bounding box center [421, 28] width 5 height 6
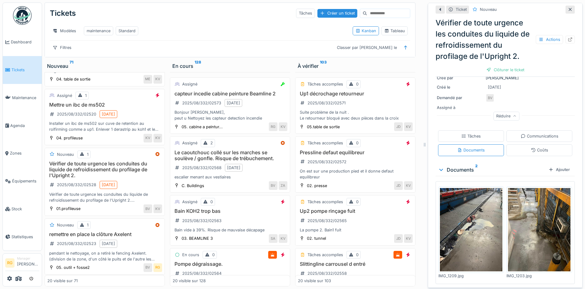
click at [531, 214] on img at bounding box center [539, 229] width 63 height 83
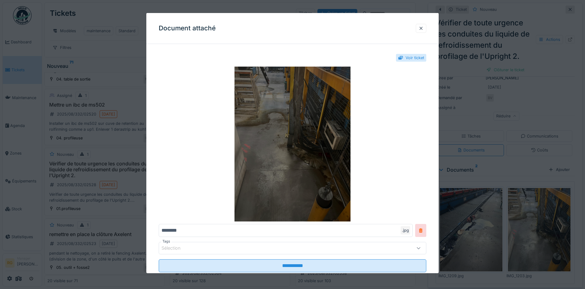
click at [288, 139] on img at bounding box center [293, 144] width 268 height 155
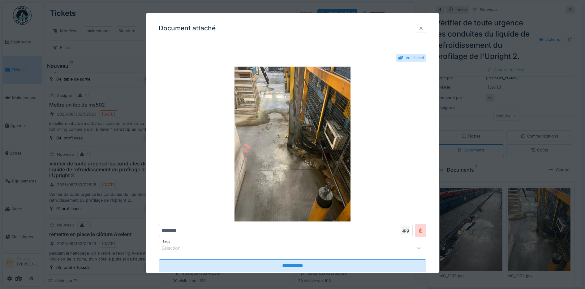
click at [424, 28] on div at bounding box center [421, 28] width 5 height 6
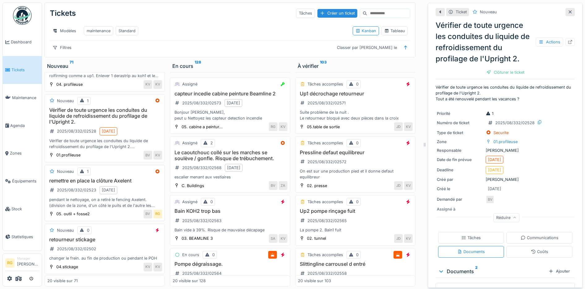
scroll to position [348, 0]
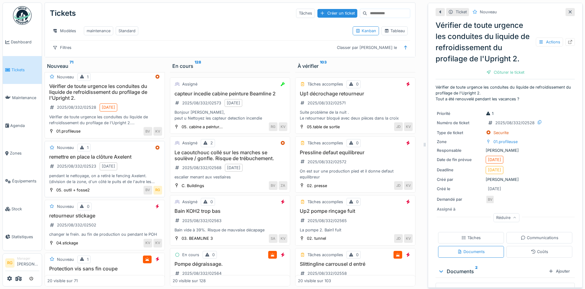
click at [135, 162] on div "remettre en place la clôture Axelent 2025/08/332/02523 [DATE] pendant le nettoy…" at bounding box center [104, 169] width 115 height 31
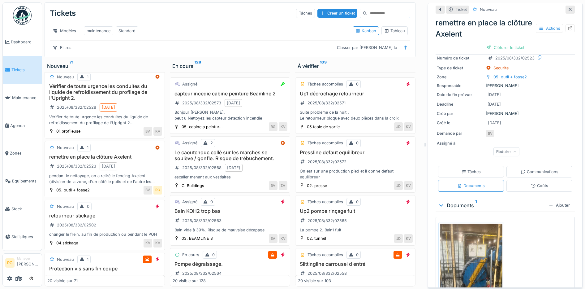
scroll to position [78, 0]
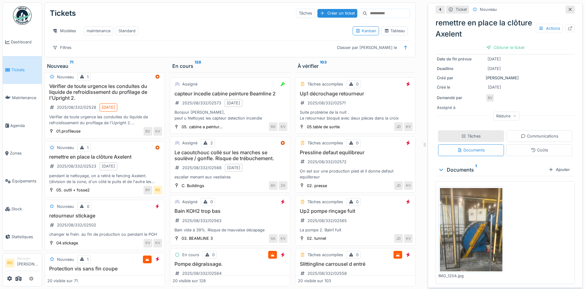
click at [472, 133] on div "Tâches" at bounding box center [472, 136] width 20 height 6
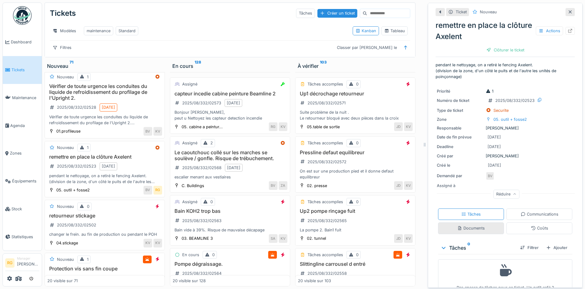
click at [464, 225] on div "Documents" at bounding box center [471, 228] width 28 height 6
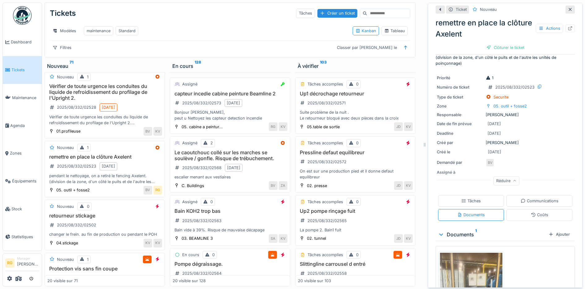
scroll to position [78, 0]
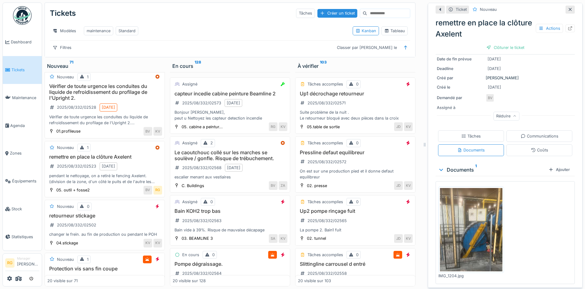
click at [470, 225] on img at bounding box center [471, 229] width 63 height 83
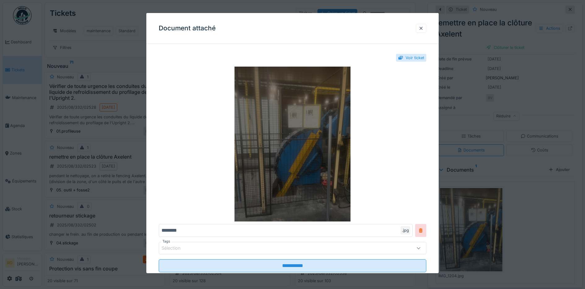
click at [292, 129] on img at bounding box center [293, 144] width 268 height 155
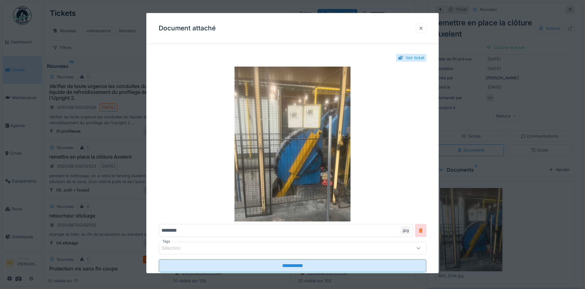
click at [423, 28] on div at bounding box center [421, 28] width 5 height 6
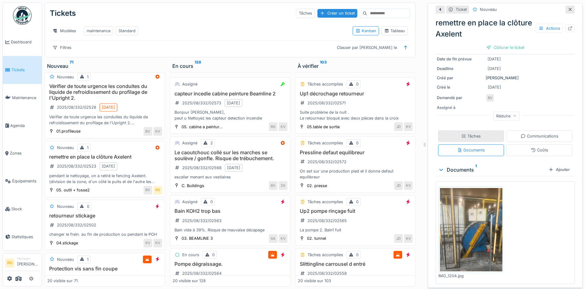
click at [462, 134] on icon at bounding box center [464, 135] width 4 height 3
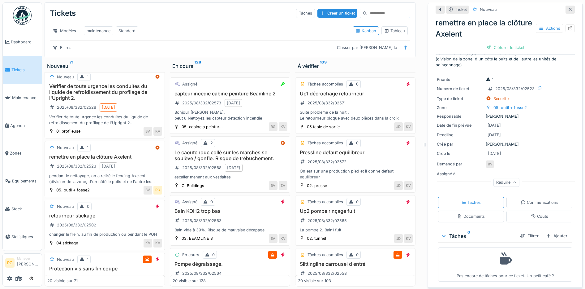
scroll to position [13, 0]
click at [550, 230] on div "Ajouter" at bounding box center [557, 234] width 26 height 8
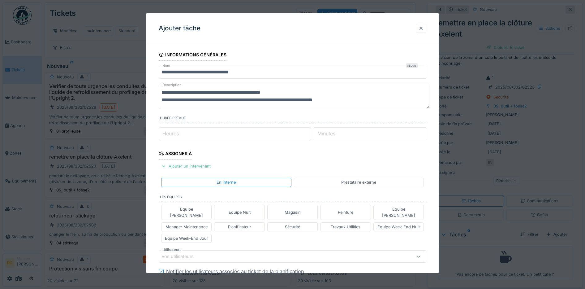
click at [202, 166] on div "Ajouter un intervenant" at bounding box center [186, 166] width 54 height 8
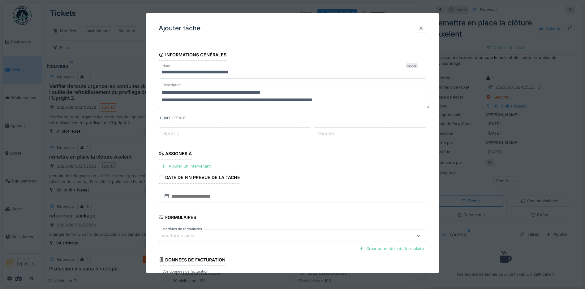
click at [202, 166] on div "Ajouter un intervenant" at bounding box center [186, 166] width 54 height 8
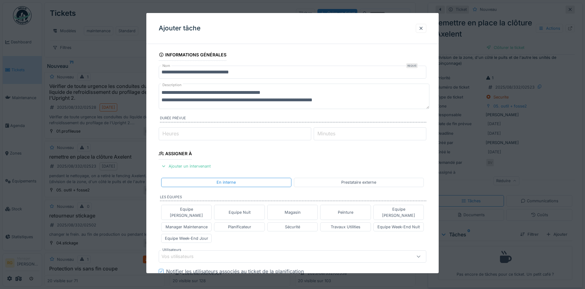
click at [277, 253] on div "Vos utilisateurs" at bounding box center [277, 256] width 231 height 7
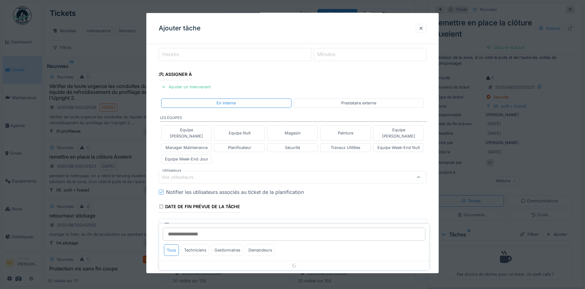
scroll to position [107, 0]
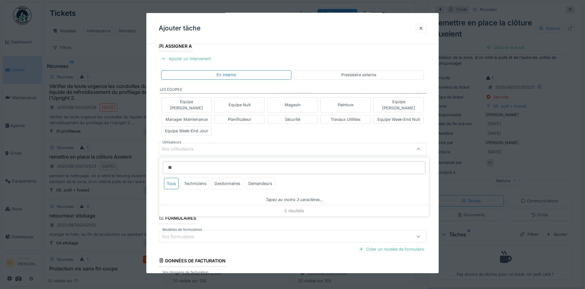
type input "*"
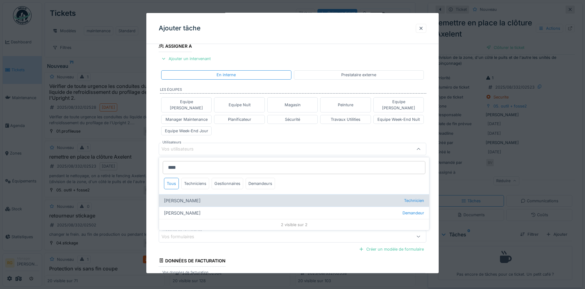
type input "****"
click at [186, 194] on div "[PERSON_NAME] Technicien" at bounding box center [294, 200] width 270 height 12
type input "****"
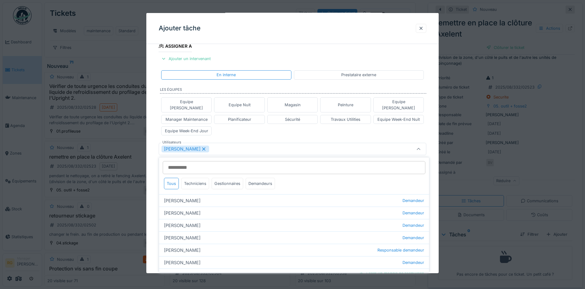
click at [234, 128] on div "Equipe [PERSON_NAME] Equipe Nuit Magasin Peinture Equipe [PERSON_NAME] Manager …" at bounding box center [293, 116] width 268 height 43
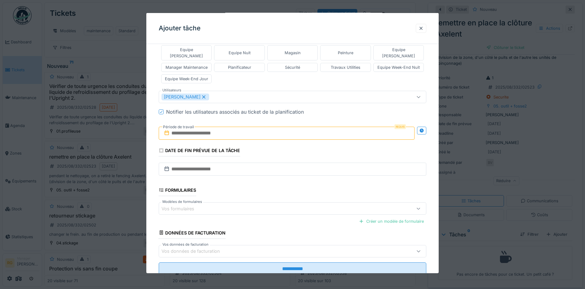
scroll to position [173, 0]
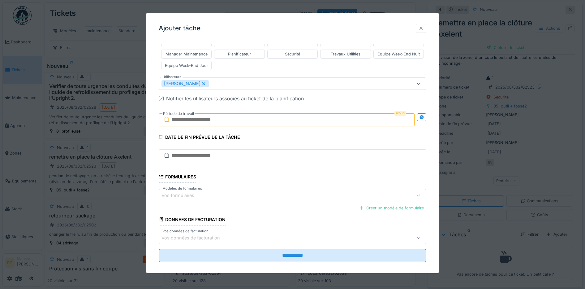
click at [188, 116] on input "text" at bounding box center [287, 119] width 256 height 13
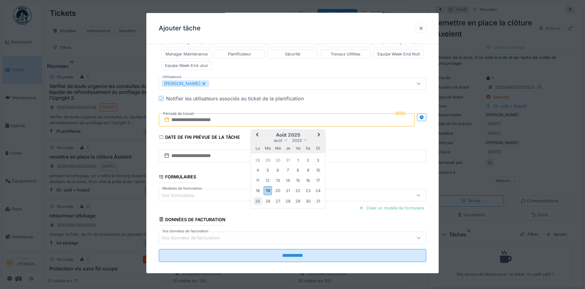
click at [259, 197] on div "25" at bounding box center [258, 201] width 8 height 8
click at [298, 197] on div "29" at bounding box center [298, 201] width 8 height 8
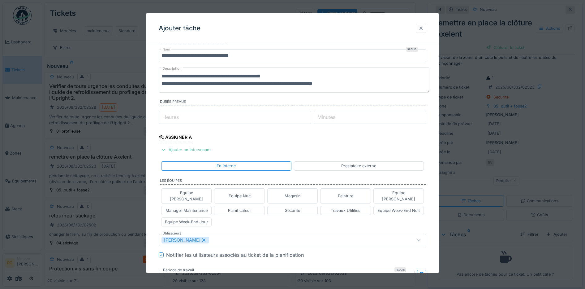
scroll to position [0, 0]
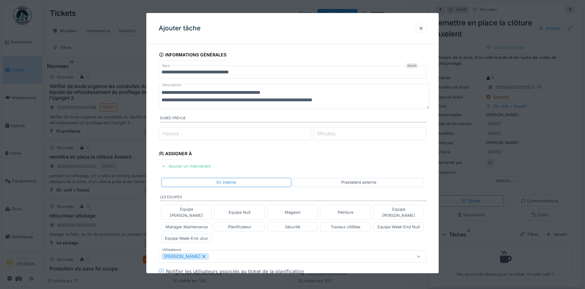
click at [345, 99] on textarea "**********" at bounding box center [294, 96] width 271 height 25
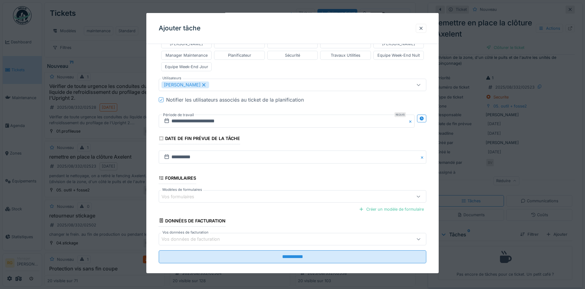
scroll to position [180, 0]
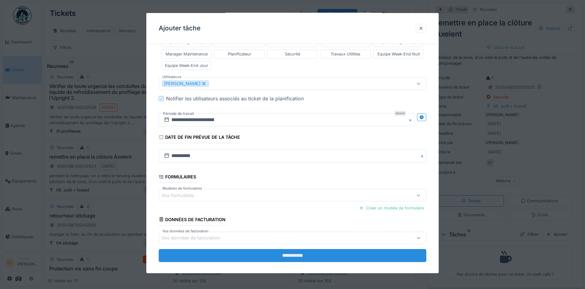
type textarea "**********"
click at [296, 249] on input "**********" at bounding box center [293, 255] width 268 height 13
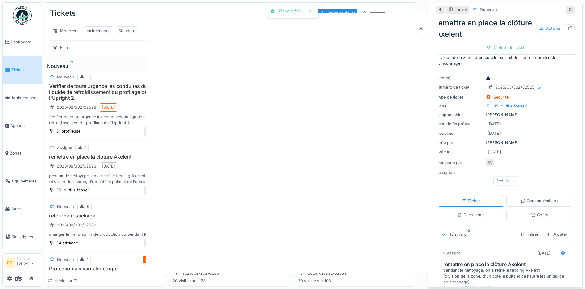
scroll to position [0, 0]
